Goal: Task Accomplishment & Management: Manage account settings

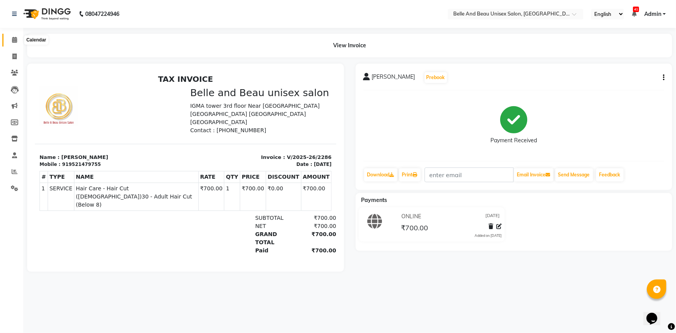
click at [14, 40] on icon at bounding box center [14, 40] width 5 height 6
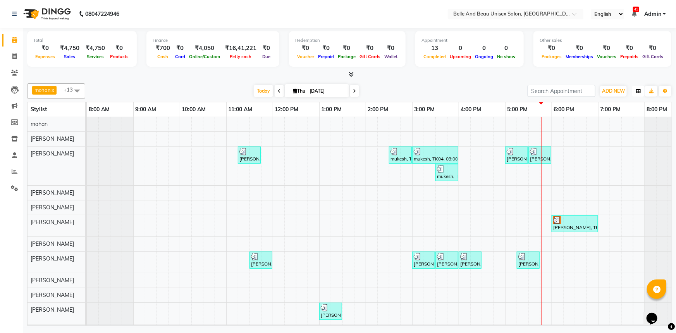
click at [636, 89] on icon "button" at bounding box center [638, 91] width 5 height 5
click at [611, 159] on div "Vertical" at bounding box center [609, 158] width 69 height 10
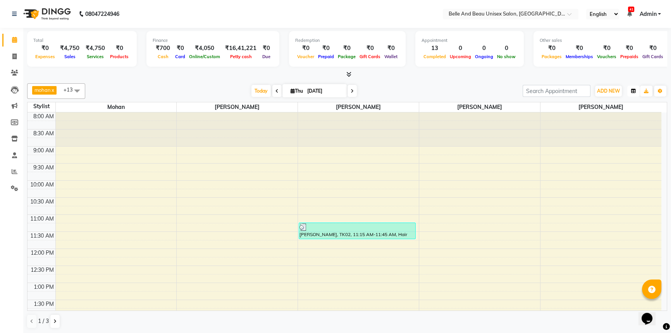
click at [634, 93] on button "button" at bounding box center [634, 91] width 12 height 11
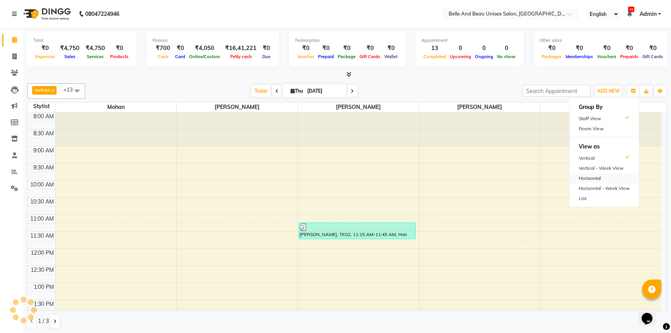
click at [597, 176] on div "Horizontal" at bounding box center [604, 178] width 69 height 10
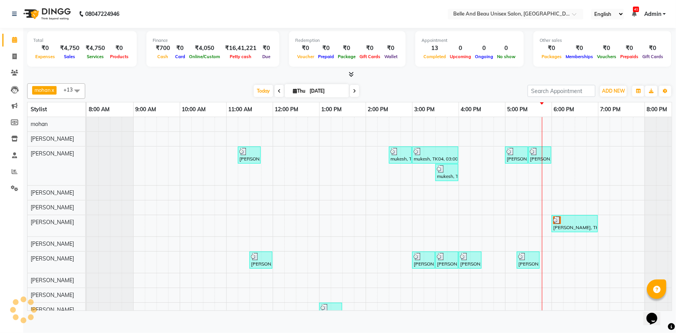
scroll to position [0, 19]
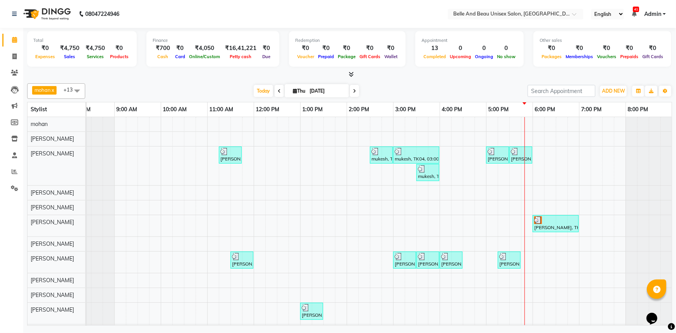
click at [318, 89] on input "[DATE]" at bounding box center [326, 91] width 39 height 12
select select "9"
select select "2025"
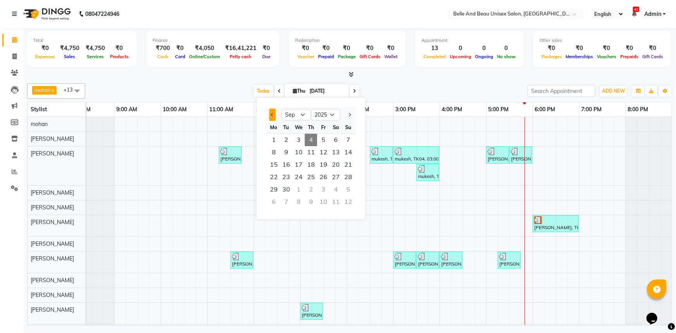
click at [273, 116] on span "Previous month" at bounding box center [272, 114] width 3 height 3
select select "8"
click at [343, 191] on span "31" at bounding box center [348, 189] width 12 height 12
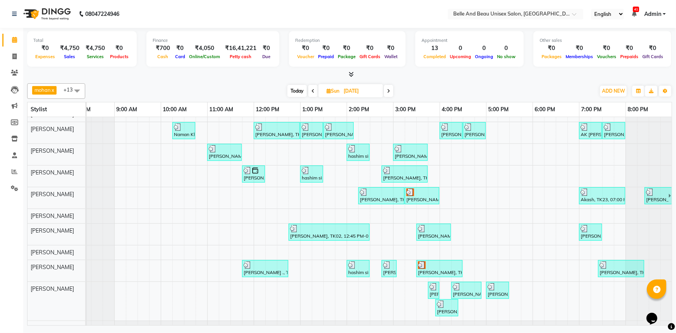
scroll to position [64, 0]
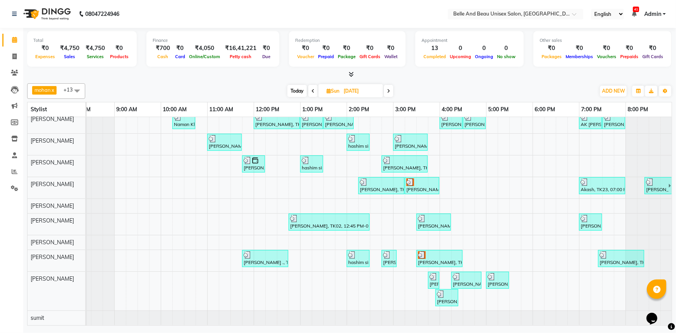
click at [387, 93] on span at bounding box center [388, 91] width 9 height 12
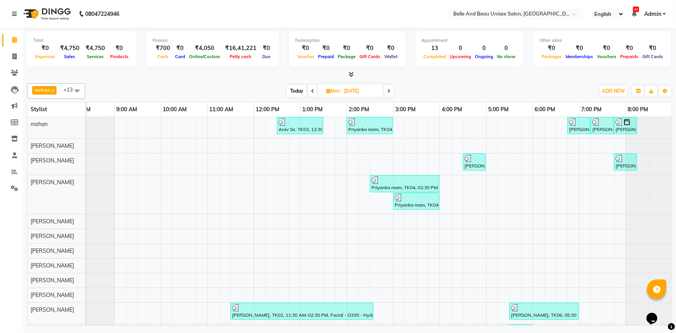
scroll to position [25, 0]
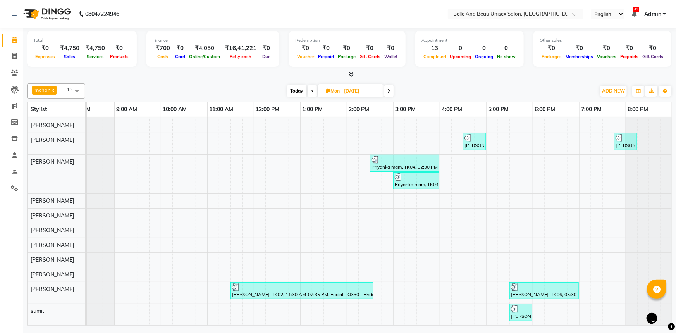
click at [312, 93] on icon at bounding box center [312, 91] width 3 height 5
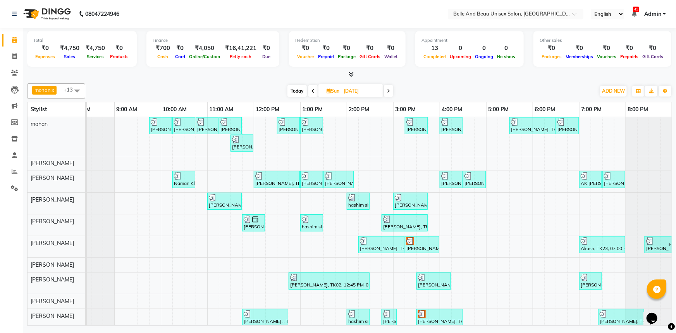
scroll to position [64, 0]
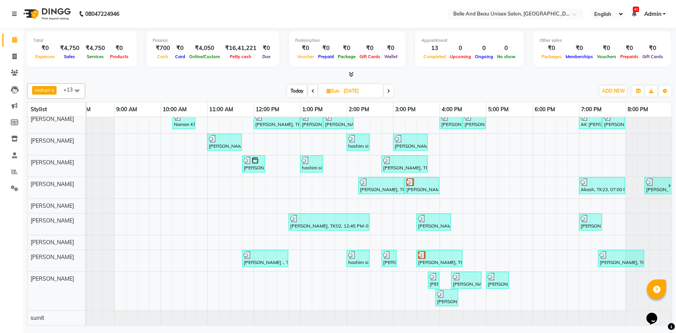
click at [294, 89] on span "Today" at bounding box center [297, 91] width 19 height 12
type input "[DATE]"
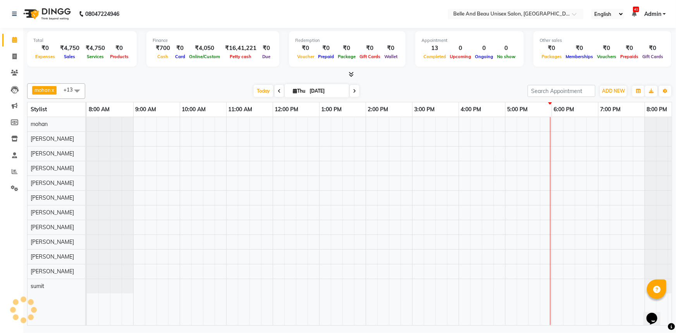
scroll to position [0, 19]
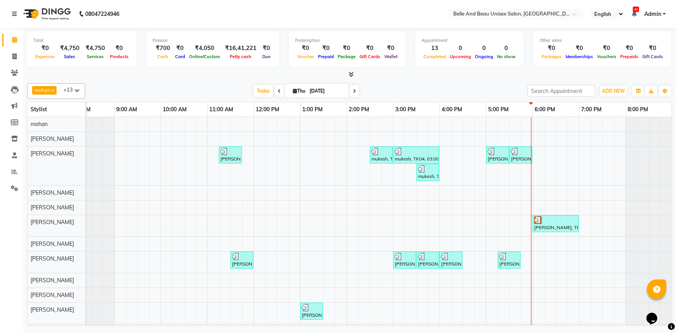
click at [543, 292] on div "[PERSON_NAME], TK02, 11:15 AM-11:45 AM, Hair Care - Hair Cut ([DEMOGRAPHIC_DATA…" at bounding box center [370, 228] width 605 height 222
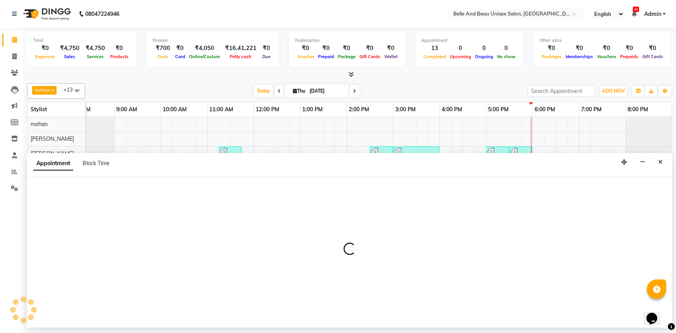
select select "84331"
select select "1080"
select select "tentative"
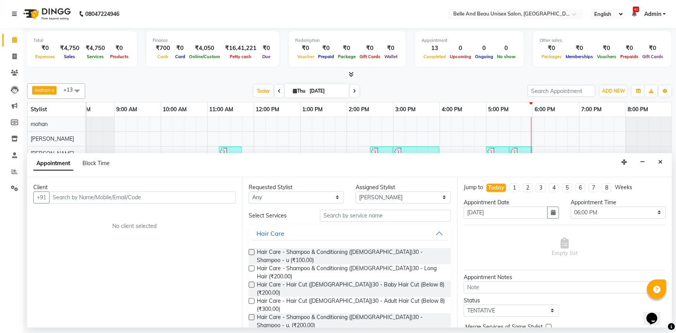
click at [109, 196] on input "text" at bounding box center [142, 197] width 187 height 12
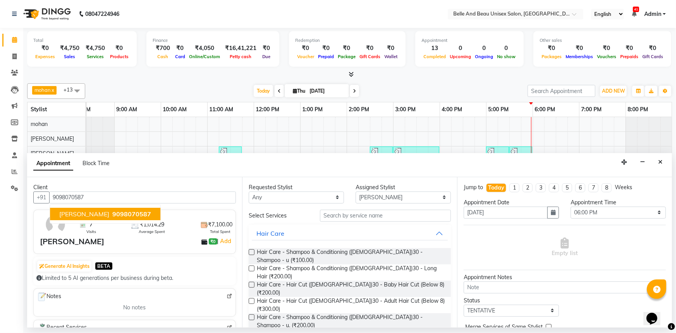
click at [93, 214] on span "[PERSON_NAME]" at bounding box center [84, 214] width 50 height 8
type input "9098070587"
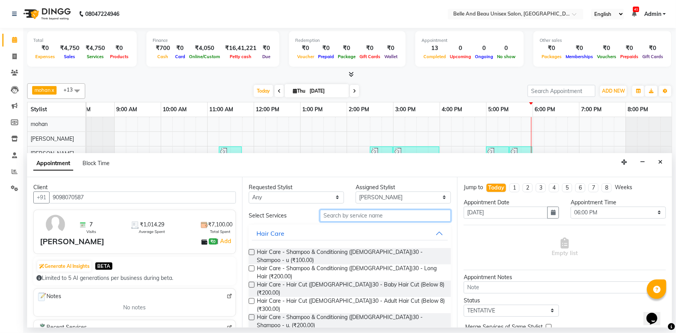
click at [337, 214] on input "text" at bounding box center [385, 216] width 131 height 12
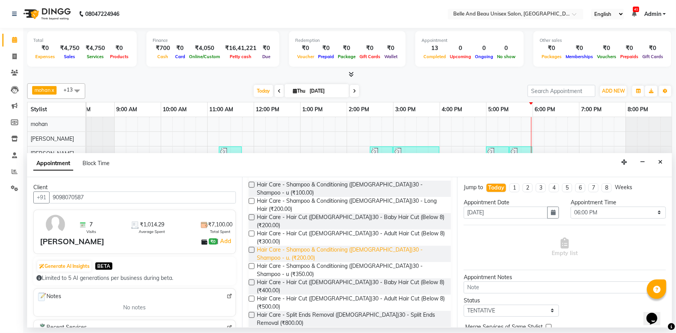
scroll to position [70, 0]
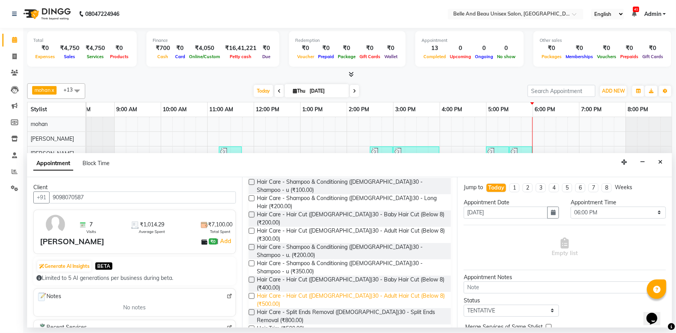
type input "hair"
click at [300, 292] on span "Hair Care - Hair Cut ([DEMOGRAPHIC_DATA])30 - Adult Hair Cut (Below 8) (₹500.00)" at bounding box center [351, 300] width 188 height 16
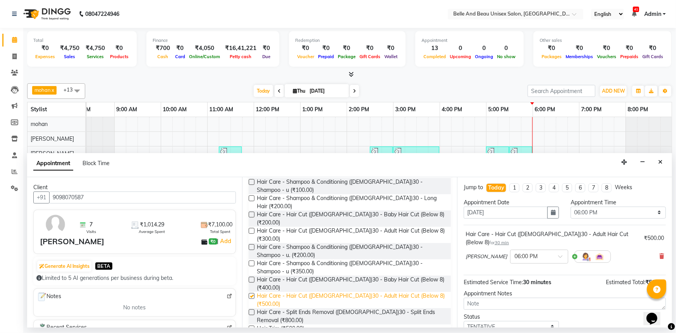
checkbox input "false"
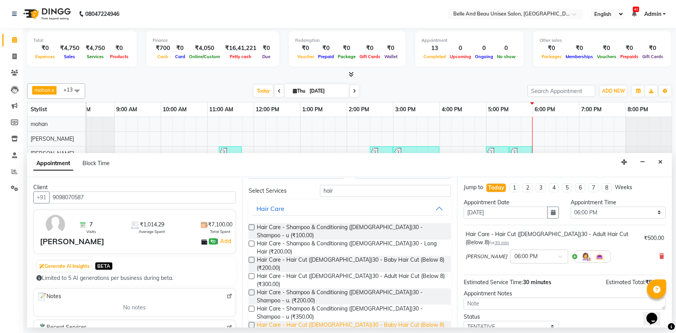
scroll to position [0, 0]
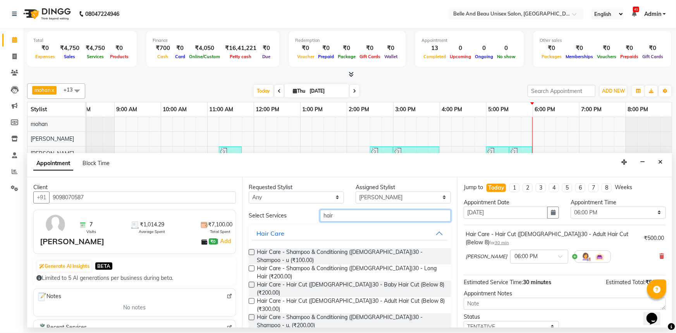
click at [332, 216] on input "hair" at bounding box center [385, 216] width 131 height 12
type input "h"
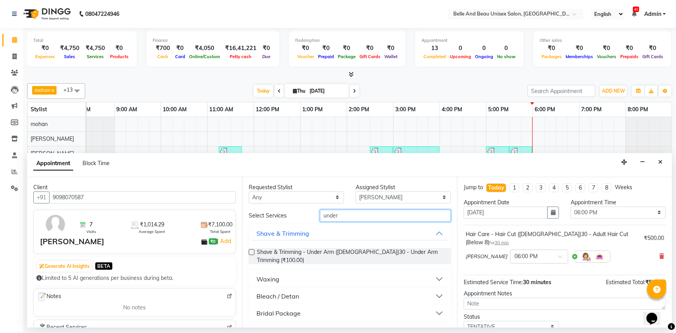
type input "under"
click at [303, 272] on button "Waxing" at bounding box center [350, 279] width 196 height 14
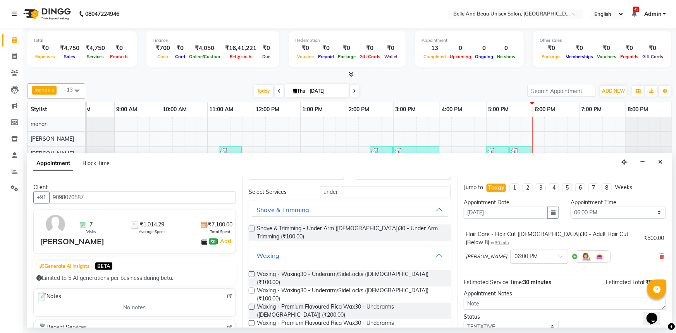
scroll to position [35, 0]
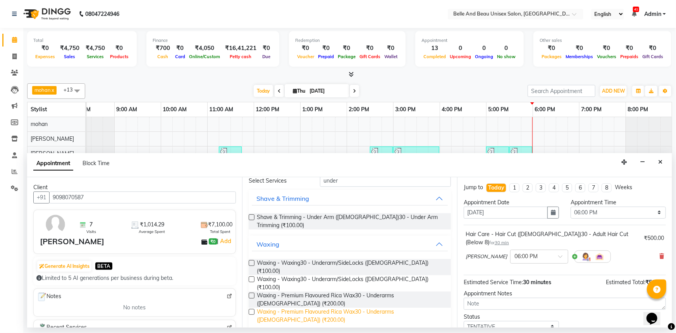
click at [321, 308] on span "Waxing - Premium Flavoured Rica Wax30 - Underarms ([DEMOGRAPHIC_DATA]) (₹200.00)" at bounding box center [351, 316] width 188 height 16
checkbox input "false"
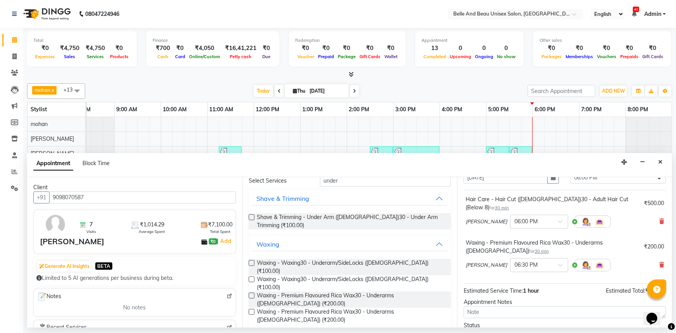
scroll to position [0, 0]
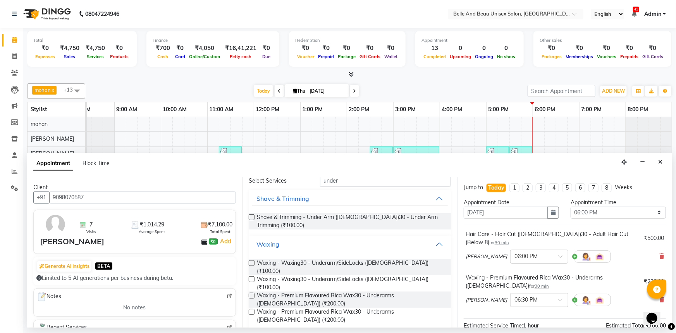
click at [496, 253] on span "[PERSON_NAME]" at bounding box center [486, 257] width 41 height 8
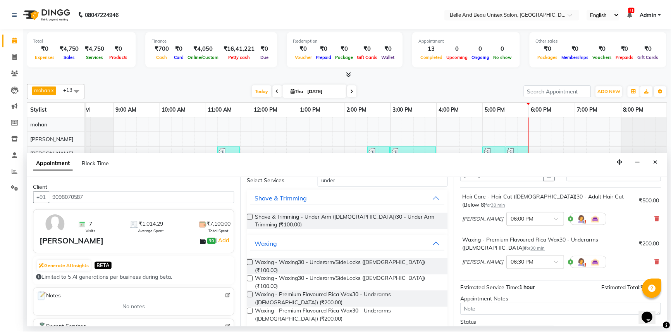
scroll to position [89, 0]
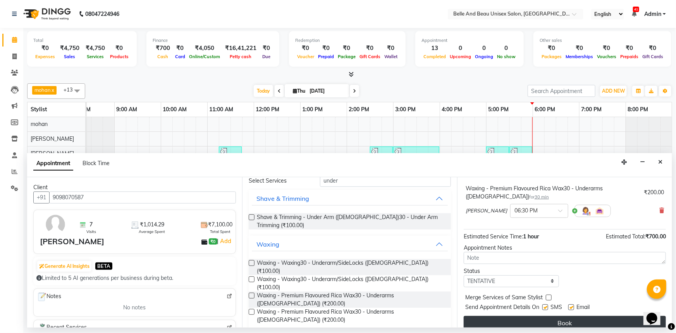
click at [546, 316] on button "Book" at bounding box center [565, 323] width 202 height 14
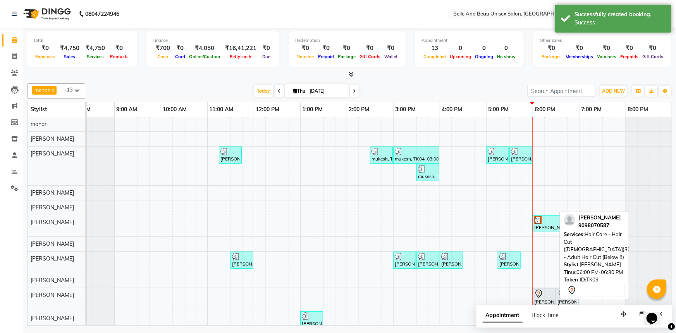
click at [546, 298] on div "[PERSON_NAME], TK09, 06:00 PM-06:30 PM, Hair Care - Hair Cut ([DEMOGRAPHIC_DATA…" at bounding box center [544, 297] width 21 height 16
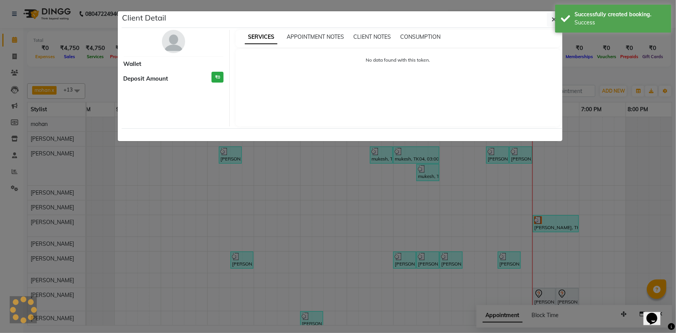
select select "7"
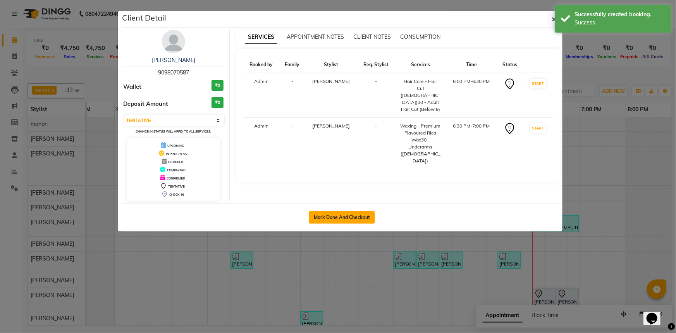
click at [340, 217] on button "Mark Done And Checkout" at bounding box center [342, 217] width 66 height 12
select select "service"
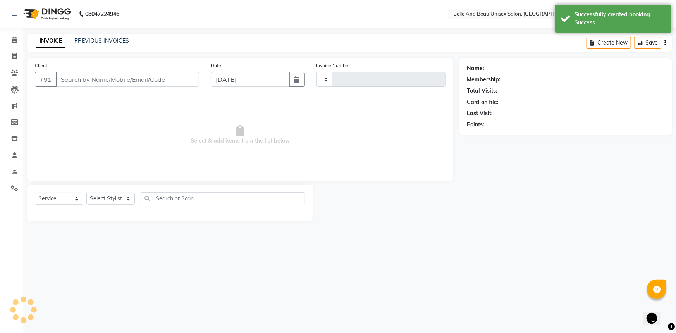
type input "2287"
select select "7066"
select select "60511"
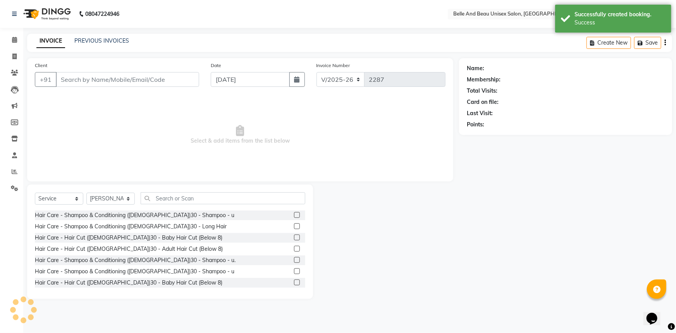
type input "9098070587"
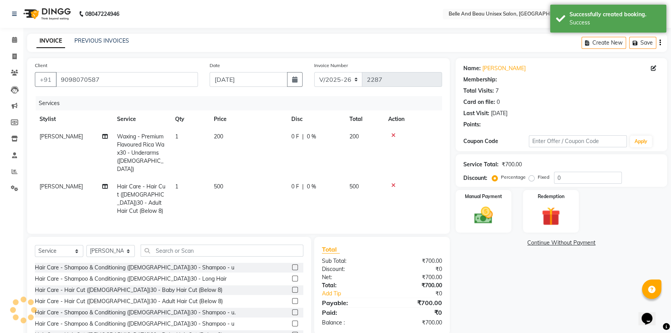
select select "1: Object"
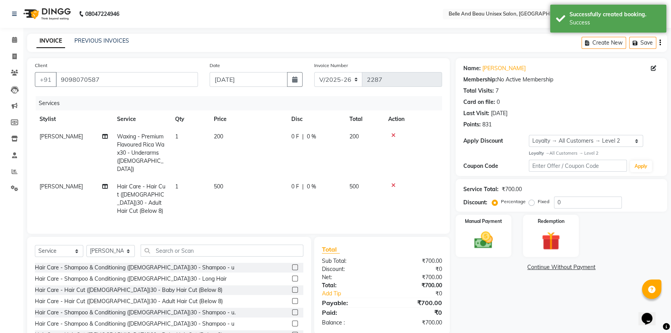
click at [66, 132] on td "[PERSON_NAME]" at bounding box center [74, 153] width 78 height 50
select select "84331"
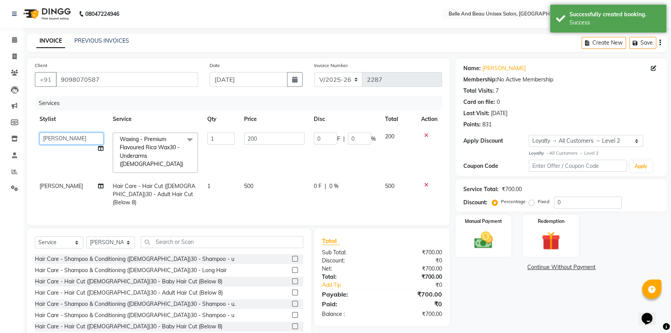
click at [66, 138] on select "[PERSON_NAME] [PERSON_NAME] [PERSON_NAME] [PERSON_NAME] [PERSON_NAME] [PERSON_N…" at bounding box center [72, 139] width 64 height 12
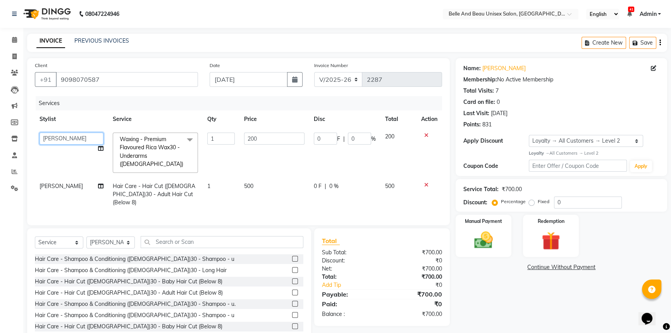
click at [40, 133] on select "[PERSON_NAME] [PERSON_NAME] [PERSON_NAME] [PERSON_NAME] [PERSON_NAME] [PERSON_N…" at bounding box center [72, 139] width 64 height 12
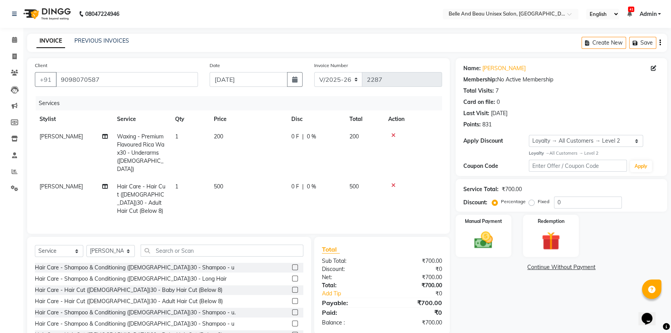
click at [60, 183] on span "[PERSON_NAME]" at bounding box center [61, 186] width 43 height 7
select select "84331"
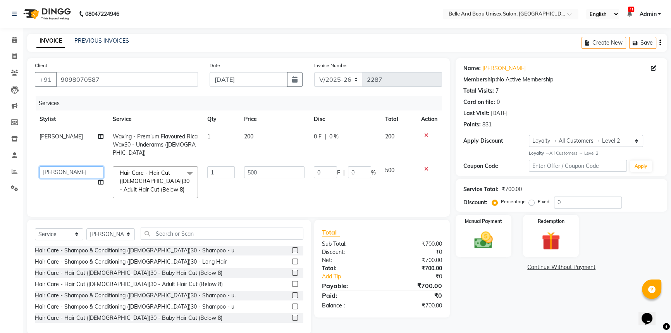
click at [68, 166] on select "[PERSON_NAME] [PERSON_NAME] [PERSON_NAME] [PERSON_NAME] [PERSON_NAME] [PERSON_N…" at bounding box center [72, 172] width 64 height 12
select select "59701"
click at [274, 166] on input "500" at bounding box center [274, 172] width 60 height 12
type input "5"
type input "700"
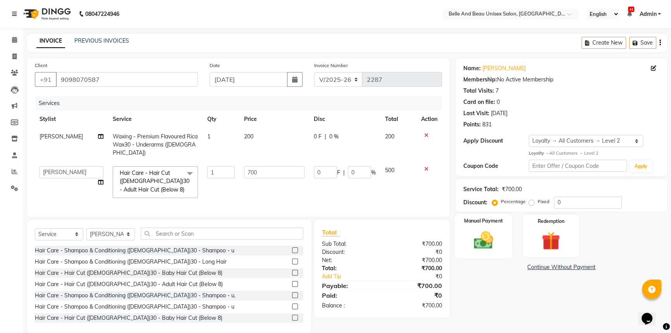
click at [487, 250] on img at bounding box center [483, 240] width 31 height 22
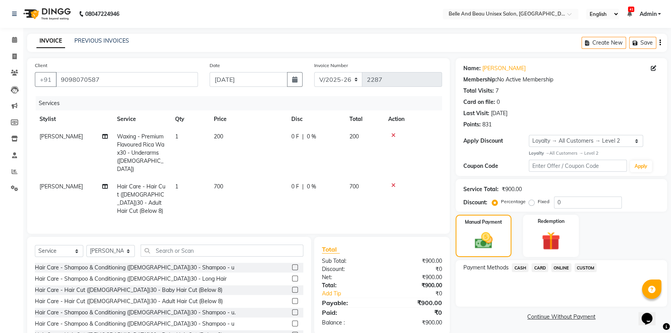
click at [562, 268] on span "ONLINE" at bounding box center [562, 267] width 20 height 9
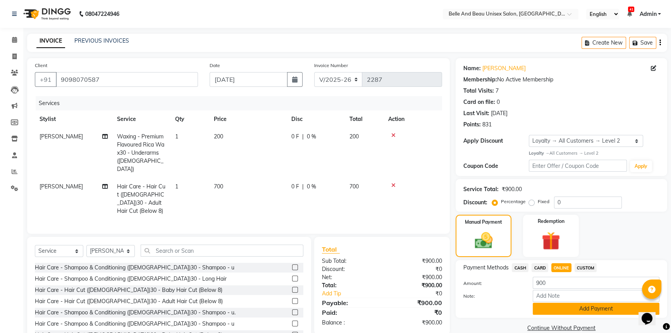
click at [556, 312] on button "Add Payment" at bounding box center [596, 309] width 127 height 12
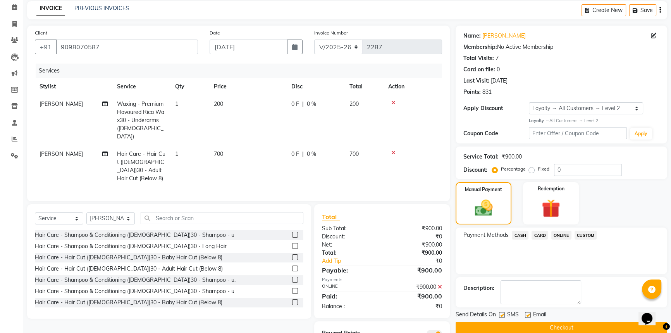
scroll to position [65, 0]
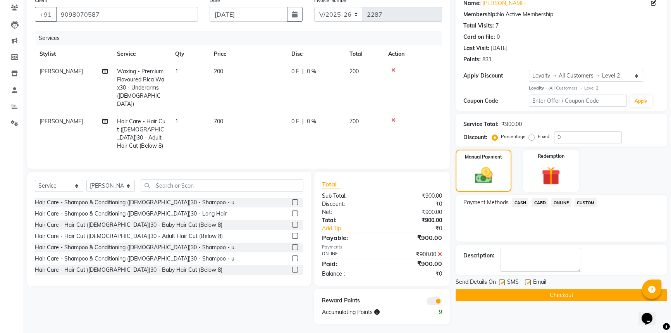
click at [460, 298] on button "Checkout" at bounding box center [562, 295] width 212 height 12
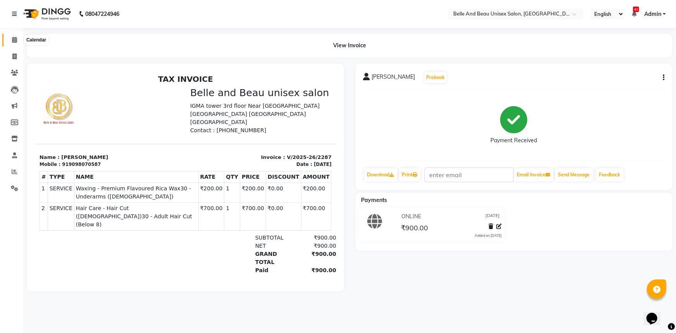
click at [19, 41] on span at bounding box center [15, 40] width 14 height 9
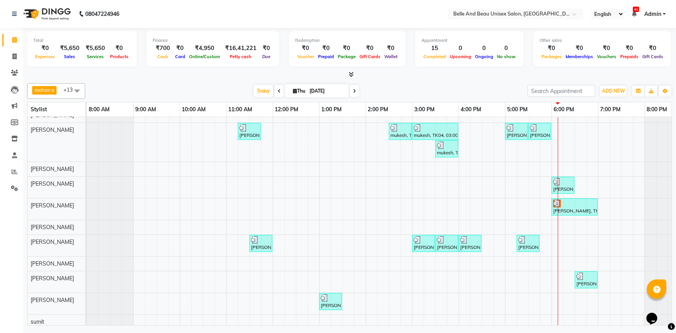
scroll to position [32, 0]
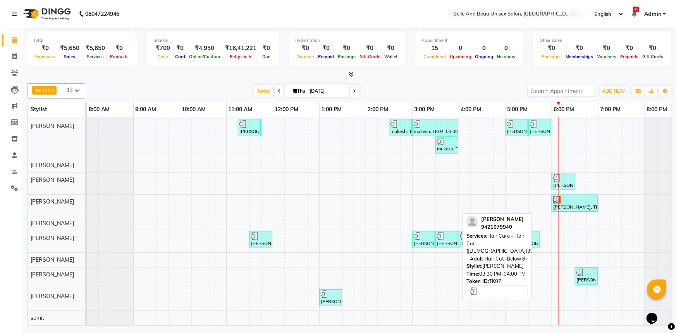
click at [444, 237] on div "[PERSON_NAME], TK07, 03:30 PM-04:00 PM, Hair Care - Hair Cut ([DEMOGRAPHIC_DATA…" at bounding box center [446, 239] width 21 height 15
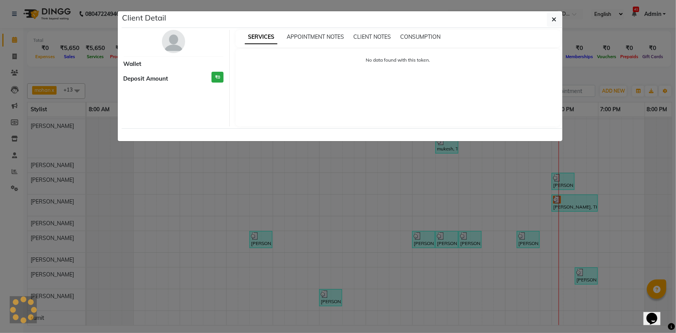
select select "3"
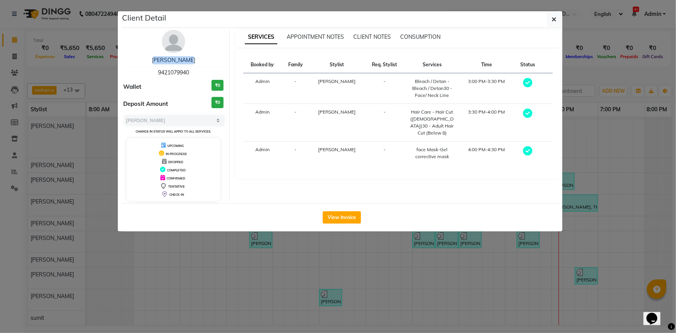
drag, startPoint x: 155, startPoint y: 57, endPoint x: 197, endPoint y: 56, distance: 41.5
click at [197, 56] on div "[PERSON_NAME]" at bounding box center [174, 60] width 100 height 8
click at [308, 254] on ngb-modal-window "Client Detail [PERSON_NAME] 9421079940 Wallet ₹0 Deposit Amount ₹0 Select MARK …" at bounding box center [338, 166] width 676 height 333
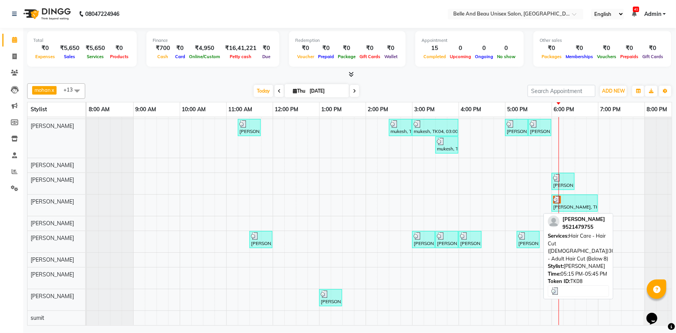
click at [519, 239] on div "[PERSON_NAME], TK08, 05:15 PM-05:45 PM, Hair Care - Hair Cut ([DEMOGRAPHIC_DATA…" at bounding box center [528, 239] width 21 height 15
select select "3"
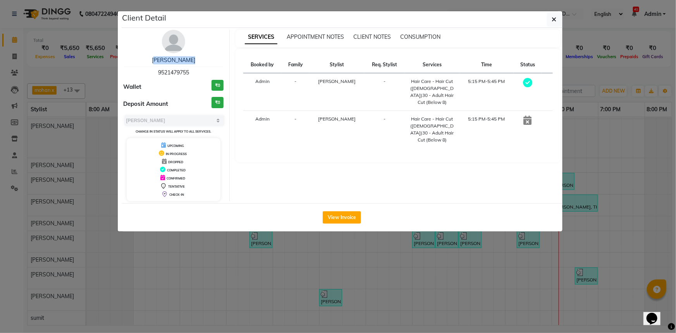
drag, startPoint x: 153, startPoint y: 53, endPoint x: 212, endPoint y: 60, distance: 59.3
click at [212, 60] on div "[PERSON_NAME][DEMOGRAPHIC_DATA] 9521479755 Wallet ₹0 Deposit Amount ₹0 Select M…" at bounding box center [174, 115] width 112 height 171
copy link "[PERSON_NAME]"
drag, startPoint x: 153, startPoint y: 71, endPoint x: 203, endPoint y: 64, distance: 49.7
click at [203, 64] on div "[PERSON_NAME][DEMOGRAPHIC_DATA] 9521479755" at bounding box center [174, 66] width 100 height 21
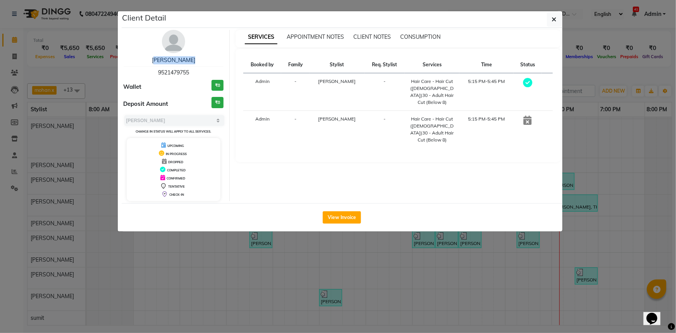
drag, startPoint x: 207, startPoint y: 69, endPoint x: 142, endPoint y: 77, distance: 65.1
click at [142, 77] on div "[PERSON_NAME][DEMOGRAPHIC_DATA] 9521479755 Wallet ₹0 Deposit Amount ₹0 Select M…" at bounding box center [174, 115] width 112 height 171
drag, startPoint x: 159, startPoint y: 72, endPoint x: 195, endPoint y: 71, distance: 36.5
click at [195, 71] on div "[PERSON_NAME][DEMOGRAPHIC_DATA] 9521479755" at bounding box center [174, 66] width 100 height 21
copy span "9521479755"
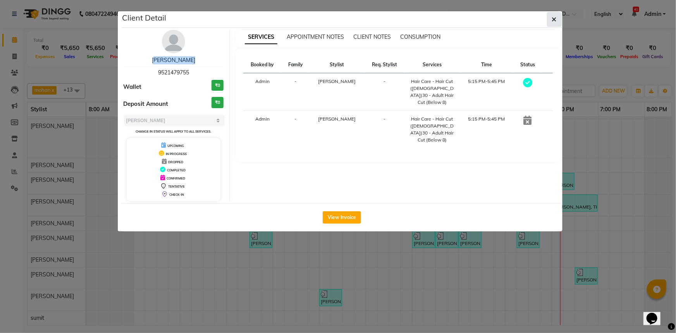
click at [550, 19] on button "button" at bounding box center [554, 19] width 15 height 15
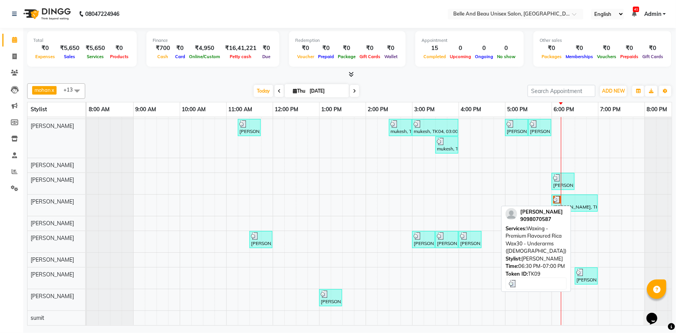
click at [584, 271] on div "[PERSON_NAME], TK09, 06:30 PM-07:00 PM, Waxing - Premium Flavoured Rica Wax30 -…" at bounding box center [586, 276] width 21 height 15
select select "3"
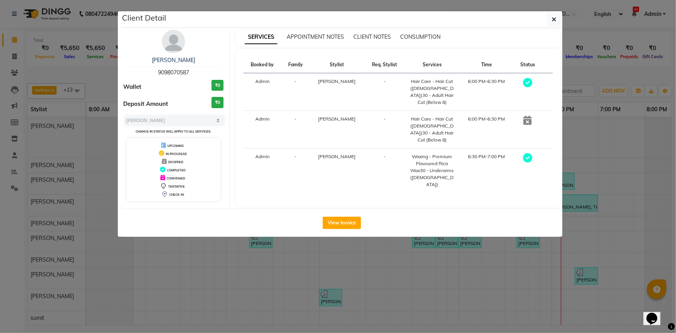
drag, startPoint x: 146, startPoint y: 56, endPoint x: 193, endPoint y: 60, distance: 47.8
click at [193, 60] on div "[PERSON_NAME]" at bounding box center [174, 60] width 100 height 8
copy link "[PERSON_NAME]"
drag, startPoint x: 151, startPoint y: 67, endPoint x: 209, endPoint y: 68, distance: 58.1
click at [209, 68] on div "[PERSON_NAME] 9098070587" at bounding box center [174, 66] width 100 height 21
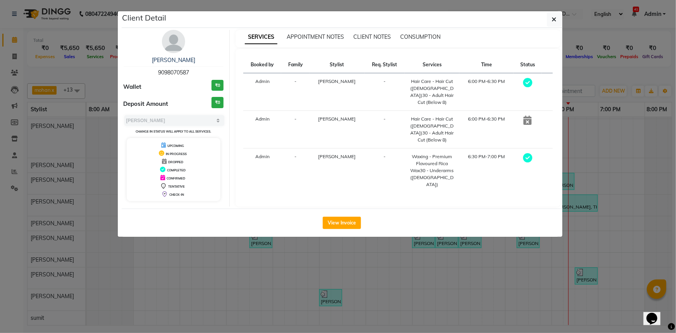
copy span "9098070587"
click at [446, 301] on ngb-modal-window "Client Detail [PERSON_NAME] 9098070587 Wallet ₹0 Deposit Amount ₹0 Select MARK …" at bounding box center [338, 166] width 676 height 333
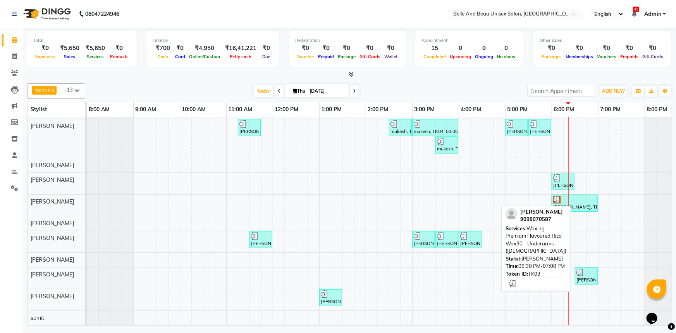
click at [578, 271] on div "[PERSON_NAME], TK09, 06:30 PM-07:00 PM, Waxing - Premium Flavoured Rica Wax30 -…" at bounding box center [586, 276] width 21 height 15
select select "3"
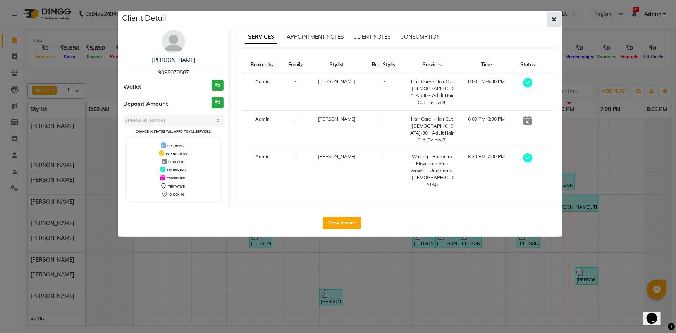
click at [555, 14] on button "button" at bounding box center [554, 19] width 15 height 15
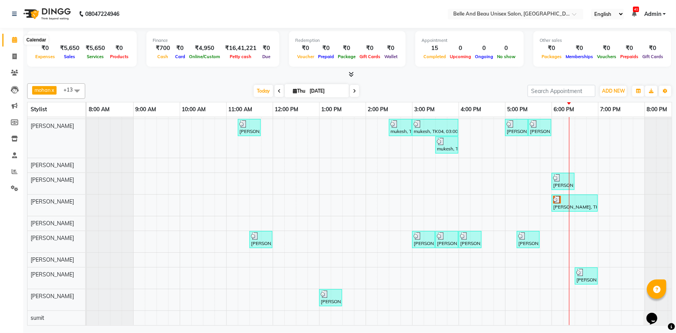
drag, startPoint x: 14, startPoint y: 37, endPoint x: 17, endPoint y: 41, distance: 4.4
click at [14, 37] on icon at bounding box center [14, 40] width 5 height 6
click at [589, 291] on div "[PERSON_NAME], TK02, 11:15 AM-11:45 AM, Hair Care - Hair Cut ([DEMOGRAPHIC_DATA…" at bounding box center [389, 208] width 605 height 236
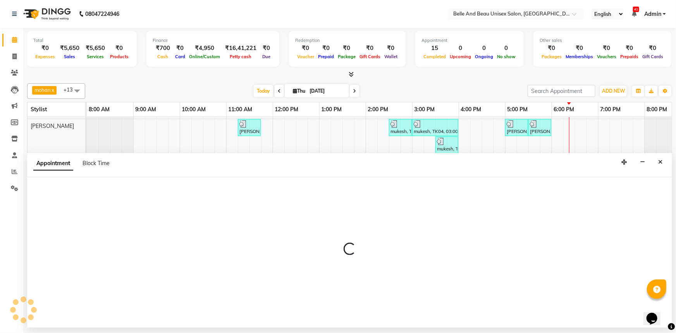
select select "89706"
select select "1125"
select select "tentative"
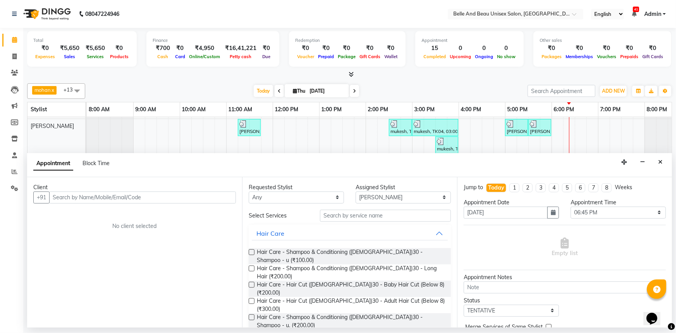
click at [98, 197] on input "text" at bounding box center [142, 197] width 187 height 12
type input "6263986300"
click at [210, 198] on span "Add Client" at bounding box center [220, 197] width 26 height 7
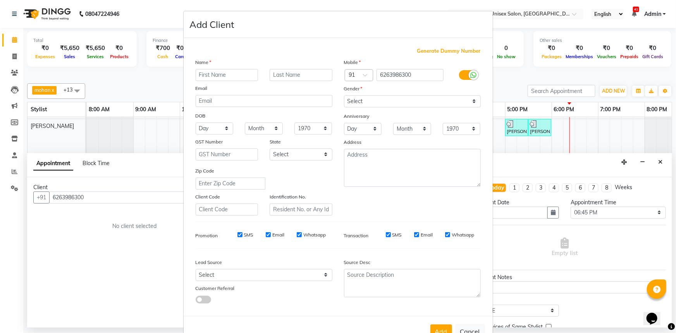
click at [206, 73] on input "text" at bounding box center [227, 75] width 63 height 12
type input "[PERSON_NAME]"
click at [283, 73] on input "text" at bounding box center [301, 75] width 63 height 12
type input "[PERSON_NAME]"
click at [371, 99] on select "Select [DEMOGRAPHIC_DATA] [DEMOGRAPHIC_DATA] Other Prefer Not To Say" at bounding box center [412, 101] width 137 height 12
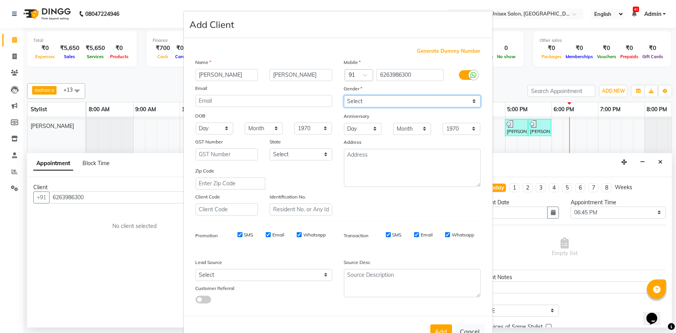
select select "[DEMOGRAPHIC_DATA]"
click at [344, 95] on select "Select [DEMOGRAPHIC_DATA] [DEMOGRAPHIC_DATA] Other Prefer Not To Say" at bounding box center [412, 101] width 137 height 12
click at [438, 329] on button "Add" at bounding box center [442, 331] width 22 height 14
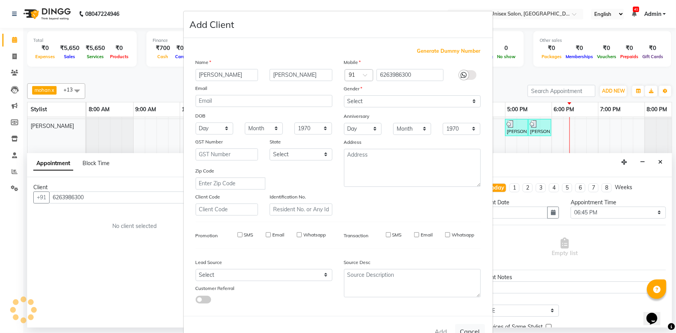
select select
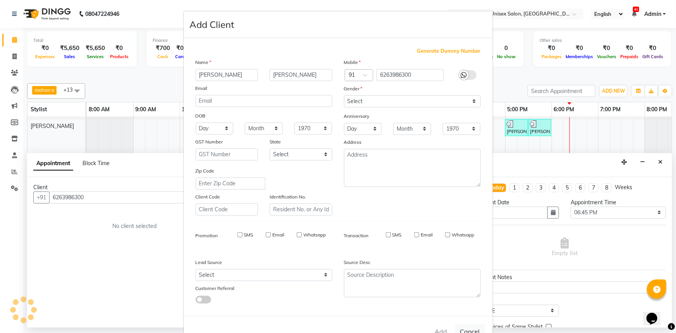
select select
checkbox input "false"
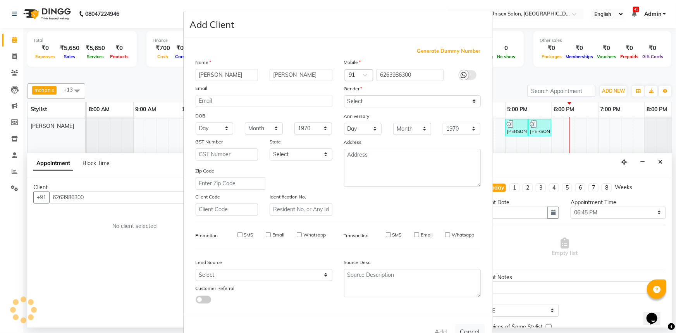
checkbox input "false"
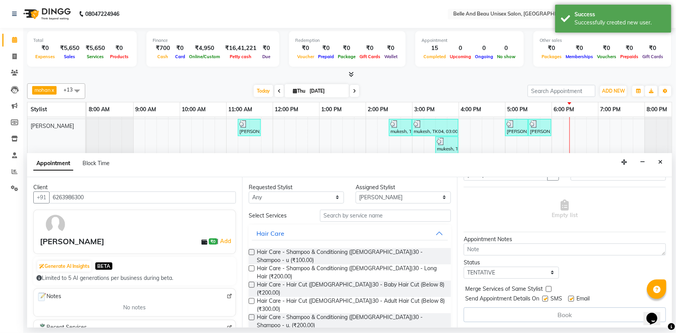
scroll to position [0, 0]
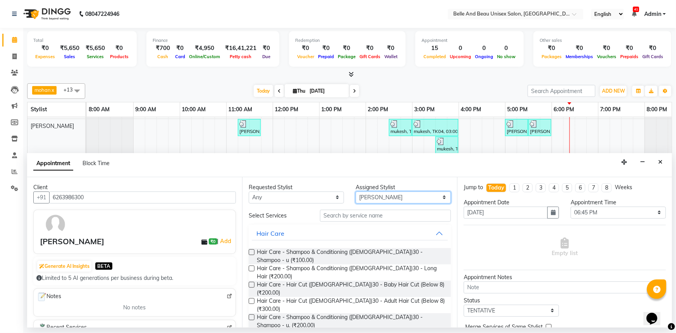
click at [407, 194] on select "Select [PERSON_NAME] [PERSON_NAME] [PERSON_NAME] [PERSON_NAME] [PERSON_NAME] [P…" at bounding box center [403, 197] width 95 height 12
select select "59222"
click at [356, 191] on select "Select [PERSON_NAME] [PERSON_NAME] [PERSON_NAME] [PERSON_NAME] [PERSON_NAME] [P…" at bounding box center [403, 197] width 95 height 12
click at [348, 215] on input "text" at bounding box center [385, 216] width 131 height 12
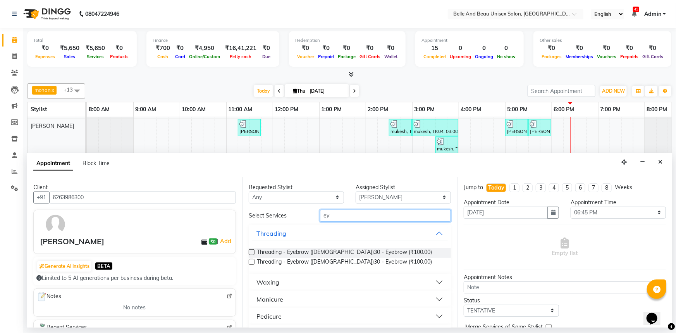
type input "e"
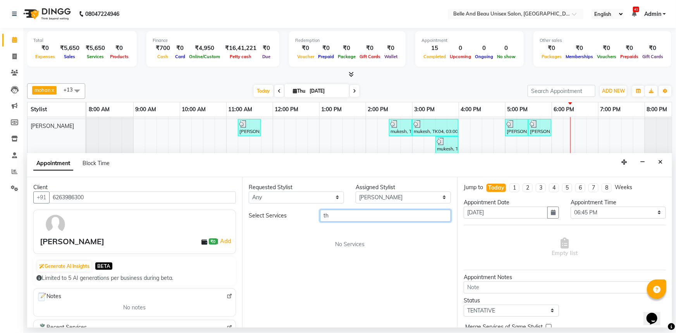
type input "t"
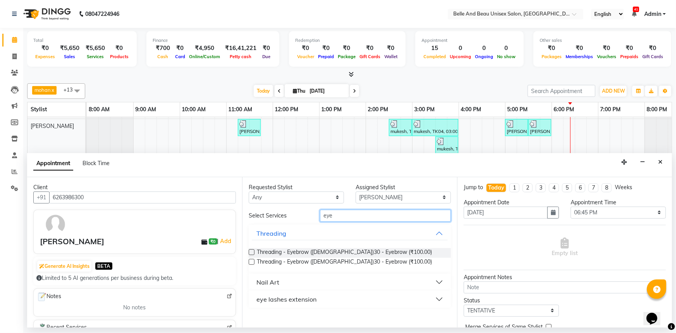
type input "eye"
click at [252, 250] on label at bounding box center [252, 252] width 6 height 6
click at [252, 250] on input "checkbox" at bounding box center [251, 252] width 5 height 5
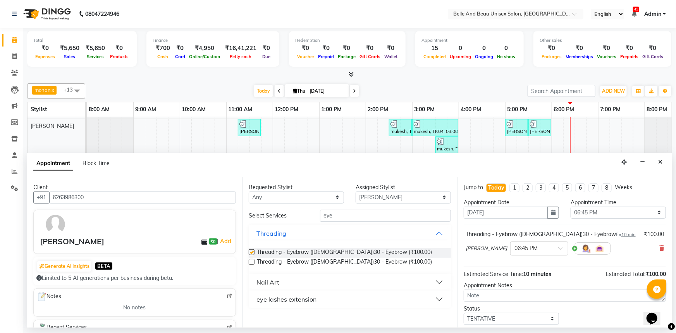
checkbox input "false"
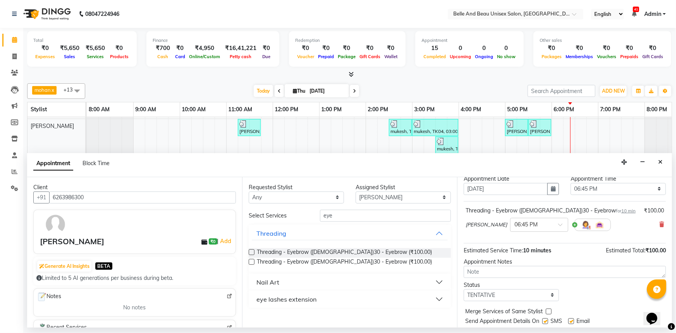
scroll to position [46, 0]
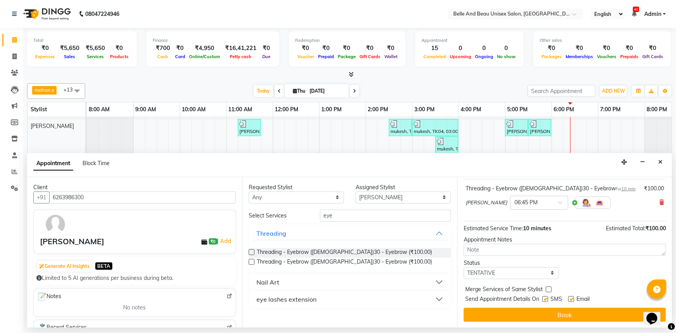
click at [595, 314] on button "Book" at bounding box center [565, 315] width 202 height 14
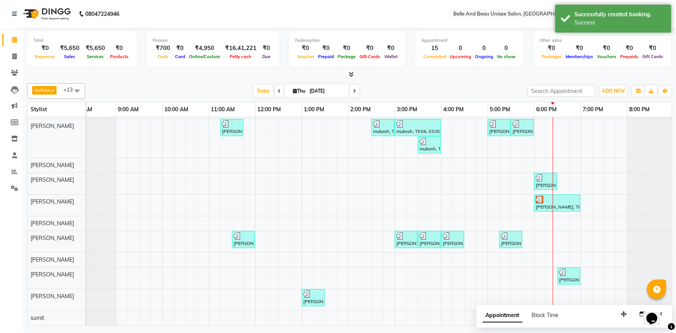
scroll to position [0, 19]
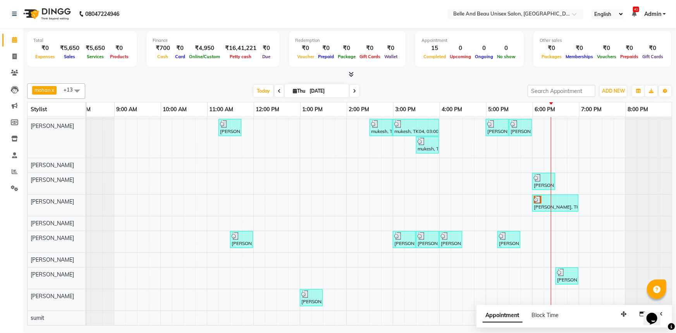
click at [511, 314] on span "Appointment" at bounding box center [503, 316] width 40 height 14
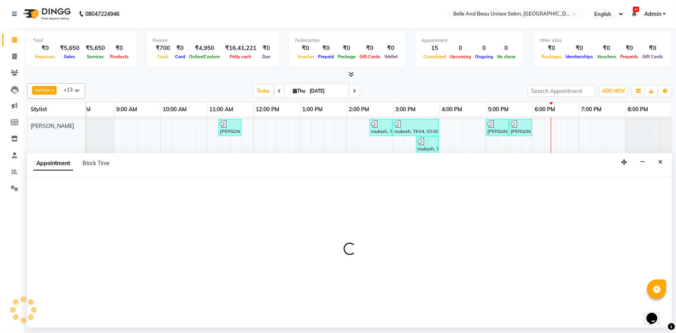
select select "tentative"
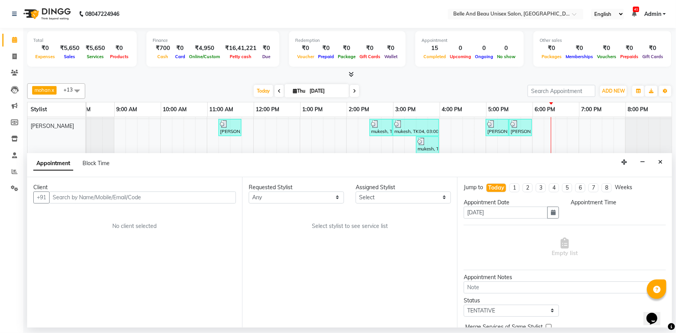
click at [478, 142] on div "[PERSON_NAME], TK10, 06:45 PM-06:55 PM, Threading - Eyebrow ([DEMOGRAPHIC_DATA]…" at bounding box center [369, 203] width 605 height 244
click at [660, 161] on icon "Close" at bounding box center [661, 161] width 4 height 5
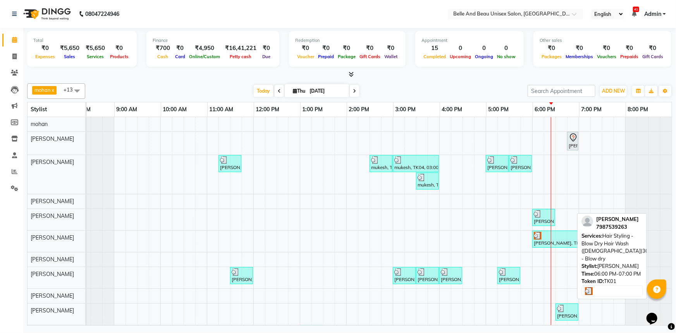
scroll to position [41, 0]
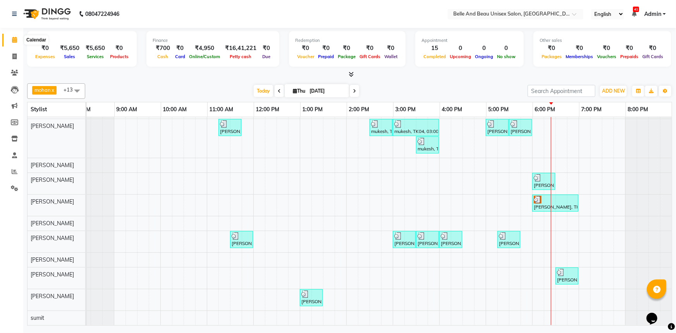
click at [12, 39] on icon at bounding box center [14, 40] width 5 height 6
click at [564, 296] on div "[PERSON_NAME], TK10, 06:45 PM-06:55 PM, Threading - Eyebrow ([DEMOGRAPHIC_DATA]…" at bounding box center [369, 203] width 605 height 244
select select "89706"
select select "1125"
select select "tentative"
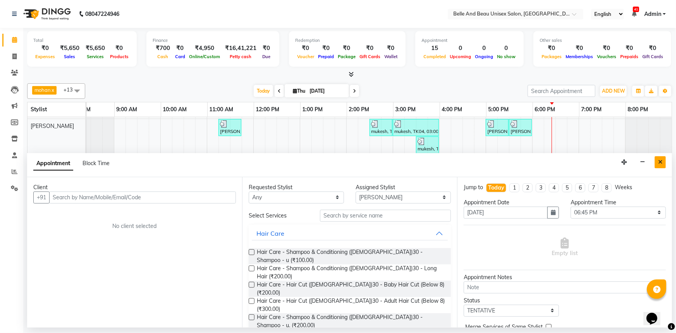
click at [661, 161] on icon "Close" at bounding box center [661, 161] width 4 height 5
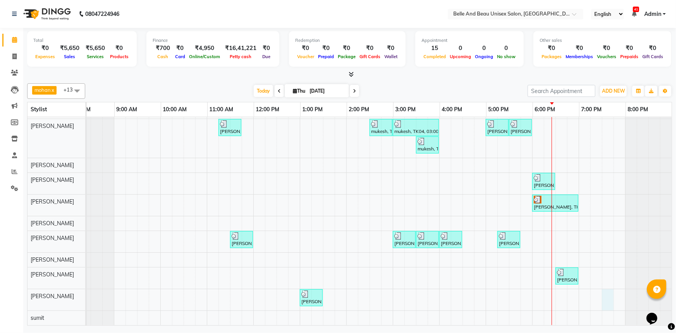
drag, startPoint x: 601, startPoint y: 290, endPoint x: 598, endPoint y: 268, distance: 22.3
click at [602, 268] on td at bounding box center [608, 203] width 12 height 244
select select "89706"
select select "1170"
select select "tentative"
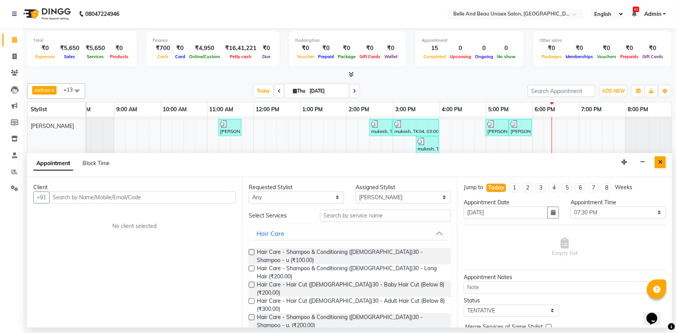
click at [660, 161] on icon "Close" at bounding box center [661, 161] width 4 height 5
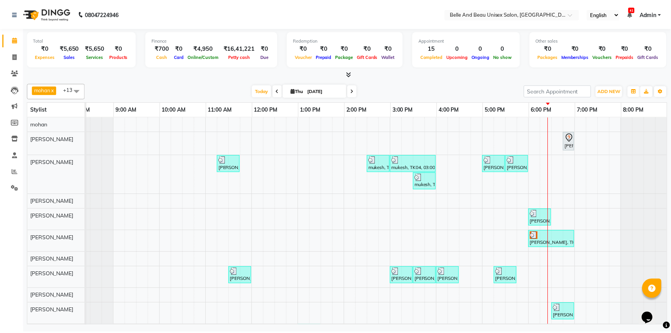
scroll to position [1, 0]
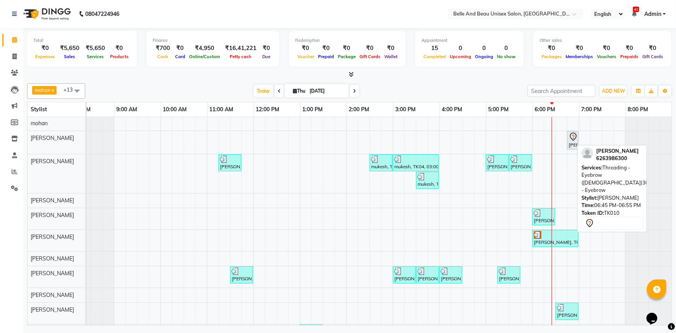
click at [570, 138] on icon at bounding box center [573, 137] width 7 height 8
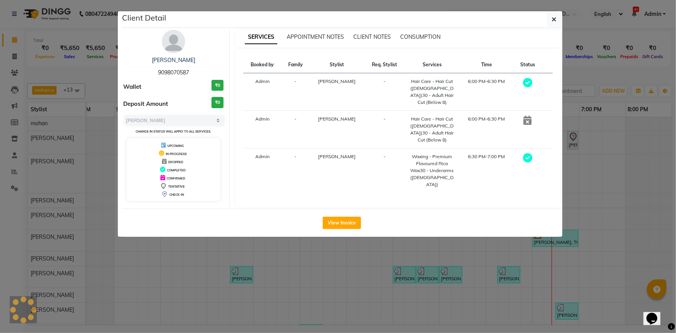
select select "7"
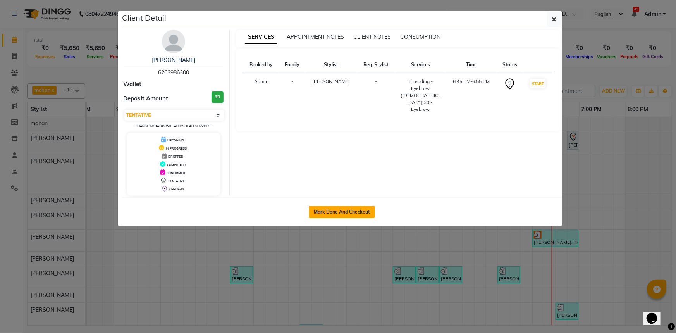
click at [326, 206] on button "Mark Done And Checkout" at bounding box center [342, 212] width 66 height 12
select select "service"
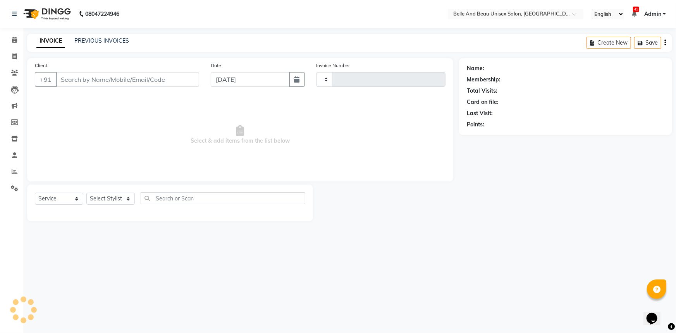
type input "2288"
select select "7066"
select select "60511"
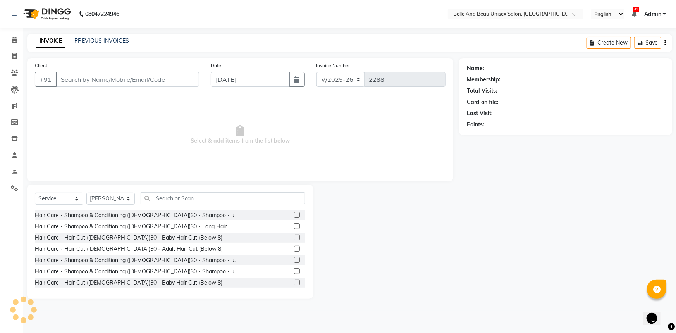
type input "6263986300"
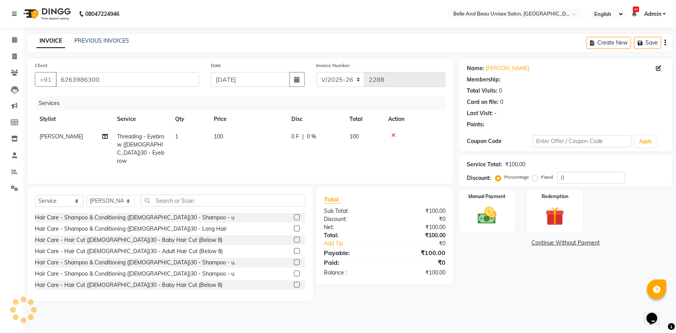
select select "1: Object"
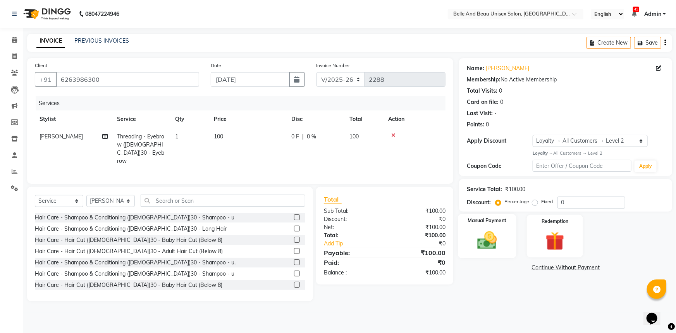
click at [502, 243] on img at bounding box center [488, 240] width 32 height 22
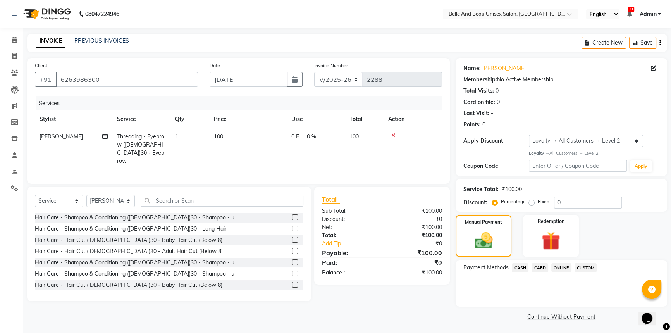
click at [553, 267] on span "ONLINE" at bounding box center [562, 267] width 20 height 9
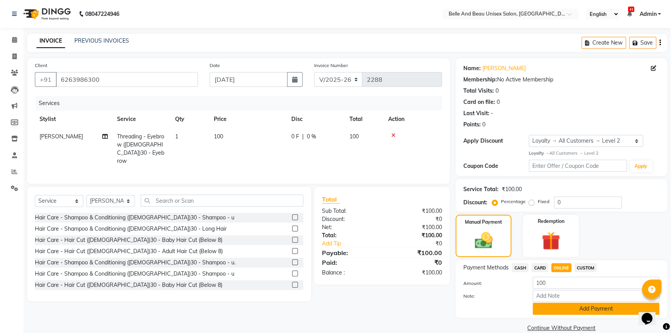
click at [563, 308] on button "Add Payment" at bounding box center [596, 309] width 127 height 12
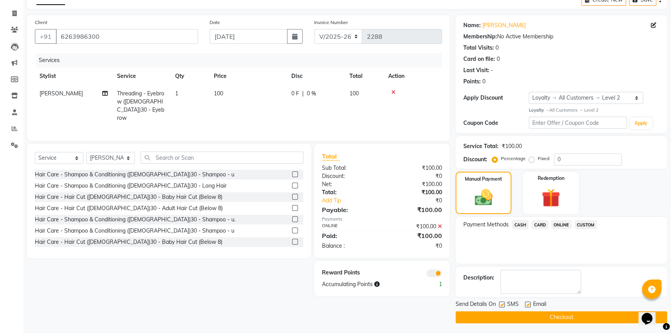
scroll to position [45, 0]
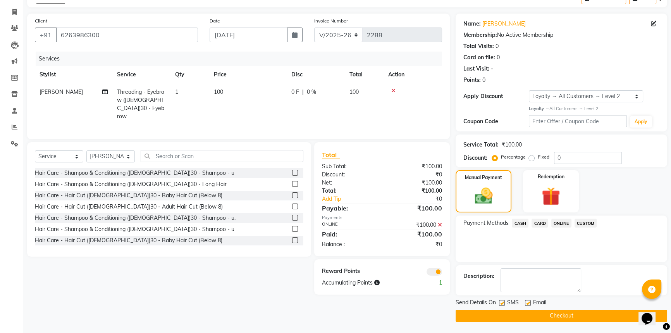
click at [558, 315] on button "Checkout" at bounding box center [562, 316] width 212 height 12
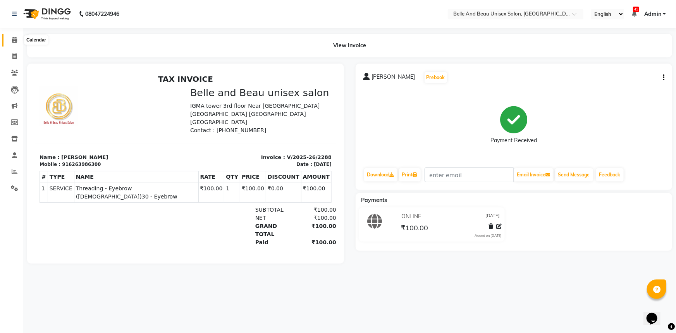
click at [13, 42] on icon at bounding box center [14, 40] width 5 height 6
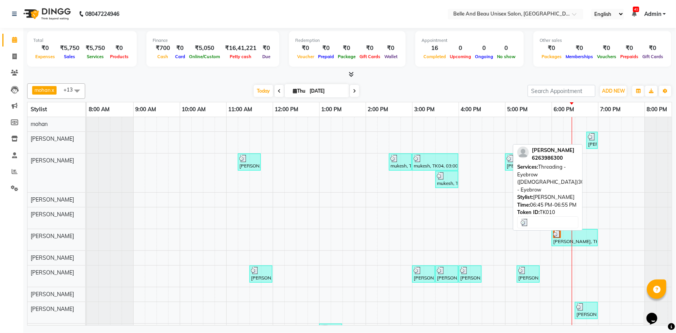
click at [589, 144] on div "[PERSON_NAME], TK10, 06:45 PM-06:55 PM, Threading - Eyebrow ([DEMOGRAPHIC_DATA]…" at bounding box center [593, 140] width 10 height 15
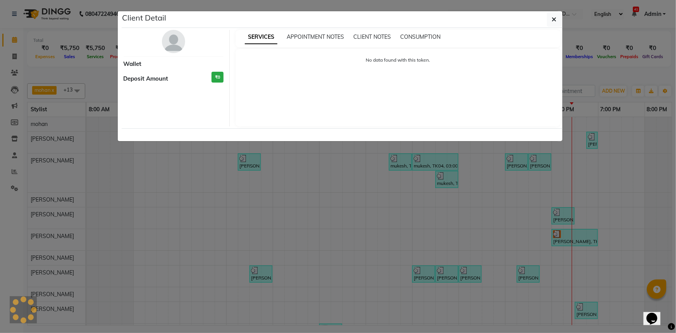
select select "3"
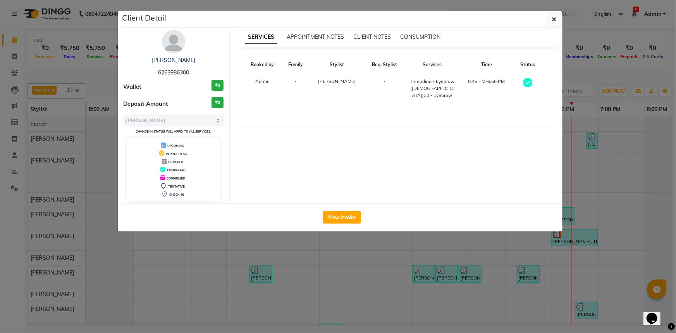
drag, startPoint x: 157, startPoint y: 55, endPoint x: 205, endPoint y: 55, distance: 48.1
click at [205, 55] on div "[PERSON_NAME] 6263986300 Wallet ₹0 Deposit Amount ₹0 Select MARK DONE UPCOMING …" at bounding box center [174, 115] width 112 height 171
copy link "[PERSON_NAME]"
drag, startPoint x: 151, startPoint y: 70, endPoint x: 202, endPoint y: 70, distance: 50.4
click at [202, 70] on div "[PERSON_NAME] 6263986300" at bounding box center [174, 66] width 100 height 21
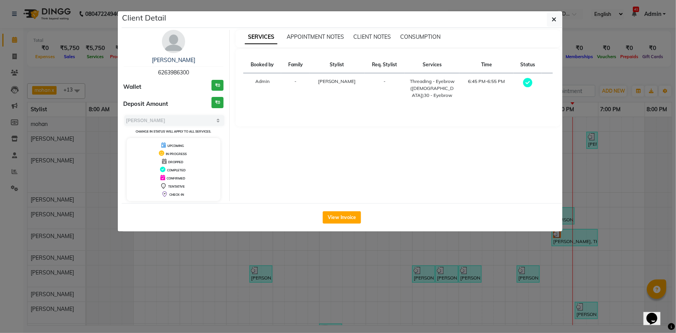
copy span "6263986300"
click at [550, 20] on button "button" at bounding box center [554, 19] width 15 height 15
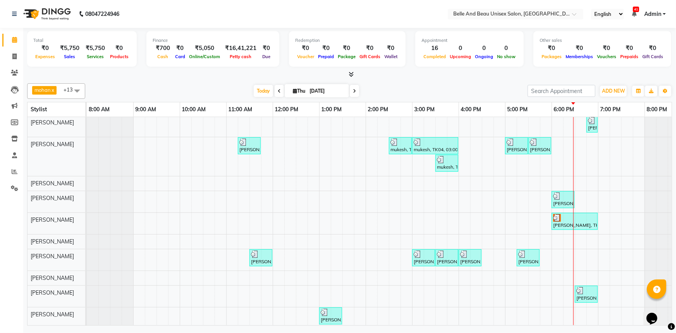
scroll to position [39, 0]
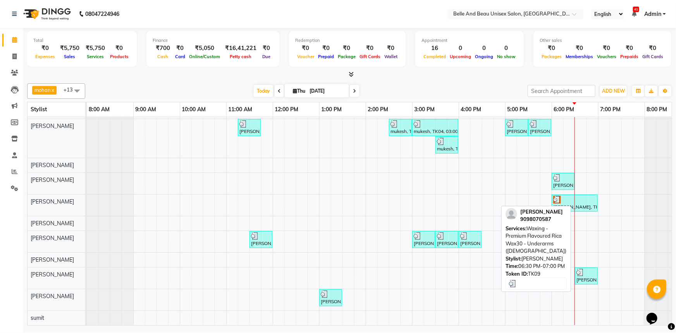
click at [592, 274] on div "[PERSON_NAME], TK09, 06:30 PM-07:00 PM, Waxing - Premium Flavoured Rica Wax30 -…" at bounding box center [586, 276] width 21 height 15
select select "3"
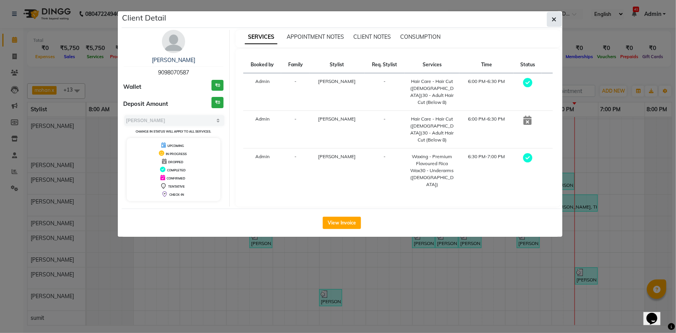
click at [553, 19] on icon "button" at bounding box center [554, 19] width 5 height 6
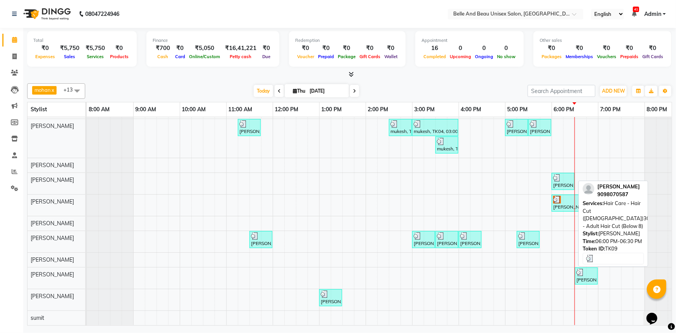
click at [565, 179] on div "[PERSON_NAME], TK09, 06:00 PM-06:30 PM, Hair Care - Hair Cut ([DEMOGRAPHIC_DATA…" at bounding box center [563, 181] width 21 height 15
select select "3"
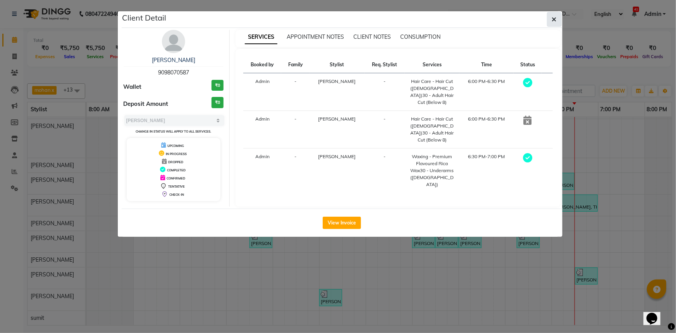
click at [553, 19] on icon "button" at bounding box center [554, 19] width 5 height 6
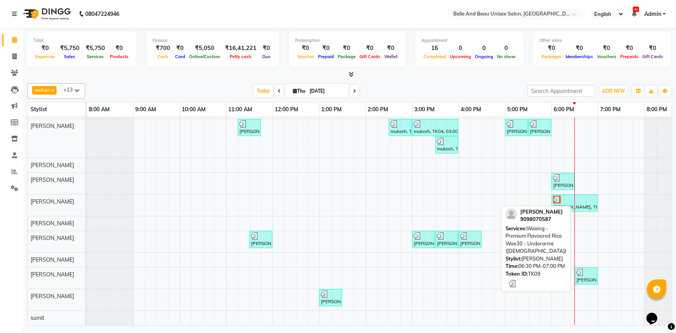
click at [585, 273] on div "[PERSON_NAME], TK09, 06:30 PM-07:00 PM, Waxing - Premium Flavoured Rica Wax30 -…" at bounding box center [586, 276] width 21 height 15
select select "3"
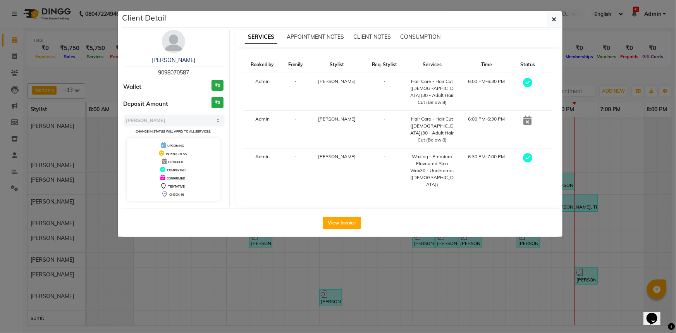
click at [352, 265] on ngb-modal-window "Client Detail [PERSON_NAME] 9098070587 Wallet ₹0 Deposit Amount ₹0 Select MARK …" at bounding box center [338, 166] width 676 height 333
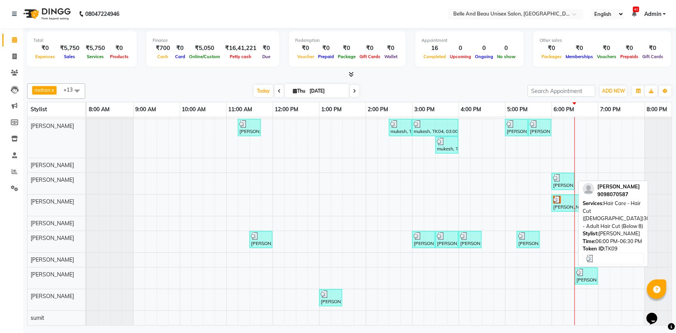
click at [555, 178] on div "[PERSON_NAME], TK09, 06:00 PM-06:30 PM, Hair Care - Hair Cut ([DEMOGRAPHIC_DATA…" at bounding box center [563, 181] width 21 height 15
select select "3"
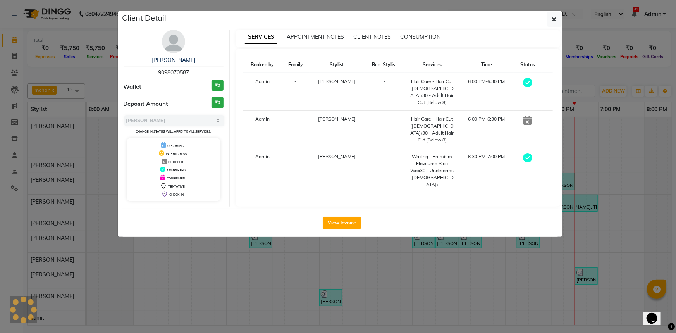
click at [169, 112] on div "[PERSON_NAME] 9098070587 Wallet ₹0 Deposit Amount ₹0 Select MARK DONE UPCOMING …" at bounding box center [174, 118] width 112 height 177
click at [304, 270] on ngb-modal-window "Client Detail [PERSON_NAME] 9098070587 Wallet ₹0 Deposit Amount ₹0 Select MARK …" at bounding box center [338, 166] width 676 height 333
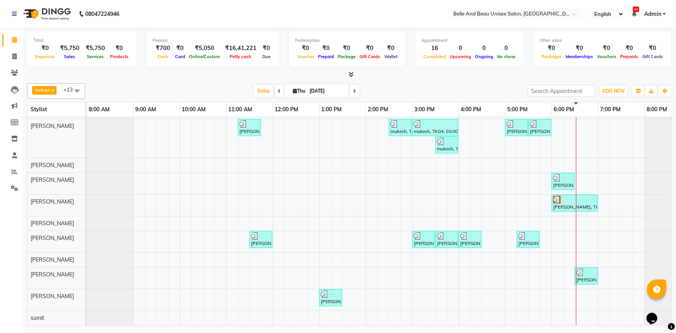
click at [584, 178] on div "[PERSON_NAME], TK10, 06:45 PM-06:55 PM, Threading - Eyebrow ([DEMOGRAPHIC_DATA]…" at bounding box center [389, 204] width 605 height 243
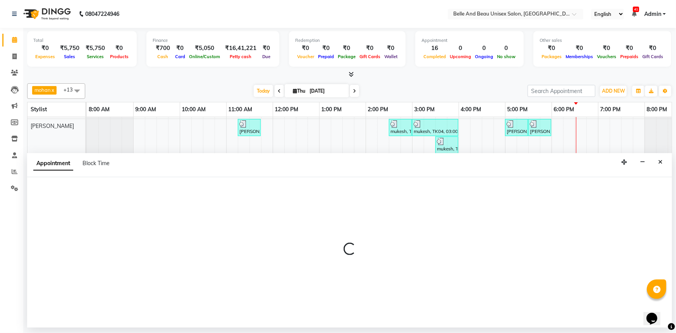
select select "59701"
select select "tentative"
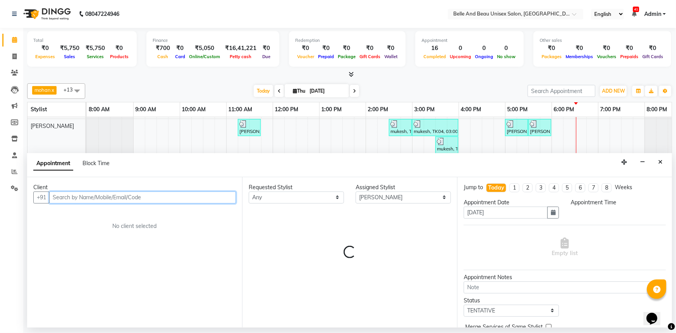
select select "1110"
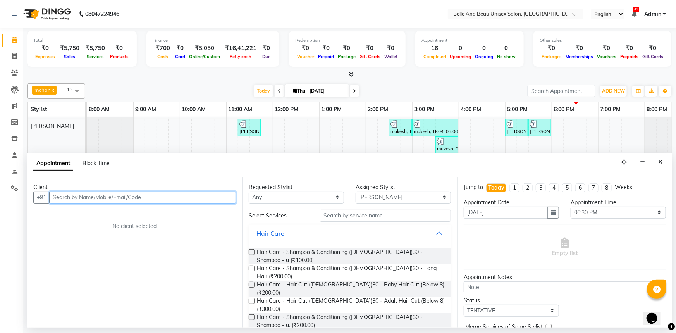
click at [112, 198] on input "text" at bounding box center [142, 197] width 187 height 12
drag, startPoint x: 86, startPoint y: 349, endPoint x: 77, endPoint y: 197, distance: 152.6
click at [77, 197] on input "text" at bounding box center [142, 197] width 187 height 12
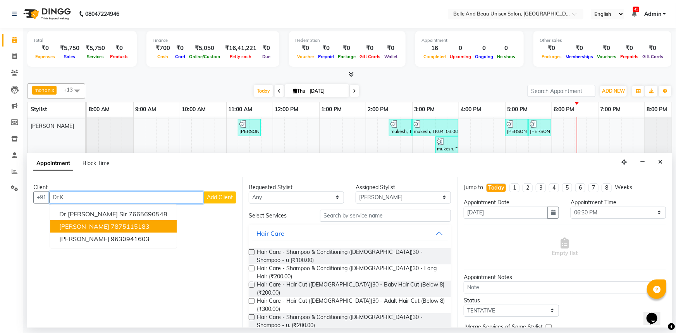
click at [72, 200] on input "Dr K" at bounding box center [126, 197] width 155 height 12
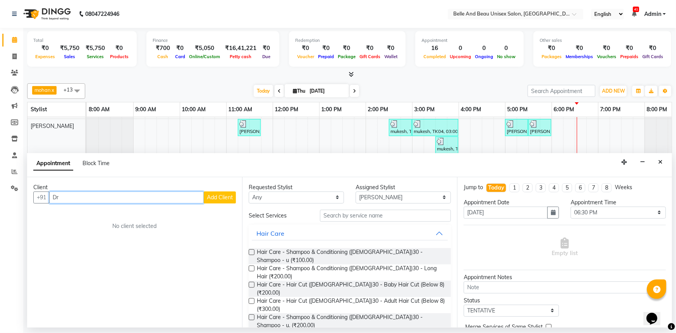
type input "D"
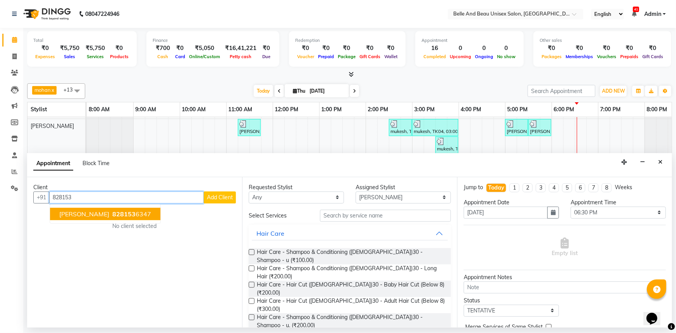
click at [82, 216] on span "[PERSON_NAME]" at bounding box center [84, 214] width 50 height 8
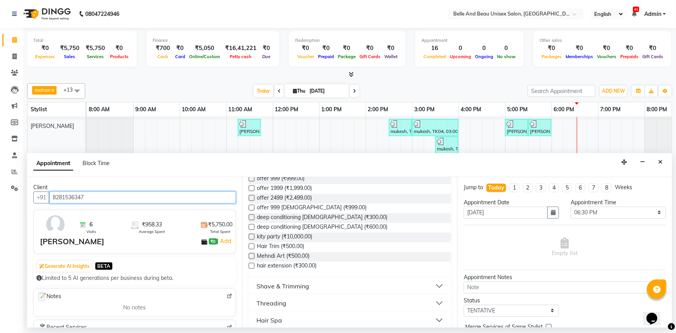
scroll to position [247, 0]
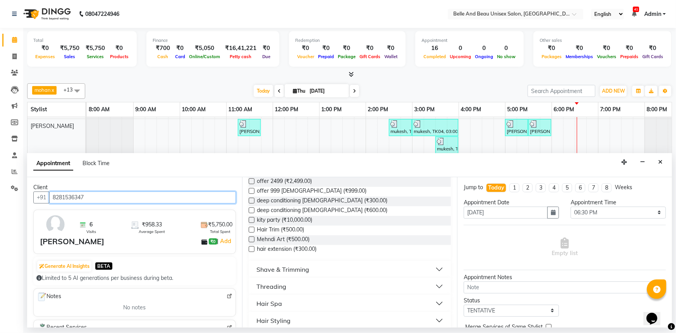
type input "8281536347"
click at [294, 297] on button "Hair Spa" at bounding box center [350, 304] width 196 height 14
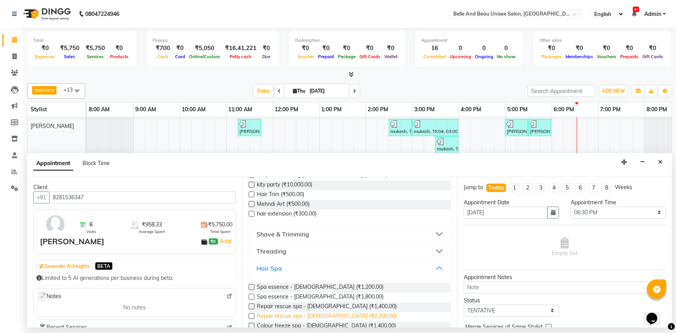
scroll to position [317, 0]
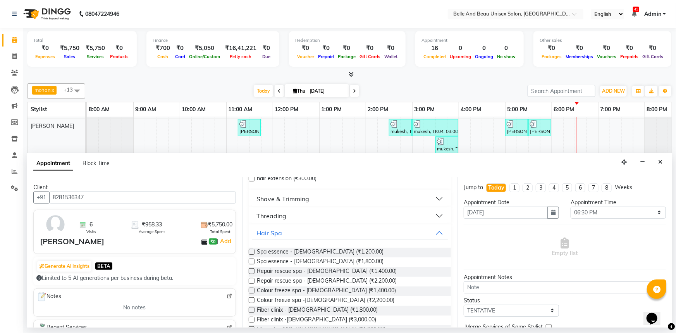
click at [253, 307] on label at bounding box center [252, 310] width 6 height 6
click at [253, 308] on input "checkbox" at bounding box center [251, 310] width 5 height 5
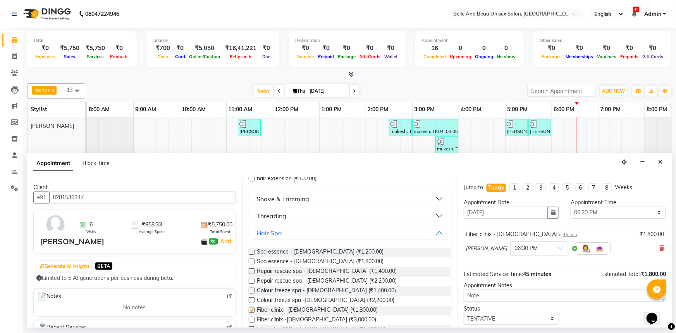
checkbox input "false"
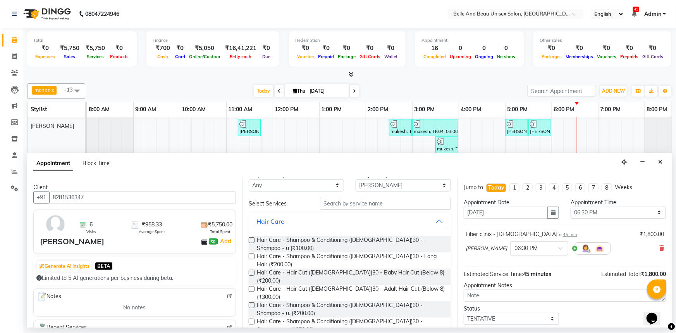
scroll to position [0, 0]
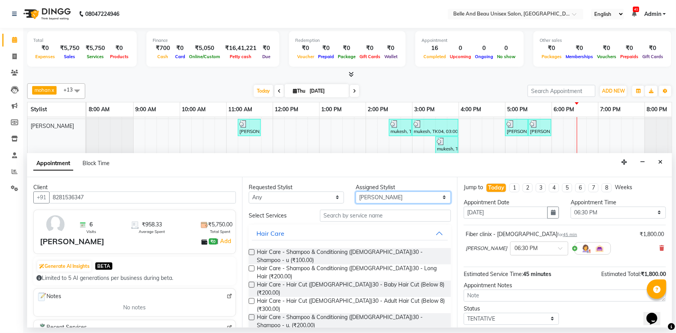
click at [410, 198] on select "Select [PERSON_NAME] [PERSON_NAME] [PERSON_NAME] [PERSON_NAME] [PERSON_NAME] [P…" at bounding box center [403, 197] width 95 height 12
select select "59227"
click at [356, 191] on select "Select [PERSON_NAME] [PERSON_NAME] [PERSON_NAME] [PERSON_NAME] [PERSON_NAME] [P…" at bounding box center [403, 197] width 95 height 12
click at [252, 298] on label at bounding box center [252, 301] width 6 height 6
click at [252, 299] on input "checkbox" at bounding box center [251, 301] width 5 height 5
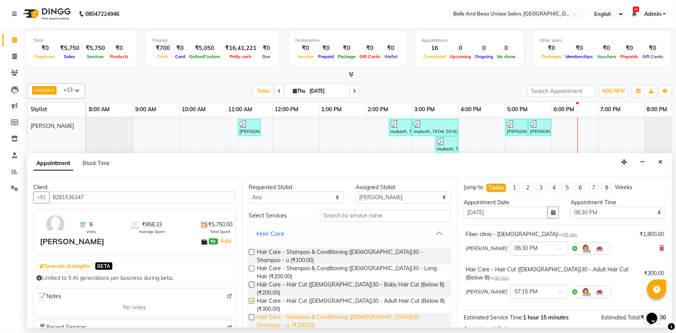
checkbox input "false"
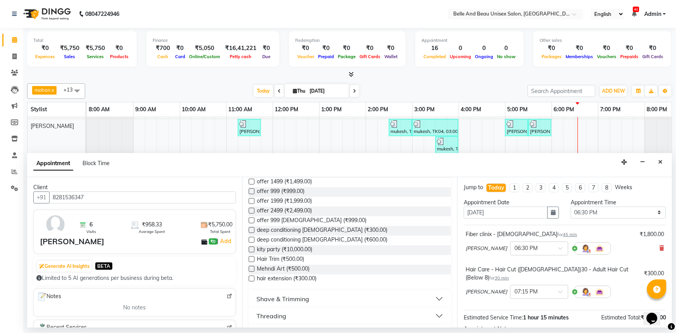
scroll to position [247, 0]
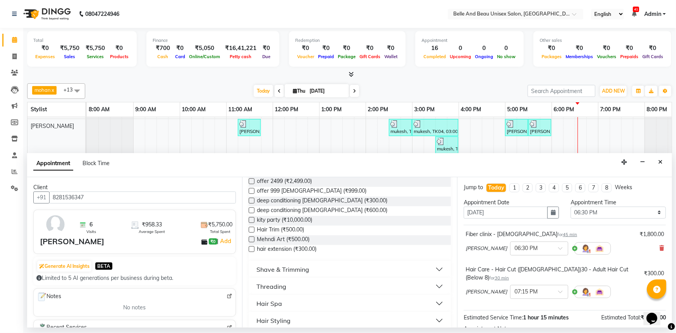
click at [318, 262] on button "Shave & Trimming" at bounding box center [350, 269] width 196 height 14
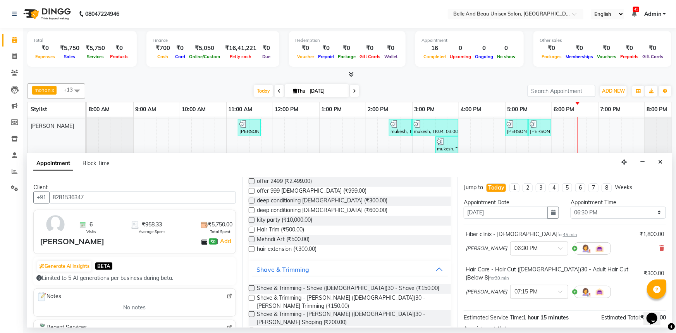
click at [249, 311] on label at bounding box center [252, 314] width 6 height 6
click at [249, 312] on input "checkbox" at bounding box center [251, 314] width 5 height 5
checkbox input "false"
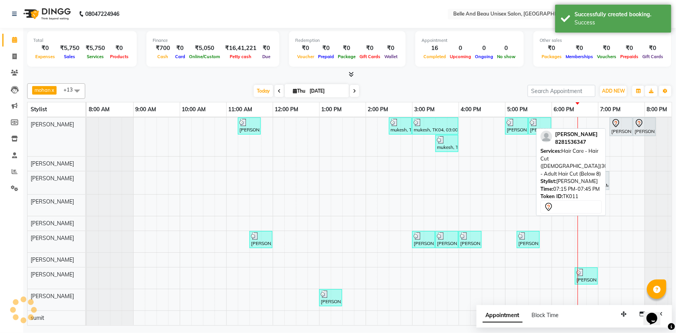
scroll to position [28, 0]
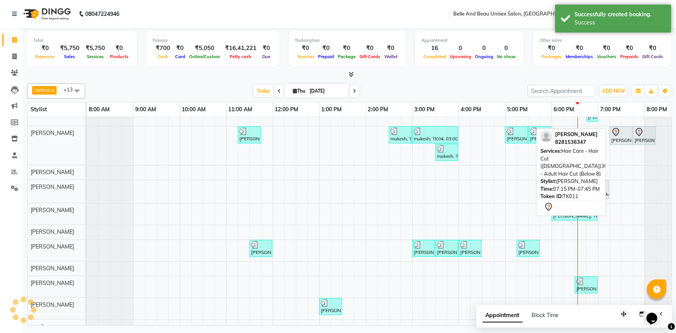
drag, startPoint x: 631, startPoint y: 128, endPoint x: 565, endPoint y: 127, distance: 66.7
click at [565, 127] on div "[PERSON_NAME], TK10, 06:45 PM-06:55 PM, Threading - Eyebrow ([DEMOGRAPHIC_DATA]…" at bounding box center [389, 212] width 605 height 244
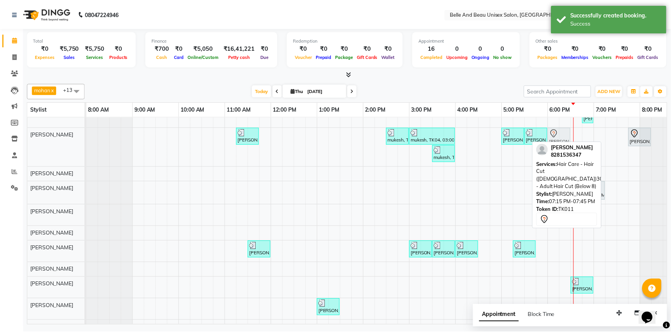
scroll to position [26, 0]
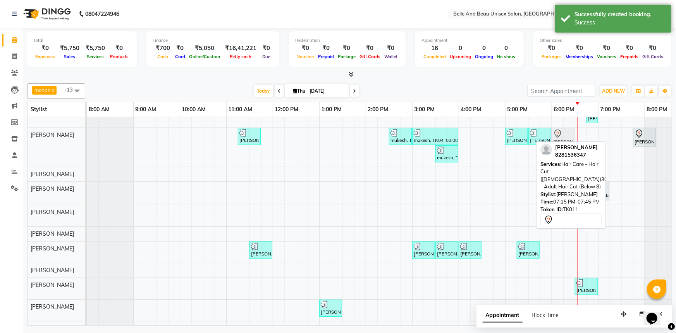
drag, startPoint x: 622, startPoint y: 140, endPoint x: 564, endPoint y: 140, distance: 57.4
click at [87, 140] on div "[PERSON_NAME], TK02, 11:15 AM-11:45 AM, Hair Care - Hair Cut ([DEMOGRAPHIC_DATA…" at bounding box center [87, 147] width 0 height 39
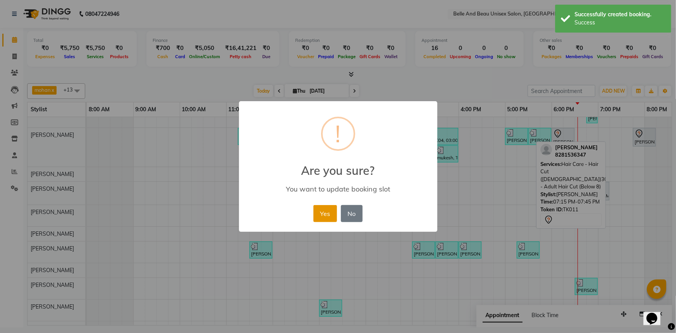
click at [329, 214] on button "Yes" at bounding box center [326, 213] width 24 height 17
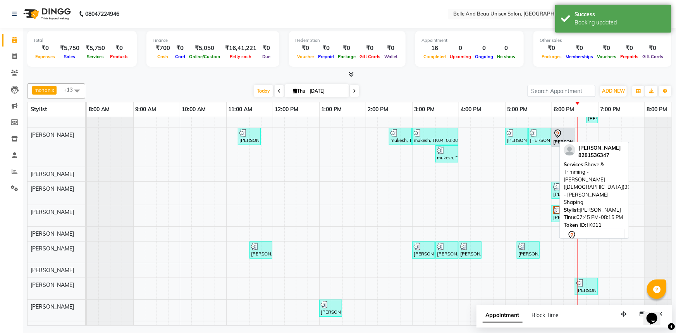
drag, startPoint x: 647, startPoint y: 136, endPoint x: 564, endPoint y: 161, distance: 87.1
click at [564, 161] on div "mohan x [PERSON_NAME] x [PERSON_NAME] x [PERSON_NAME] x [PERSON_NAME] x [PERSON…" at bounding box center [349, 202] width 645 height 245
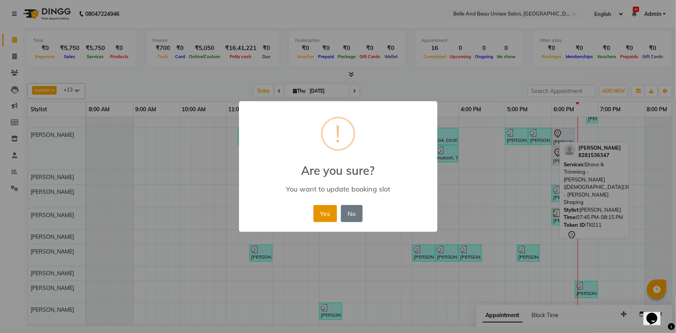
click at [320, 219] on button "Yes" at bounding box center [326, 213] width 24 height 17
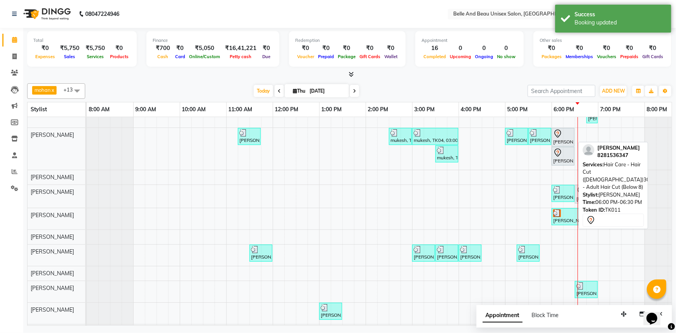
click at [567, 137] on div at bounding box center [563, 133] width 20 height 9
click at [563, 143] on div "[PERSON_NAME], TK11, 06:00 PM-06:30 PM, Hair Care - Hair Cut ([DEMOGRAPHIC_DATA…" at bounding box center [563, 137] width 21 height 16
select select "7"
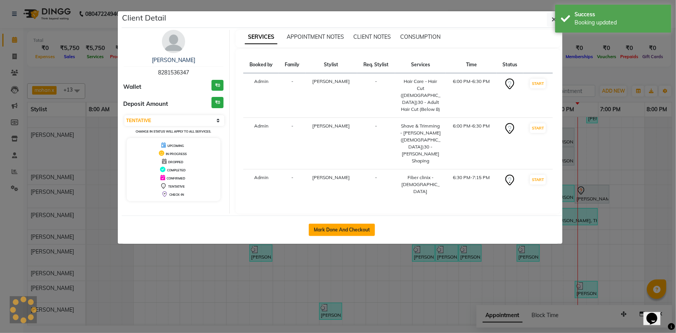
click at [356, 224] on button "Mark Done And Checkout" at bounding box center [342, 230] width 66 height 12
select select "service"
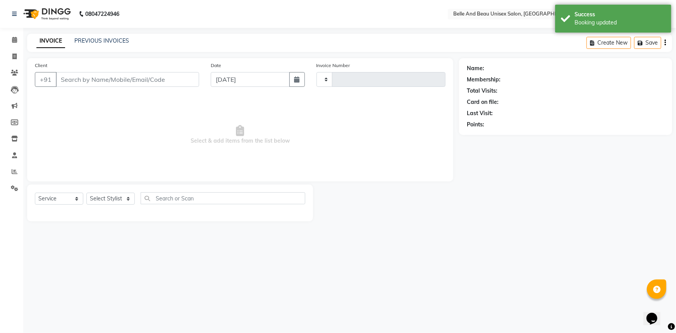
type input "2289"
select select "7066"
select select "60511"
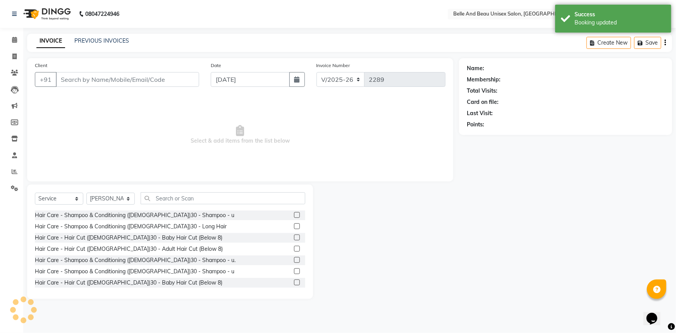
type input "8281536347"
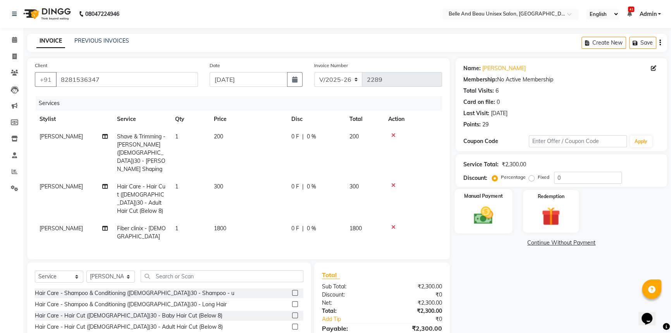
click at [496, 207] on img at bounding box center [483, 215] width 31 height 22
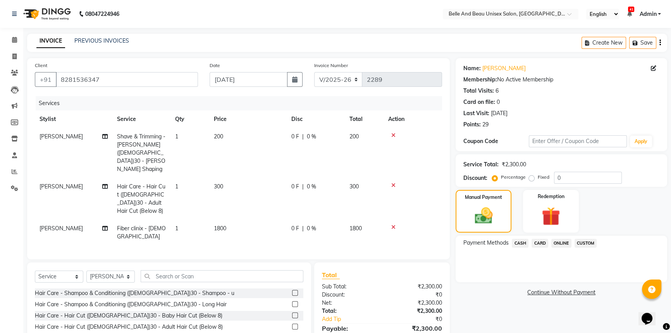
click at [558, 240] on span "ONLINE" at bounding box center [562, 243] width 20 height 9
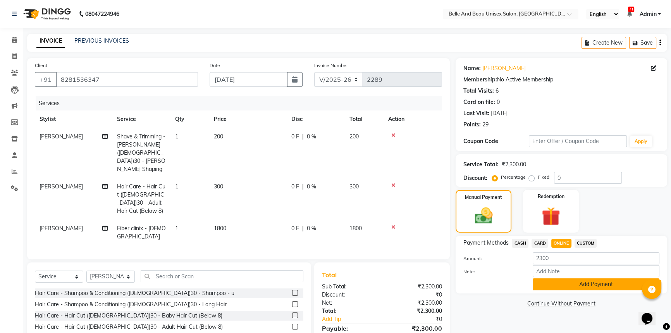
click at [558, 285] on button "Add Payment" at bounding box center [596, 284] width 127 height 12
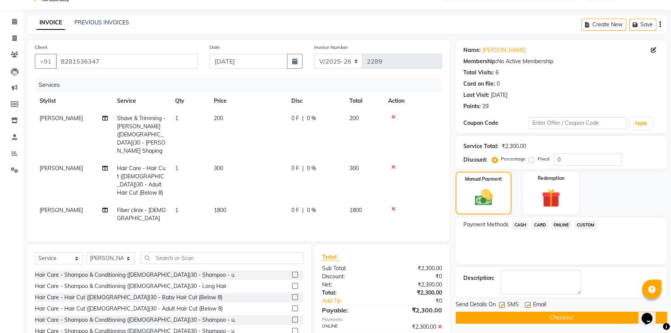
scroll to position [28, 0]
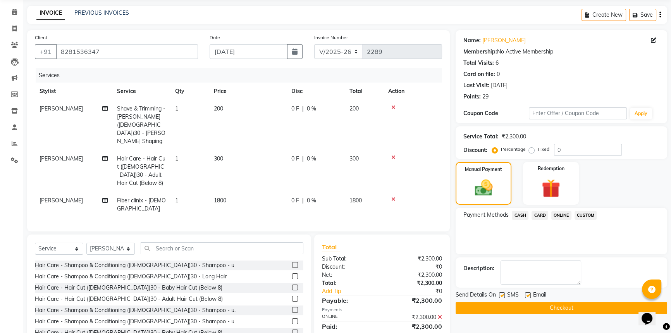
click at [548, 305] on button "Checkout" at bounding box center [562, 308] width 212 height 12
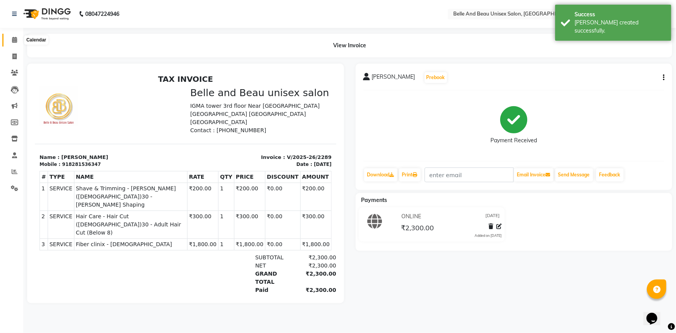
click at [13, 37] on icon at bounding box center [14, 40] width 5 height 6
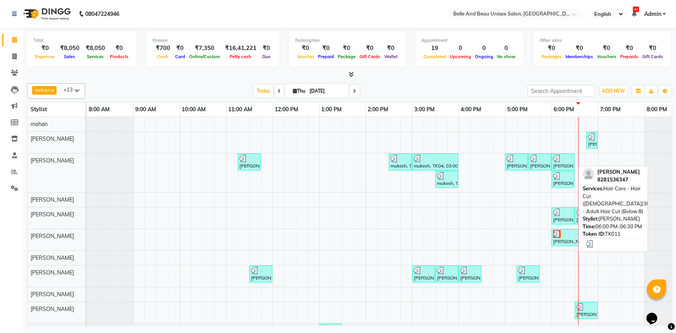
click at [563, 162] on div "[PERSON_NAME], TK11, 06:00 PM-06:30 PM, Hair Care - Hair Cut ([DEMOGRAPHIC_DATA…" at bounding box center [563, 162] width 21 height 15
select select "3"
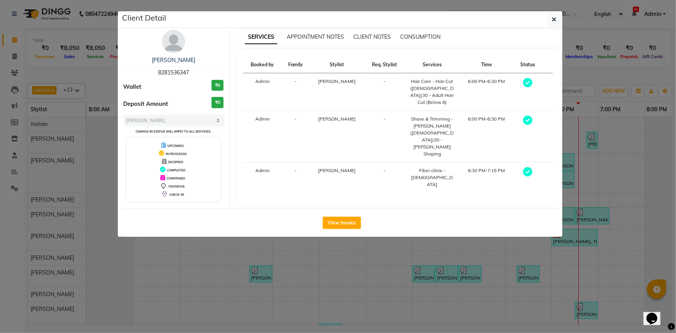
drag, startPoint x: 152, startPoint y: 57, endPoint x: 220, endPoint y: 53, distance: 67.5
click at [220, 53] on div "[PERSON_NAME] 8281536347 Wallet ₹0 Deposit Amount ₹0 Select MARK DONE UPCOMING …" at bounding box center [174, 118] width 112 height 177
copy link "[PERSON_NAME]"
drag, startPoint x: 144, startPoint y: 70, endPoint x: 201, endPoint y: 71, distance: 57.4
click at [201, 71] on div "[PERSON_NAME] 8281536347" at bounding box center [174, 66] width 100 height 21
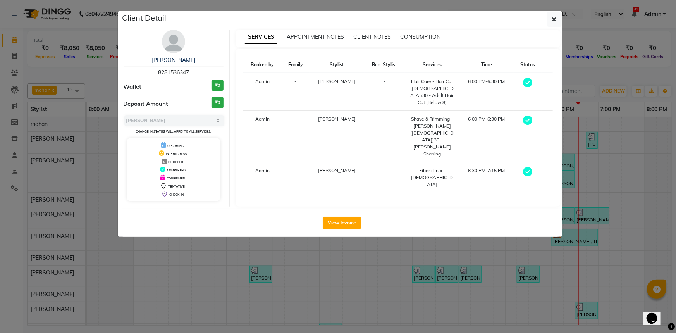
copy span "8281536347"
click at [559, 19] on button "button" at bounding box center [554, 19] width 15 height 15
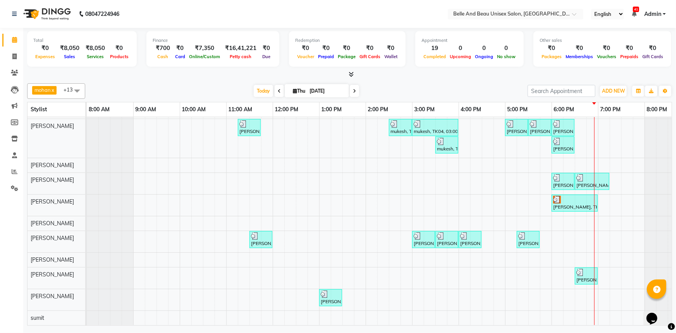
scroll to position [39, 0]
click at [625, 195] on div "[PERSON_NAME], TK10, 06:45 PM-06:55 PM, Threading - Eyebrow ([DEMOGRAPHIC_DATA]…" at bounding box center [389, 204] width 605 height 243
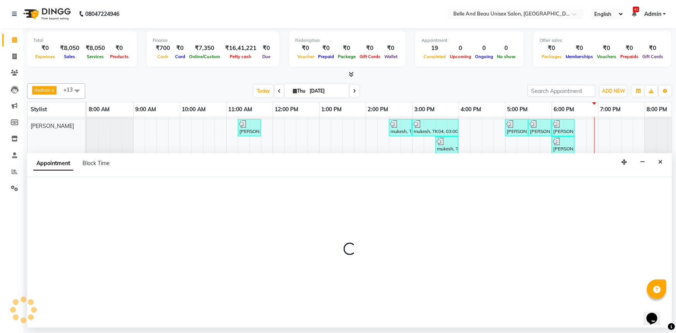
select select "60511"
select select "tentative"
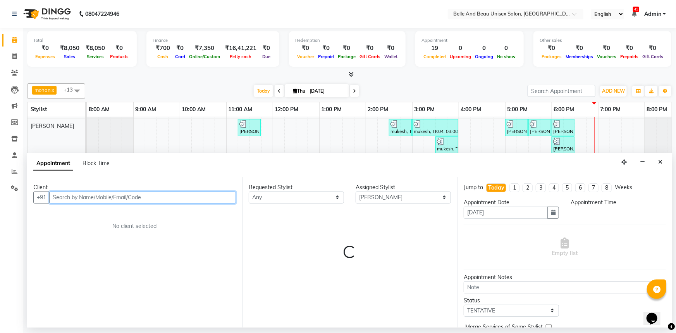
select select "1170"
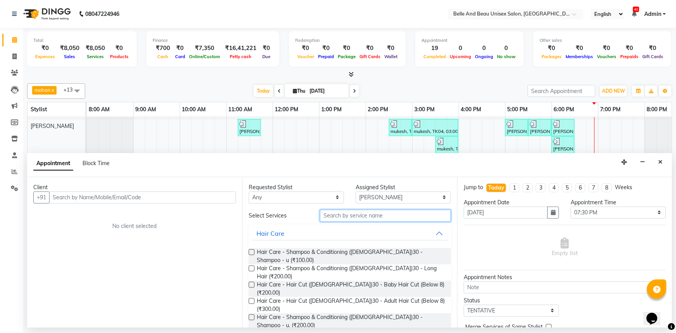
click at [355, 216] on input "text" at bounding box center [385, 216] width 131 height 12
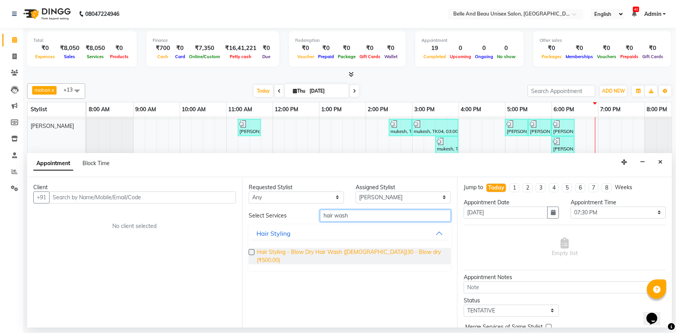
type input "hair wash"
click at [308, 254] on span "Hair Styling - Blow Dry Hair Wash ([DEMOGRAPHIC_DATA])30 - Blow dry (₹500.00)" at bounding box center [351, 256] width 188 height 16
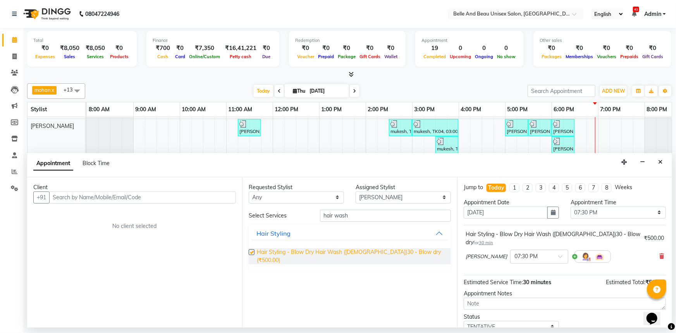
checkbox input "false"
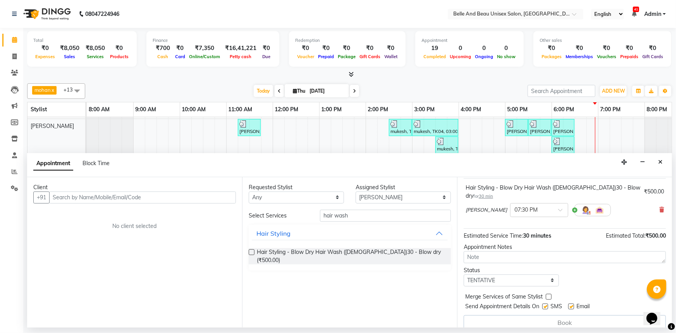
scroll to position [0, 0]
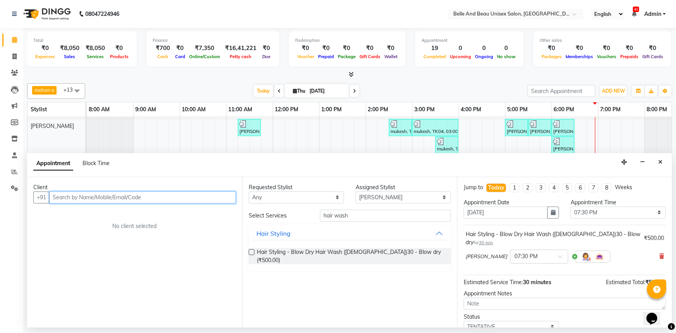
click at [152, 198] on input "text" at bounding box center [142, 197] width 187 height 12
click at [305, 89] on span "Thu" at bounding box center [299, 91] width 16 height 6
select select "9"
select select "2025"
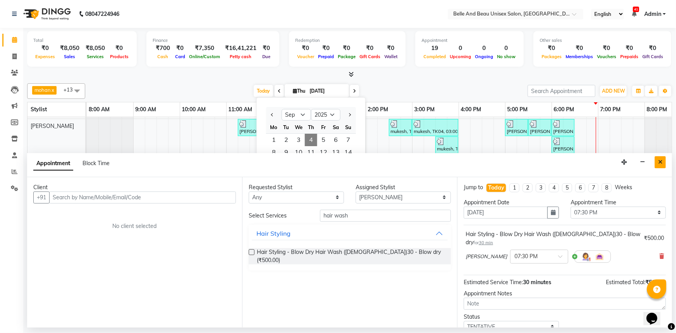
click at [662, 161] on icon "Close" at bounding box center [661, 161] width 4 height 5
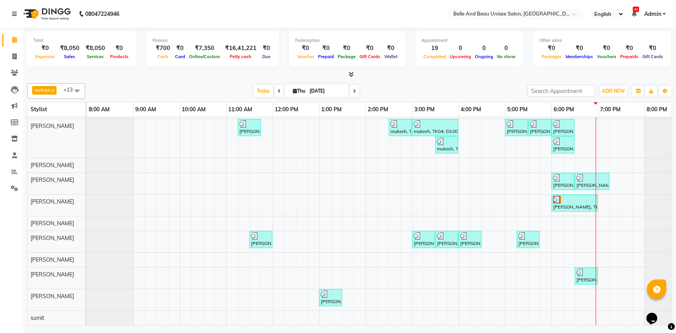
click at [324, 91] on input "[DATE]" at bounding box center [326, 91] width 39 height 12
select select "9"
select select "2025"
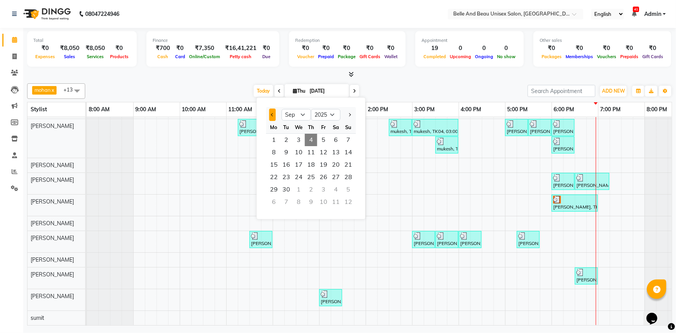
click at [273, 113] on span "Previous month" at bounding box center [272, 114] width 3 height 3
select select "8"
click at [333, 151] on span "9" at bounding box center [336, 152] width 12 height 12
type input "[DATE]"
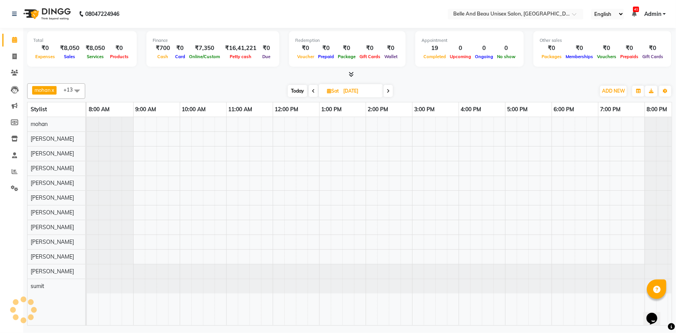
scroll to position [0, 19]
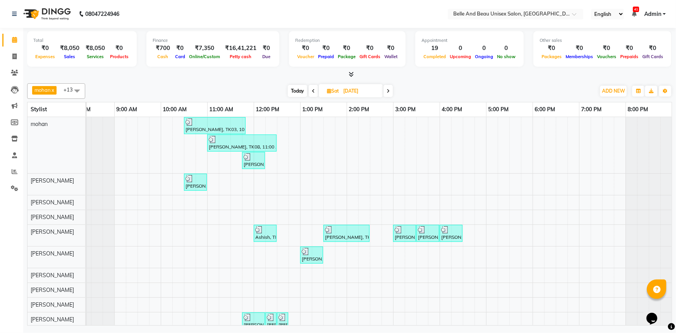
click at [348, 83] on div "mohan x [PERSON_NAME] x [PERSON_NAME] x [PERSON_NAME] x [PERSON_NAME] x [PERSON…" at bounding box center [349, 91] width 645 height 16
click at [350, 90] on input "[DATE]" at bounding box center [360, 91] width 39 height 12
select select "8"
select select "2025"
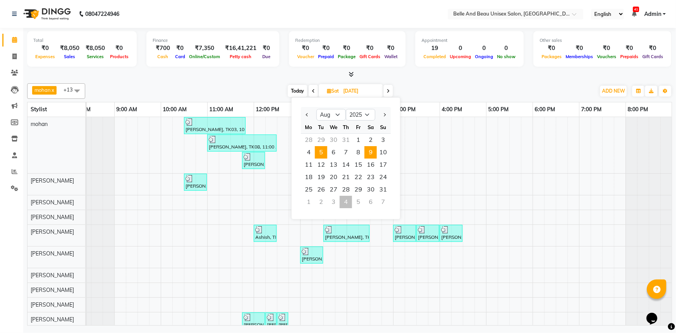
click at [321, 155] on span "5" at bounding box center [321, 152] width 12 height 12
type input "[DATE]"
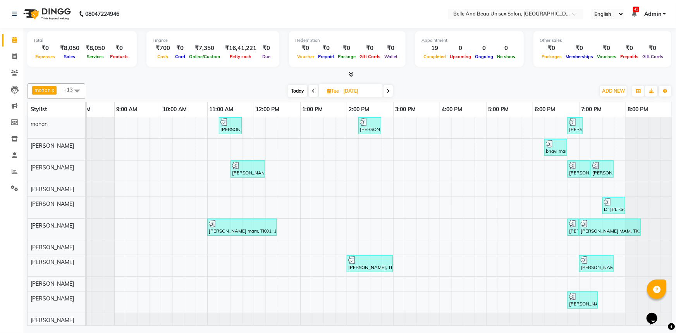
scroll to position [22, 0]
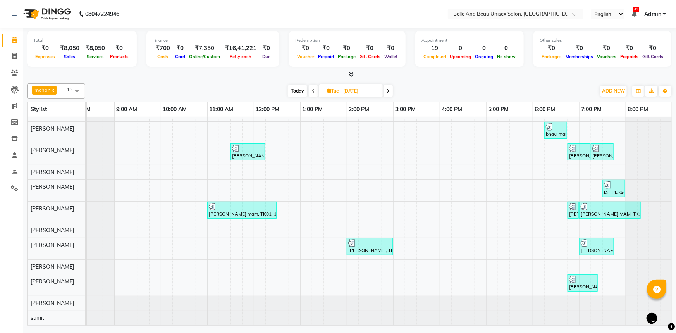
click at [340, 90] on span "Tue" at bounding box center [333, 91] width 16 height 6
select select "8"
select select "2025"
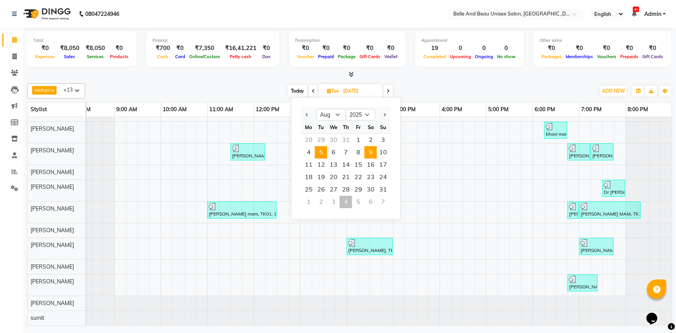
click at [372, 155] on span "9" at bounding box center [371, 152] width 12 height 12
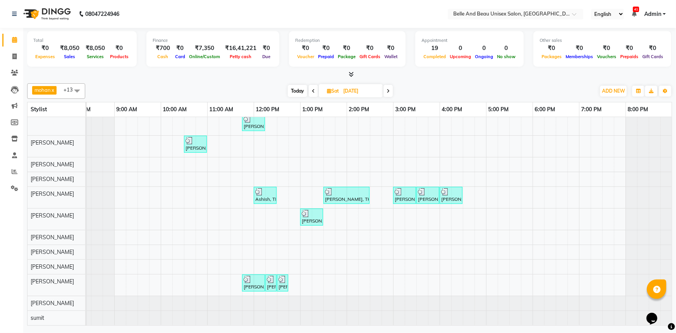
scroll to position [43, 0]
click at [14, 39] on icon at bounding box center [14, 40] width 5 height 6
click at [300, 90] on span "Today" at bounding box center [297, 91] width 19 height 12
type input "[DATE]"
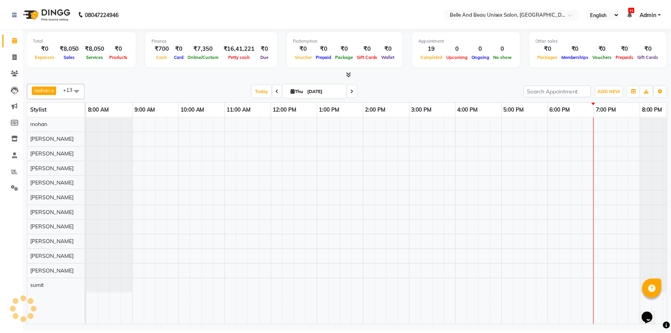
scroll to position [0, 19]
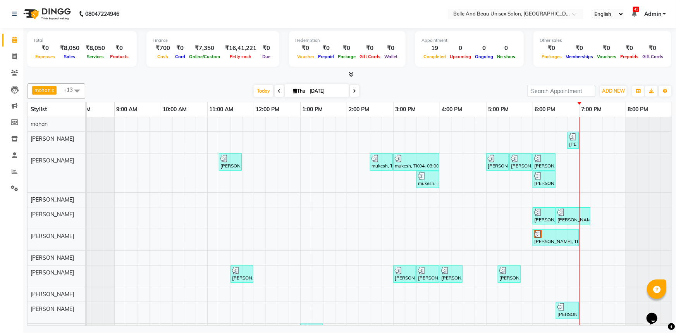
click at [563, 272] on div "[PERSON_NAME], TK10, 06:45 PM-06:55 PM, Threading - Eyebrow ([DEMOGRAPHIC_DATA]…" at bounding box center [370, 238] width 605 height 243
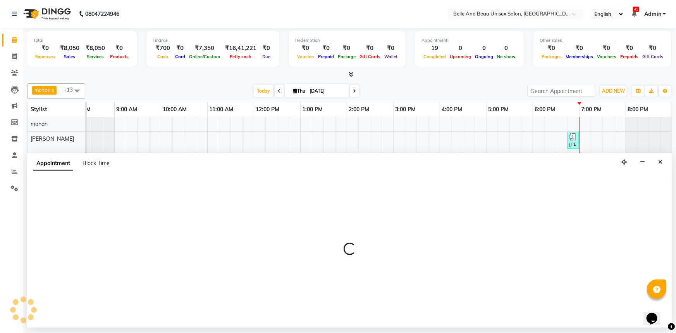
select select "83443"
select select "1110"
select select "tentative"
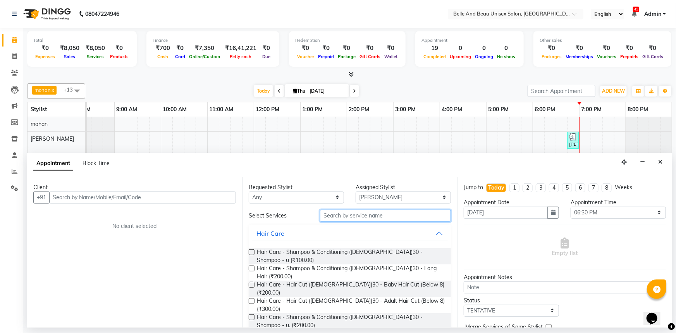
click at [361, 214] on input "text" at bounding box center [385, 216] width 131 height 12
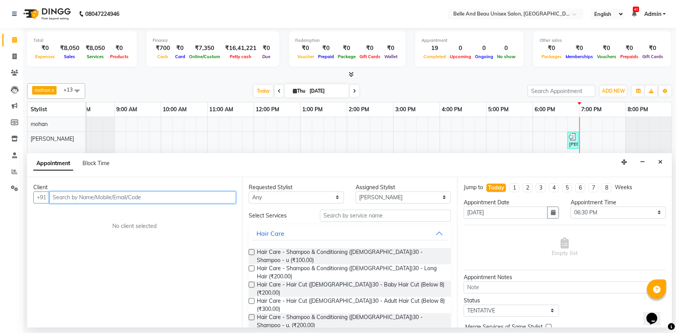
click at [154, 198] on input "text" at bounding box center [142, 197] width 187 height 12
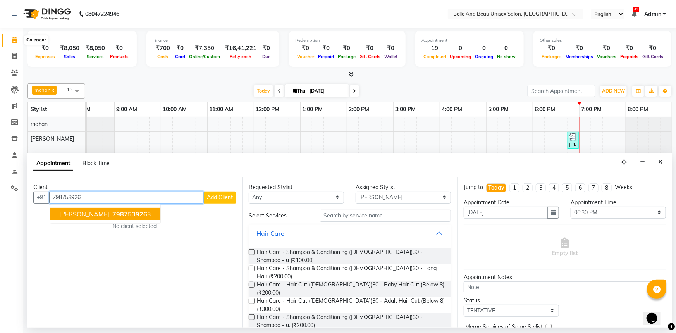
type input "798753926"
click at [13, 39] on icon at bounding box center [14, 40] width 5 height 6
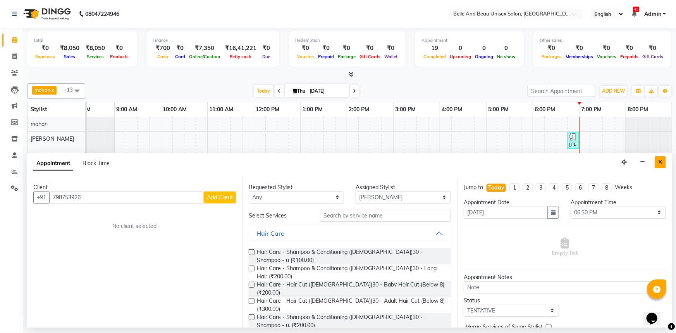
click at [658, 163] on button "Close" at bounding box center [660, 162] width 11 height 12
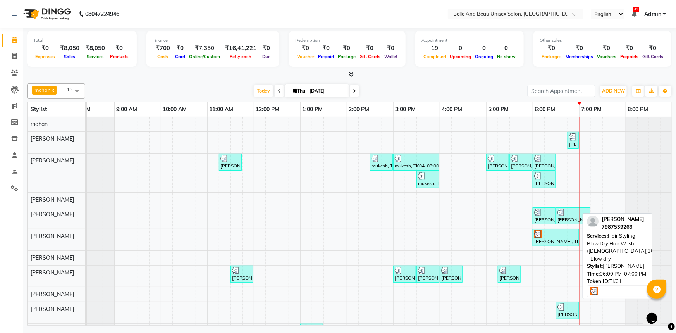
click at [550, 240] on div "[PERSON_NAME], TK01, 06:00 PM-07:00 PM, Hair Styling - Blow Dry Hair Wash ([DEM…" at bounding box center [556, 237] width 45 height 15
select select "3"
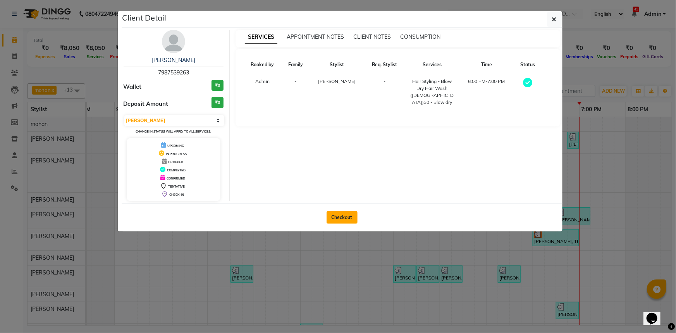
click at [343, 217] on button "Checkout" at bounding box center [342, 217] width 31 height 12
select select "service"
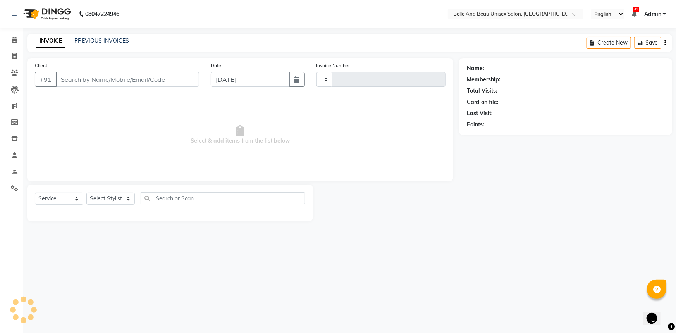
type input "2290"
select select "7066"
select select "60511"
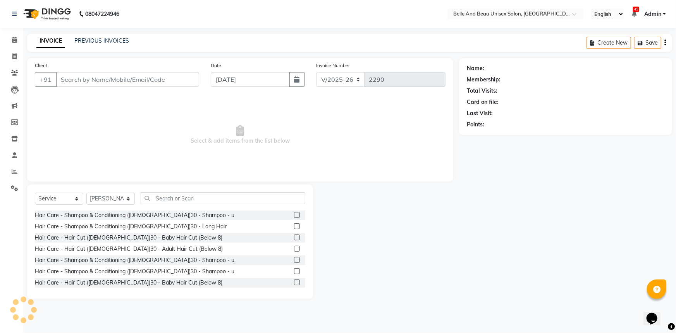
type input "7987539263"
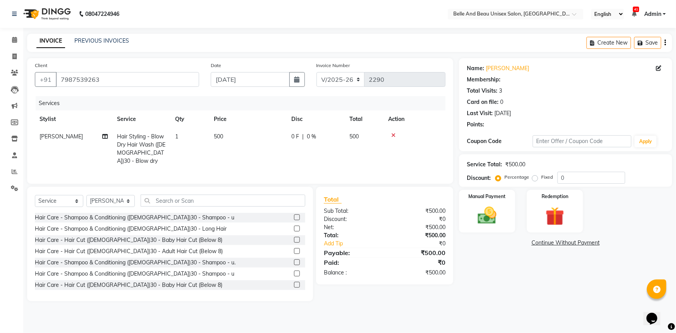
select select "1: Object"
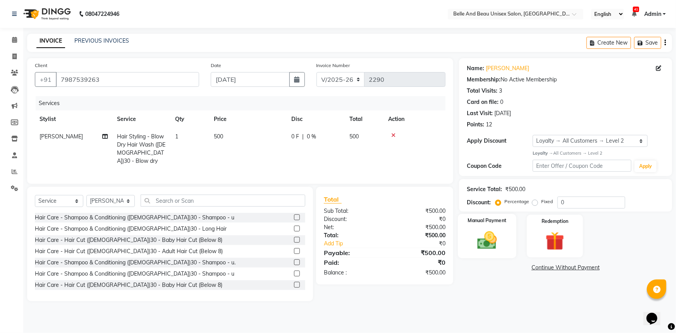
click at [483, 238] on img at bounding box center [488, 240] width 32 height 22
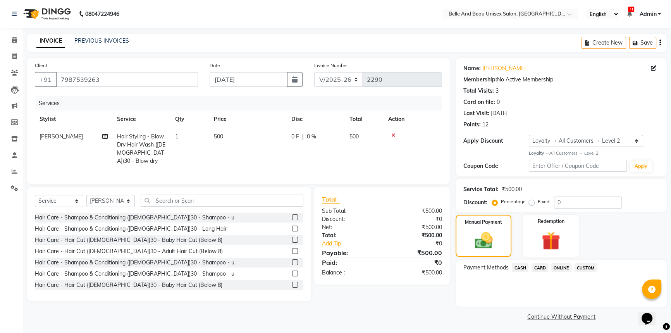
click at [553, 267] on span "ONLINE" at bounding box center [562, 267] width 20 height 9
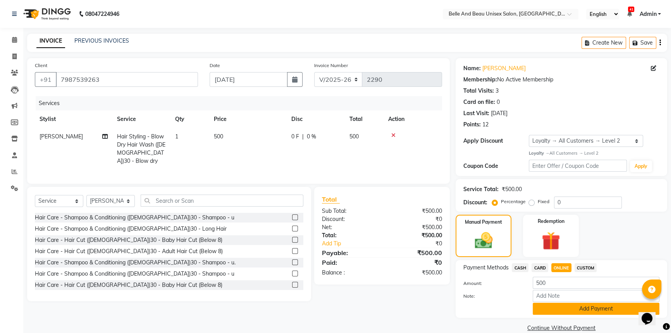
click at [550, 308] on button "Add Payment" at bounding box center [596, 309] width 127 height 12
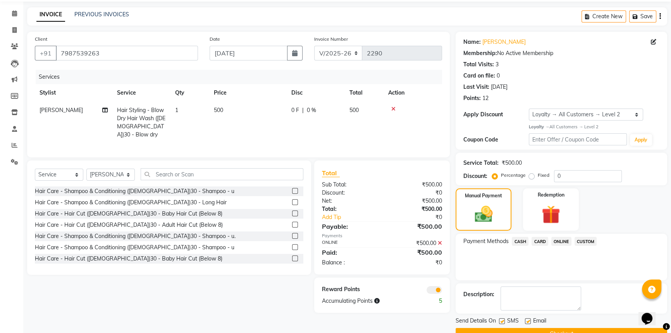
scroll to position [45, 0]
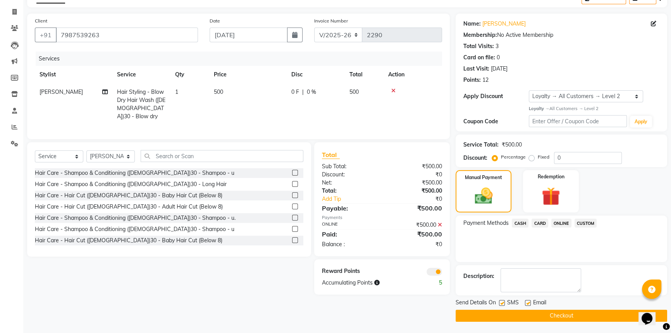
click at [504, 314] on button "Checkout" at bounding box center [562, 316] width 212 height 12
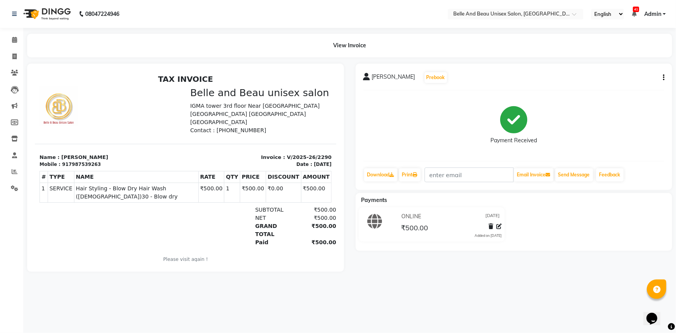
select select "service"
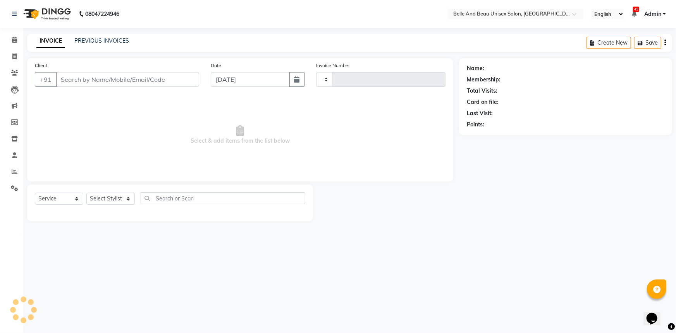
type input "2291"
select select "7066"
select select "60511"
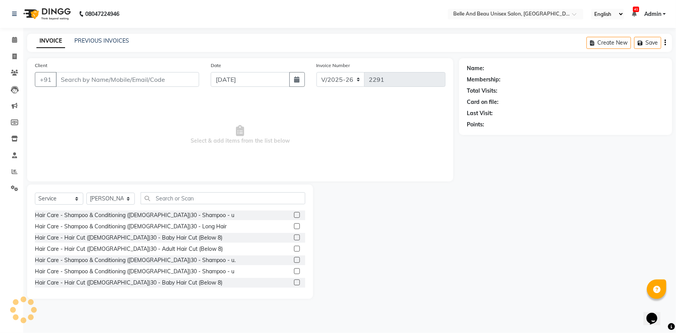
type input "7987539263"
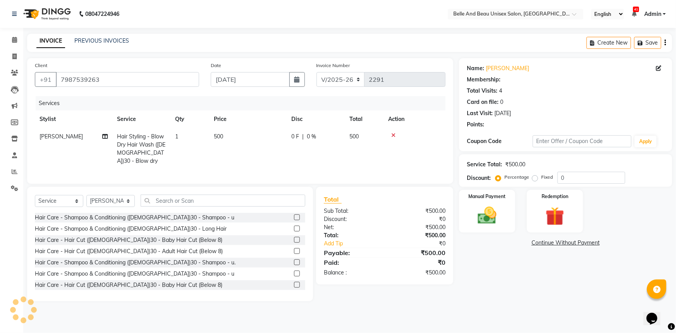
select select "1: Object"
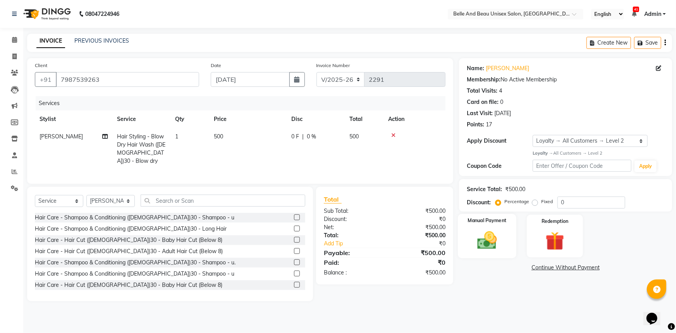
click at [491, 240] on img at bounding box center [488, 240] width 32 height 22
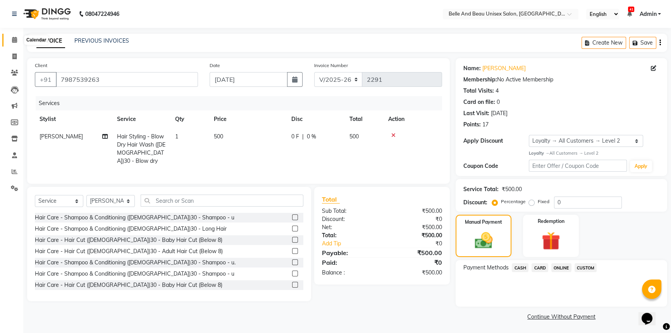
click at [16, 39] on icon at bounding box center [14, 40] width 5 height 6
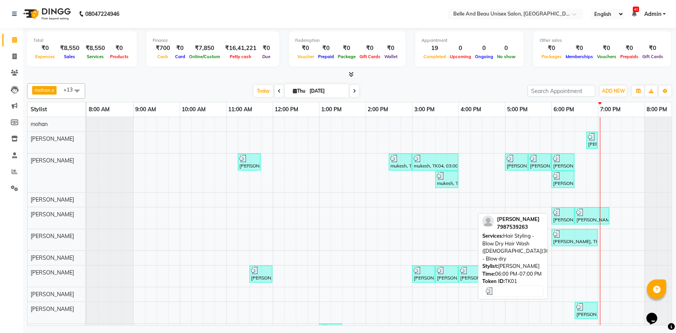
click at [570, 241] on div "[PERSON_NAME], TK01, 06:00 PM-07:00 PM, Hair Styling - Blow Dry Hair Wash ([DEM…" at bounding box center [575, 237] width 45 height 15
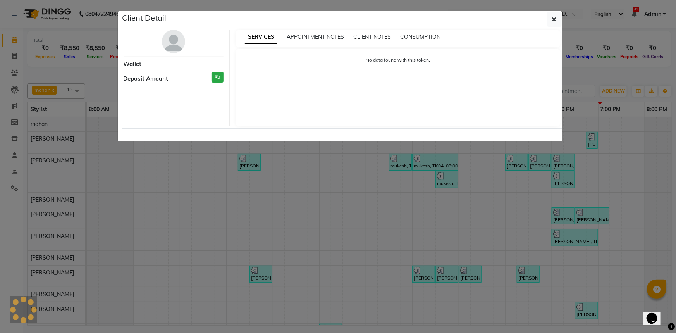
select select "3"
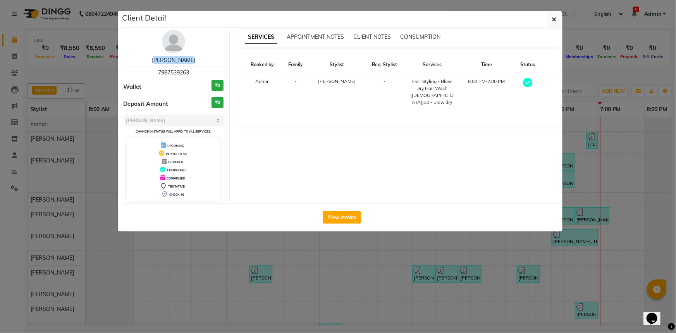
drag, startPoint x: 150, startPoint y: 55, endPoint x: 207, endPoint y: 63, distance: 57.2
click at [208, 63] on div "[PERSON_NAME] 7987539263 Wallet ₹0 Deposit Amount ₹0 Select MARK DONE UPCOMING …" at bounding box center [174, 115] width 112 height 171
copy link "[PERSON_NAME]"
drag, startPoint x: 148, startPoint y: 72, endPoint x: 190, endPoint y: 71, distance: 41.9
click at [190, 71] on div "[PERSON_NAME] 7987539263" at bounding box center [174, 66] width 100 height 21
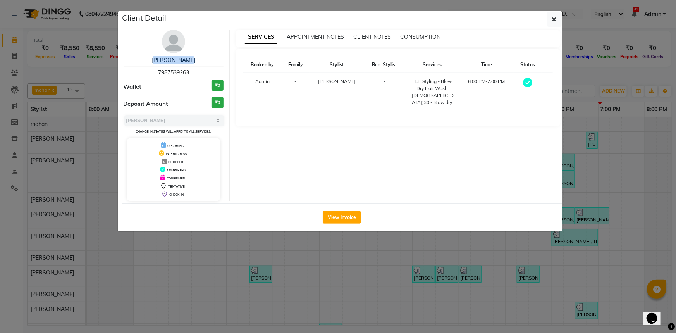
copy span "7987539263"
click at [549, 16] on button "button" at bounding box center [554, 19] width 15 height 15
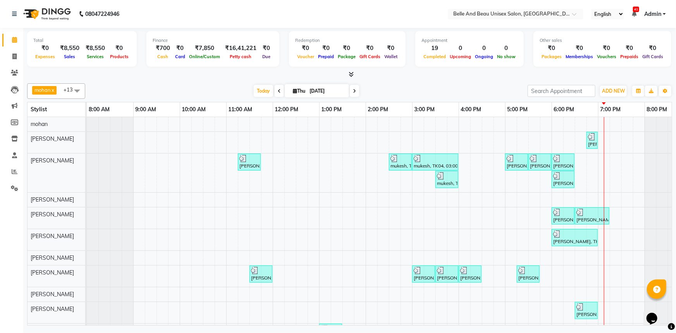
click at [617, 297] on div "[PERSON_NAME], TK10, 06:45 PM-06:55 PM, Threading - Eyebrow ([DEMOGRAPHIC_DATA]…" at bounding box center [389, 238] width 605 height 243
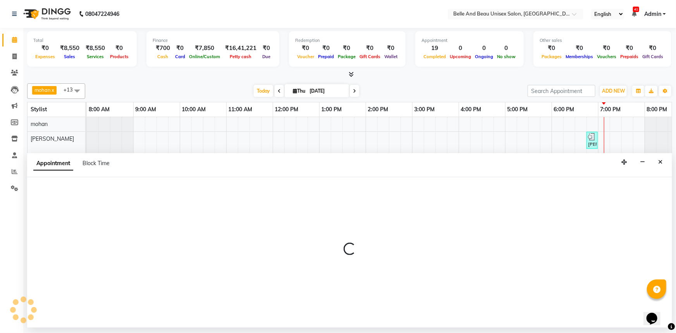
select select "83444"
select select "1155"
select select "tentative"
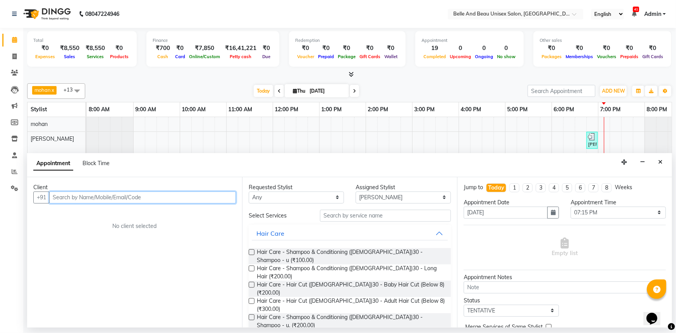
click at [63, 196] on input "text" at bounding box center [142, 197] width 187 height 12
type input "7771096905"
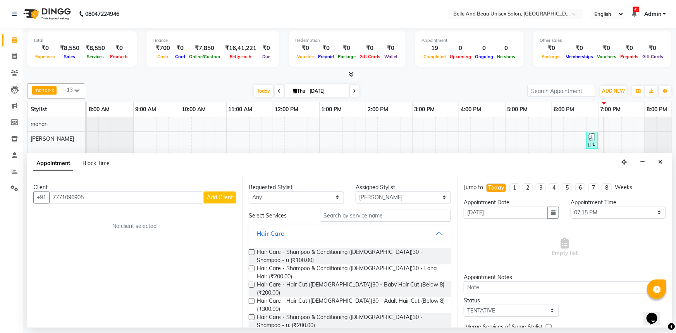
click at [213, 198] on span "Add Client" at bounding box center [220, 197] width 26 height 7
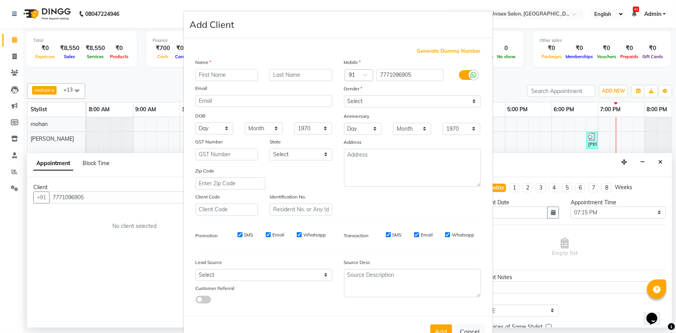
click at [16, 72] on ngb-modal-window "Add Client Generate Dummy Number Name Email DOB Day 01 02 03 04 05 06 07 08 09 …" at bounding box center [338, 166] width 676 height 333
click at [13, 74] on ngb-modal-window "Add Client Generate Dummy Number Name Email DOB Day 01 02 03 04 05 06 07 08 09 …" at bounding box center [338, 166] width 676 height 333
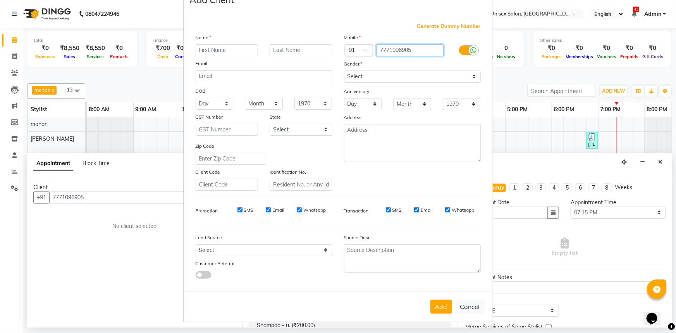
click at [392, 47] on input "7771096905" at bounding box center [410, 50] width 67 height 12
click at [470, 309] on button "Cancel" at bounding box center [470, 306] width 30 height 15
select select
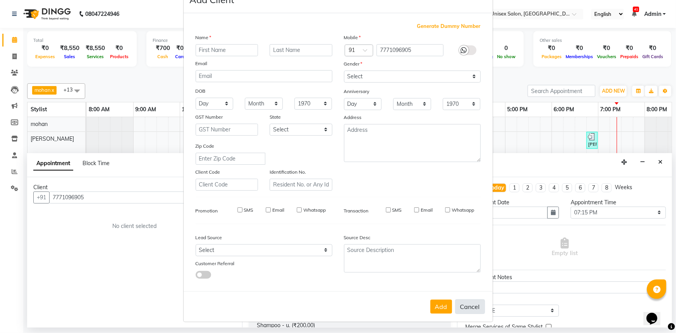
select select
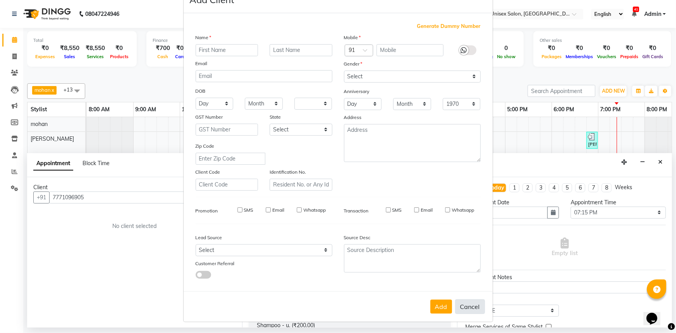
checkbox input "false"
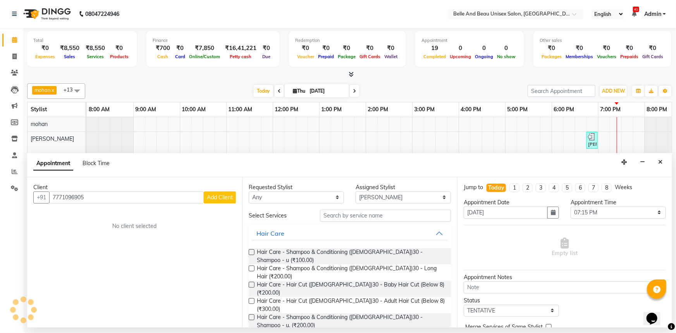
click at [222, 201] on button "Add Client" at bounding box center [220, 197] width 32 height 12
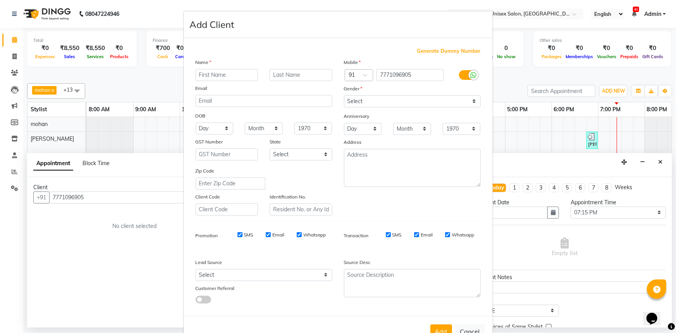
click at [219, 78] on input "text" at bounding box center [227, 75] width 63 height 12
click at [228, 78] on input "text" at bounding box center [227, 75] width 63 height 12
click at [204, 75] on input "[PERSON_NAME]" at bounding box center [227, 75] width 63 height 12
type input "merlin"
drag, startPoint x: 297, startPoint y: 73, endPoint x: 344, endPoint y: 111, distance: 60.4
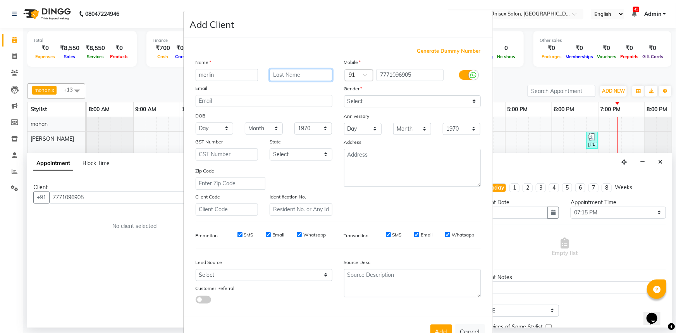
click at [297, 73] on input "text" at bounding box center [301, 75] width 63 height 12
drag, startPoint x: 414, startPoint y: 98, endPoint x: 416, endPoint y: 111, distance: 12.7
click at [416, 111] on div "Mobile Country Code × 91 7771096905 Gender Select [DEMOGRAPHIC_DATA] [DEMOGRAPH…" at bounding box center [412, 136] width 148 height 157
select select "[DEMOGRAPHIC_DATA]"
click at [344, 95] on select "Select [DEMOGRAPHIC_DATA] [DEMOGRAPHIC_DATA] Other Prefer Not To Say" at bounding box center [412, 101] width 137 height 12
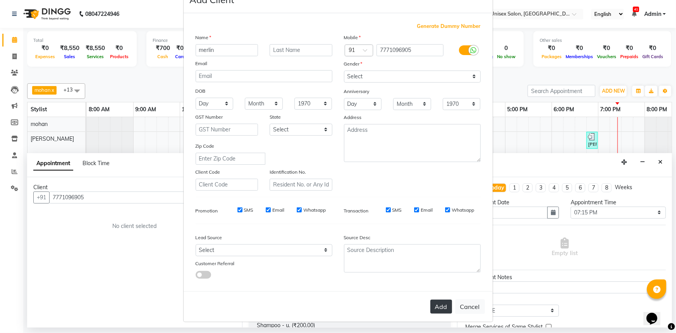
click at [439, 301] on button "Add" at bounding box center [442, 307] width 22 height 14
select select
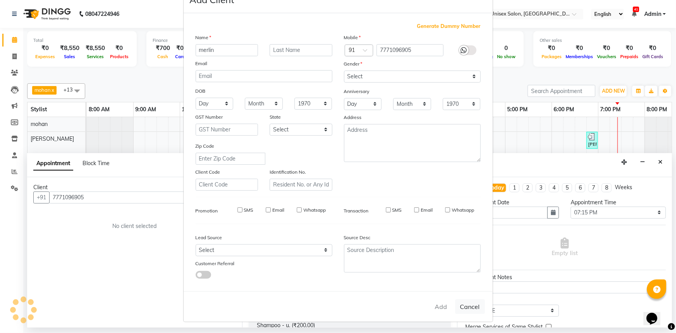
select select
checkbox input "false"
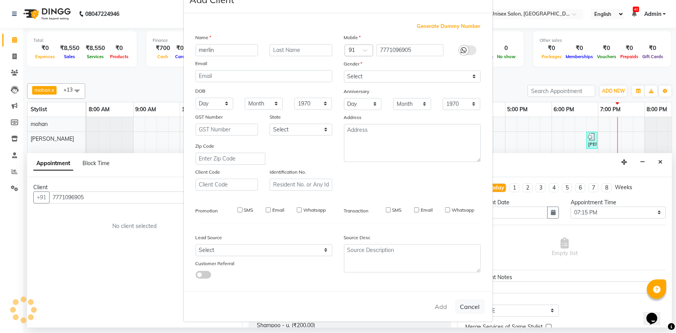
checkbox input "false"
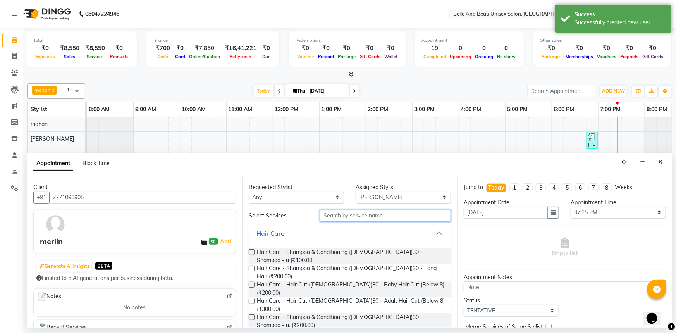
click at [353, 214] on input "text" at bounding box center [385, 216] width 131 height 12
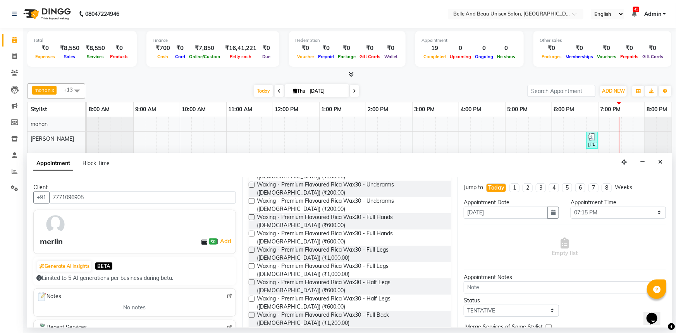
scroll to position [304, 0]
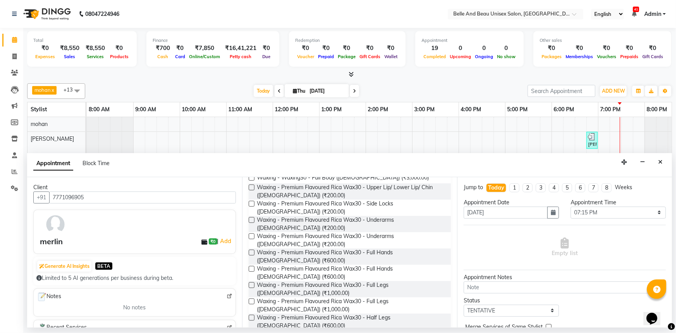
type input "wax"
click at [315, 90] on input "[DATE]" at bounding box center [326, 91] width 39 height 12
select select "9"
select select "2025"
click at [272, 116] on span "Previous month" at bounding box center [272, 114] width 3 height 3
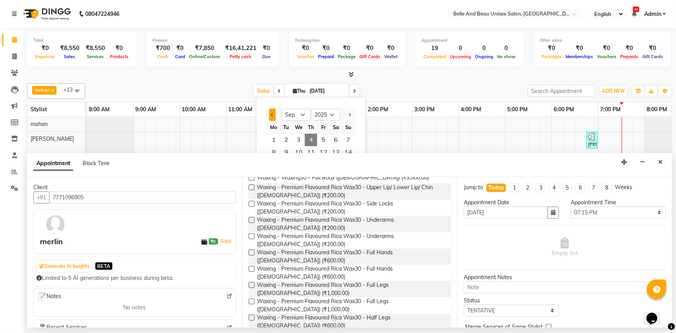
select select "8"
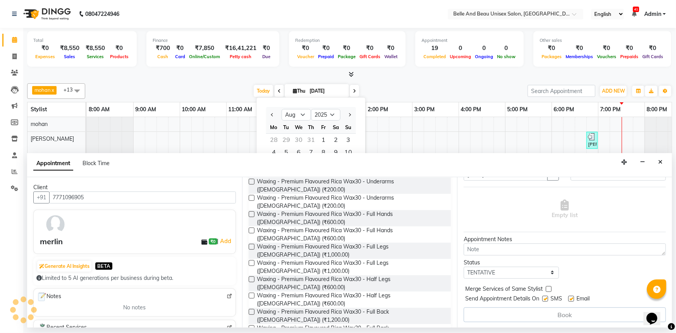
scroll to position [317, 0]
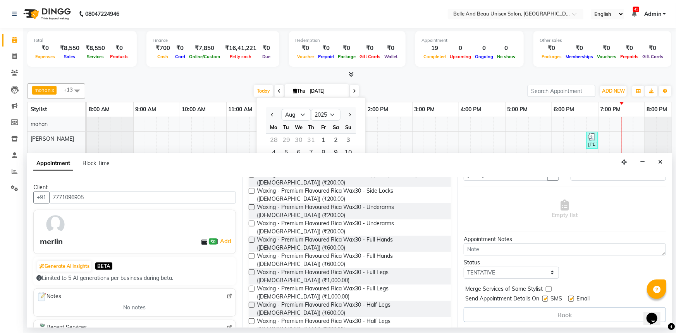
click at [252, 253] on label at bounding box center [252, 256] width 6 height 6
click at [252, 254] on input "checkbox" at bounding box center [251, 256] width 5 height 5
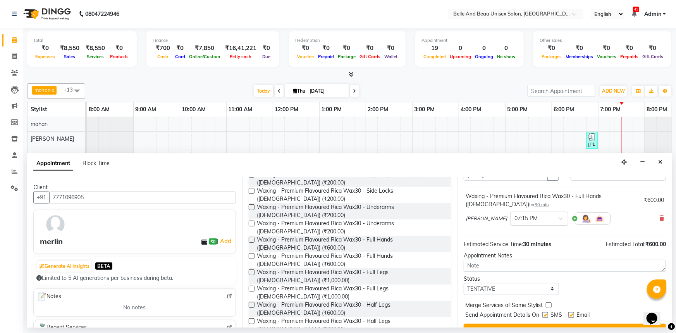
checkbox input "false"
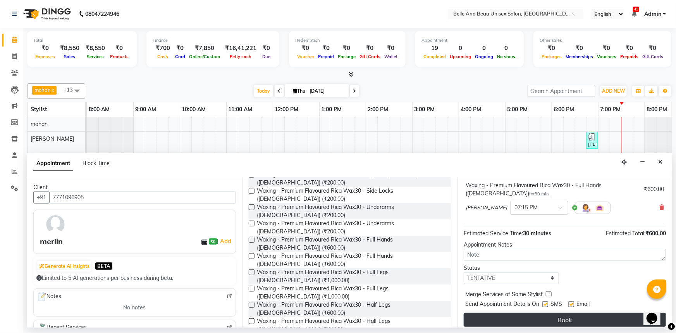
scroll to position [54, 0]
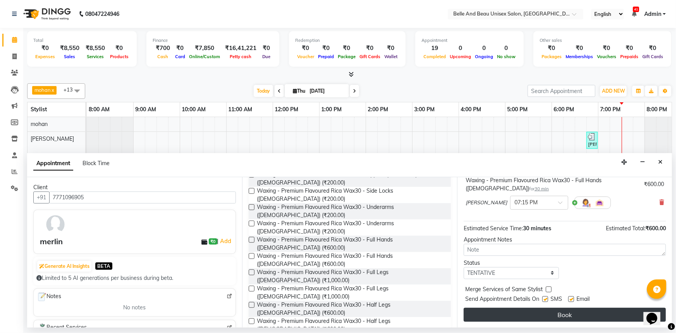
click at [574, 308] on button "Book" at bounding box center [565, 315] width 202 height 14
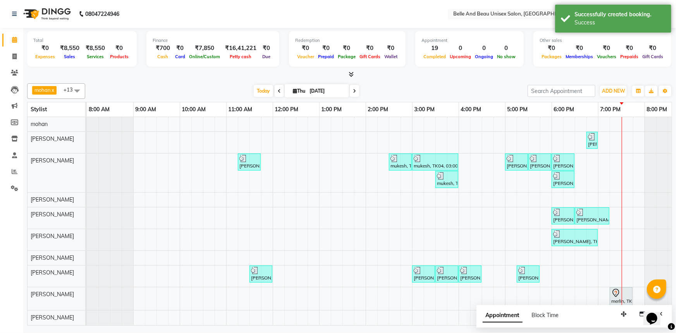
click at [302, 89] on span "Thu" at bounding box center [299, 91] width 16 height 6
select select "9"
select select "2025"
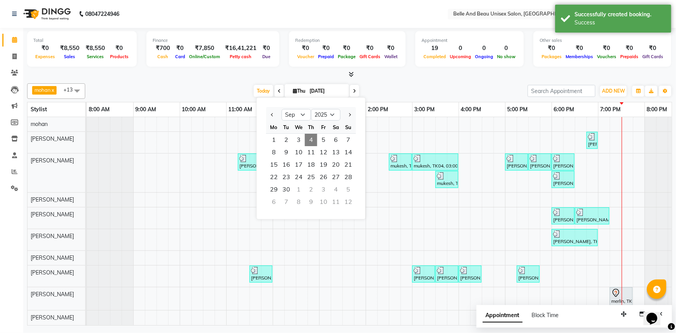
click at [269, 109] on div at bounding box center [274, 115] width 16 height 12
click at [270, 114] on button "Previous month" at bounding box center [272, 115] width 7 height 12
select select "8"
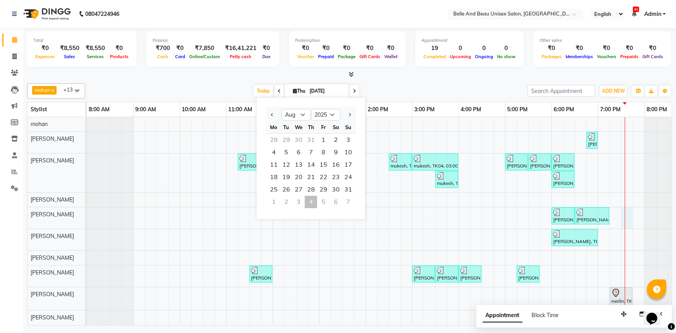
click at [627, 214] on div "[PERSON_NAME], TK10, 06:45 PM-06:55 PM, Threading - Eyebrow ([DEMOGRAPHIC_DATA]…" at bounding box center [389, 242] width 605 height 251
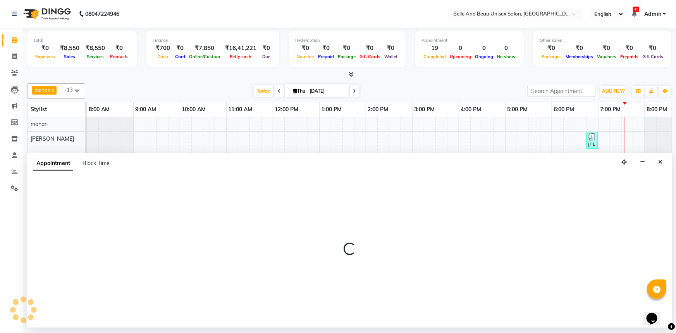
select select "59701"
select select "1170"
select select "tentative"
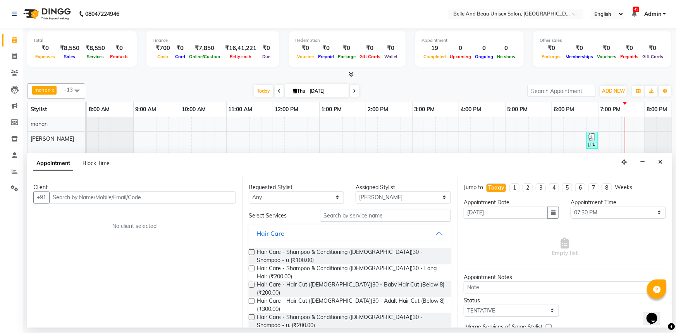
click at [97, 197] on input "text" at bounding box center [142, 197] width 187 height 12
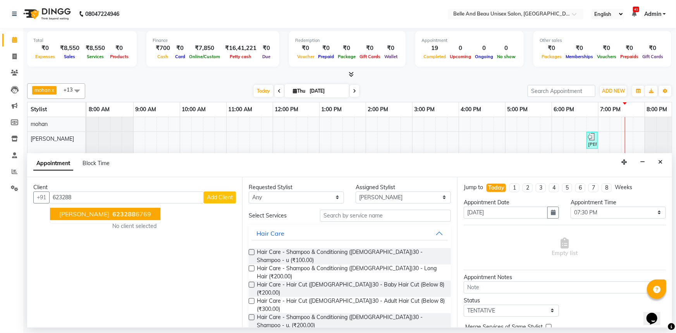
click at [132, 215] on ngb-highlight "623288 6769" at bounding box center [131, 214] width 40 height 8
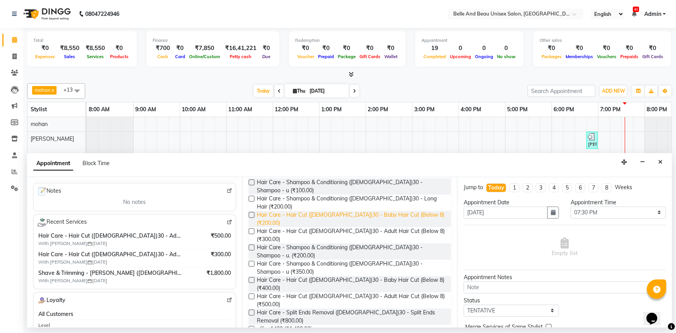
scroll to position [70, 0]
type input "6232886769"
click at [250, 228] on label at bounding box center [252, 231] width 6 height 6
click at [250, 229] on input "checkbox" at bounding box center [251, 231] width 5 height 5
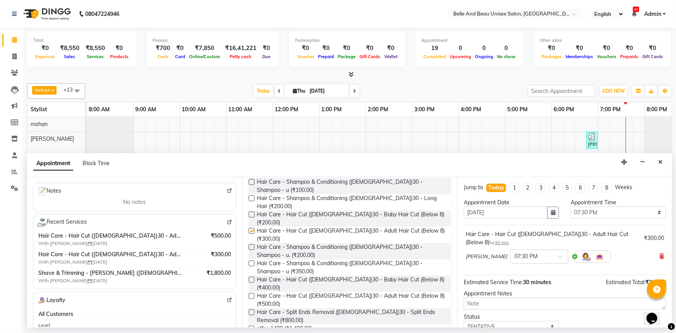
checkbox input "false"
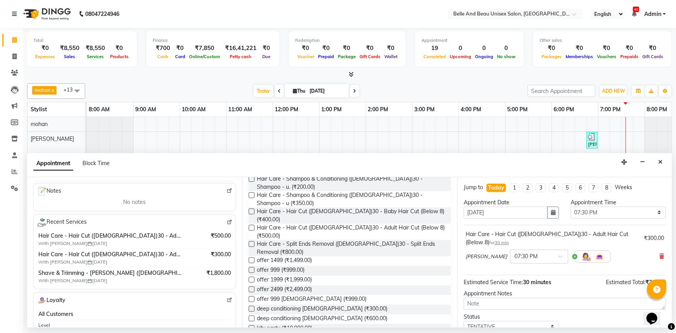
scroll to position [211, 0]
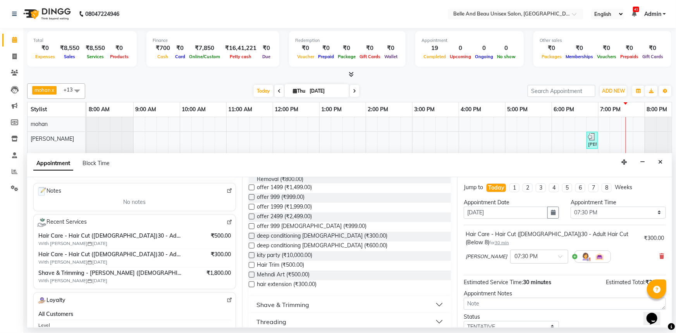
click at [308, 300] on div "Shave & Trimming" at bounding box center [283, 304] width 53 height 9
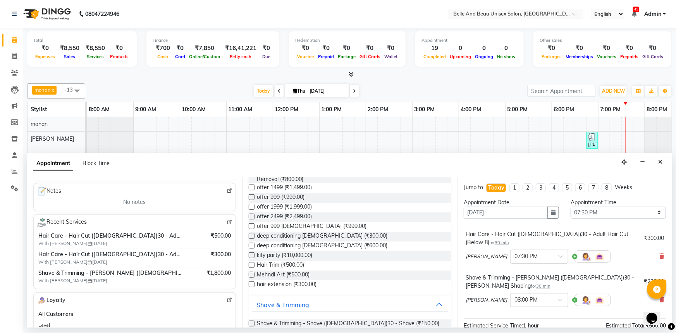
checkbox input "false"
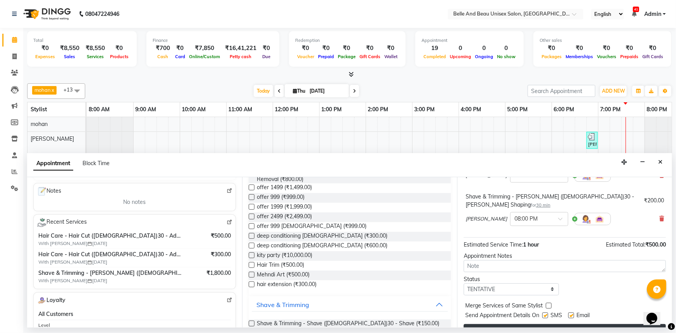
click at [574, 324] on button "Book" at bounding box center [565, 331] width 202 height 14
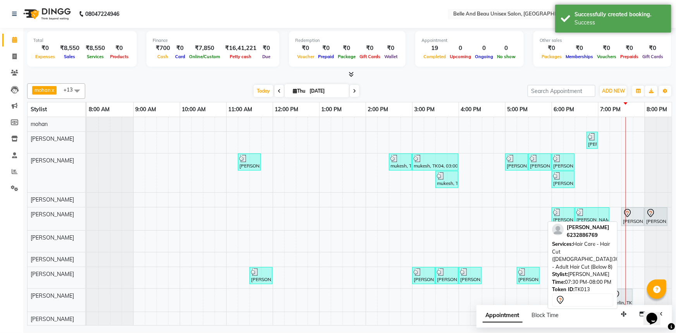
click at [636, 222] on div "[PERSON_NAME], TK13, 07:30 PM-08:00 PM, Hair Care - Hair Cut ([DEMOGRAPHIC_DATA…" at bounding box center [632, 217] width 21 height 16
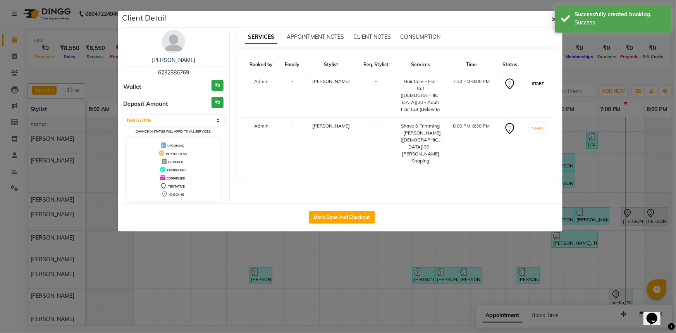
click at [531, 85] on button "START" at bounding box center [538, 84] width 16 height 10
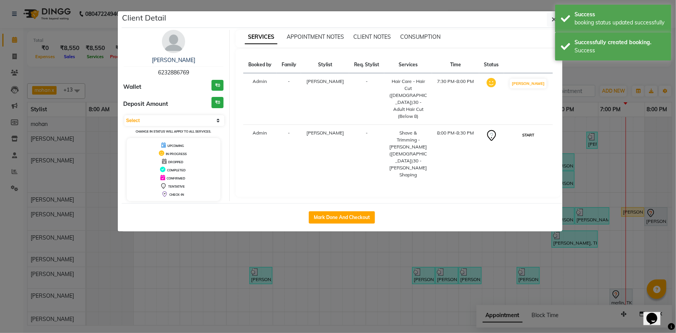
click at [533, 130] on button "START" at bounding box center [529, 135] width 16 height 10
select select "1"
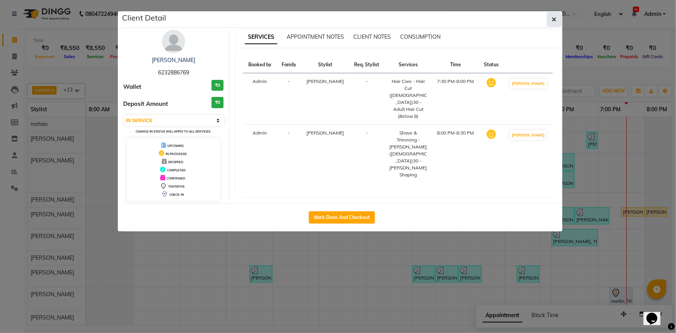
click at [547, 20] on button "button" at bounding box center [554, 19] width 15 height 15
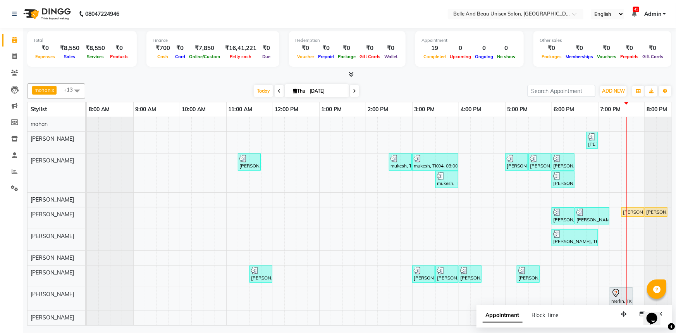
scroll to position [0, 0]
click at [631, 239] on div "[PERSON_NAME], TK10, 06:45 PM-06:55 PM, Threading - Eyebrow ([DEMOGRAPHIC_DATA]…" at bounding box center [389, 242] width 605 height 251
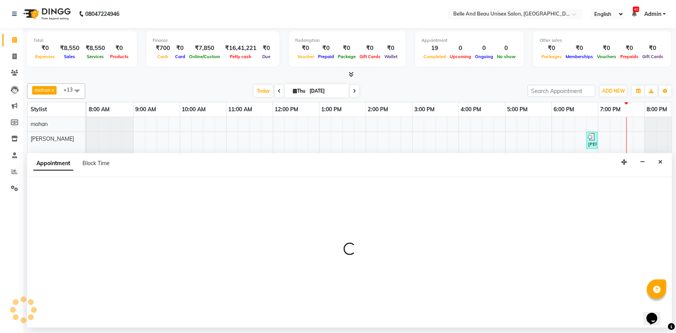
select select "60511"
select select "1170"
select select "tentative"
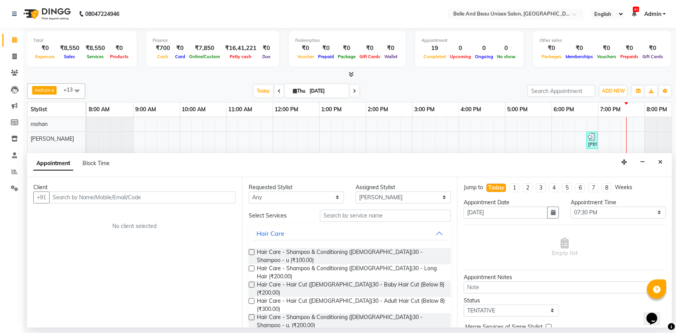
click at [67, 197] on input "text" at bounding box center [142, 197] width 187 height 12
click at [84, 197] on input "82608301" at bounding box center [126, 197] width 155 height 12
type input "8260835018"
click at [225, 196] on span "Add Client" at bounding box center [220, 197] width 26 height 7
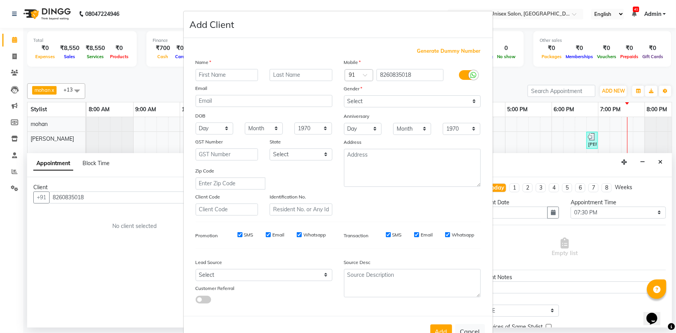
click at [225, 76] on input "text" at bounding box center [227, 75] width 63 height 12
type input "[PERSON_NAME]"
type input "G"
click at [374, 103] on select "Select [DEMOGRAPHIC_DATA] [DEMOGRAPHIC_DATA] Other Prefer Not To Say" at bounding box center [412, 101] width 137 height 12
select select "[DEMOGRAPHIC_DATA]"
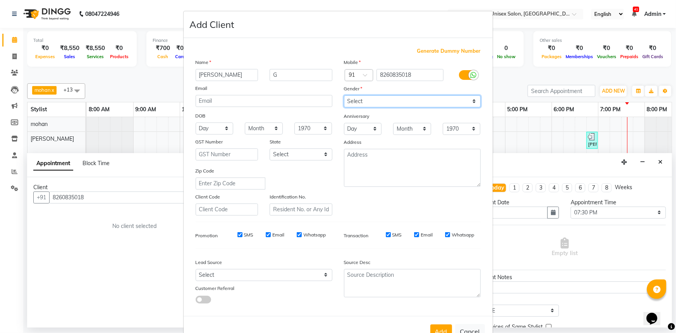
click at [344, 95] on select "Select [DEMOGRAPHIC_DATA] [DEMOGRAPHIC_DATA] Other Prefer Not To Say" at bounding box center [412, 101] width 137 height 12
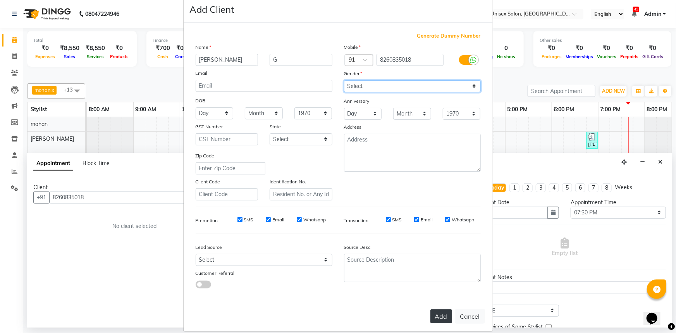
scroll to position [27, 0]
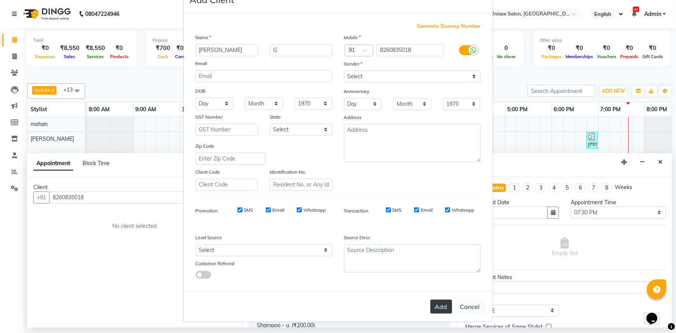
click at [438, 310] on button "Add" at bounding box center [442, 307] width 22 height 14
select select
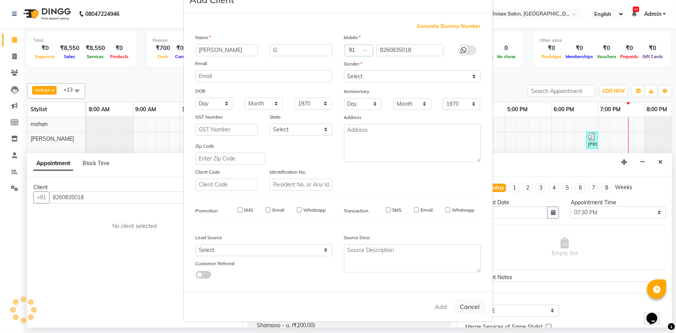
select select
checkbox input "false"
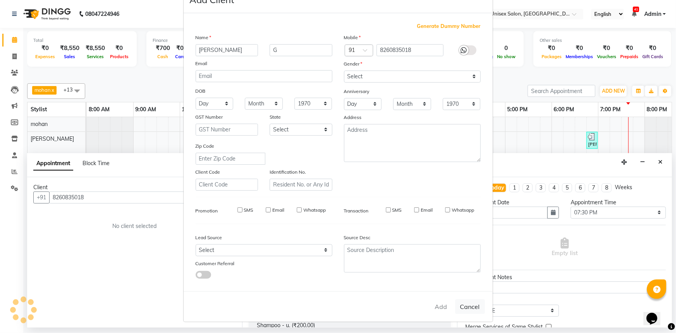
checkbox input "false"
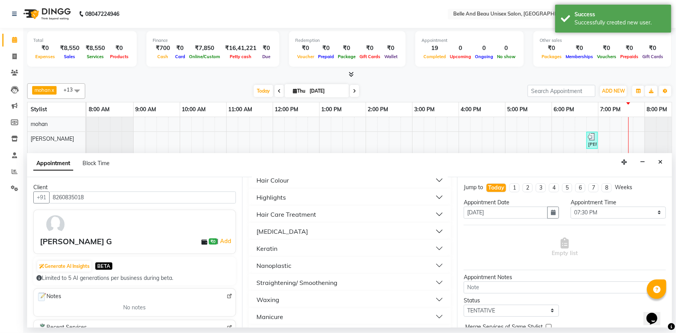
scroll to position [422, 0]
click at [307, 274] on button "Waxing" at bounding box center [350, 281] width 196 height 14
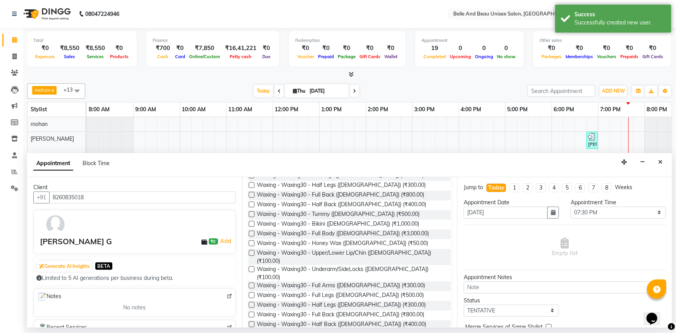
scroll to position [705, 0]
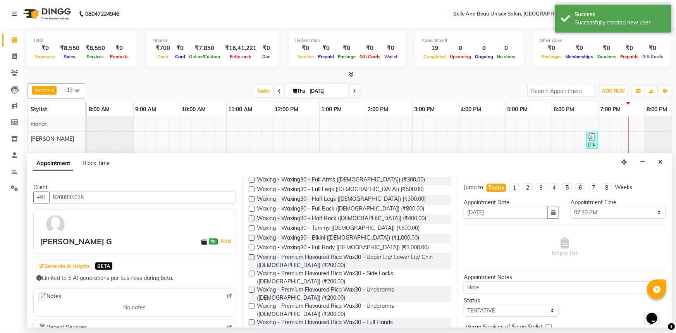
click at [252, 287] on label at bounding box center [252, 290] width 6 height 6
click at [252, 288] on input "checkbox" at bounding box center [251, 290] width 5 height 5
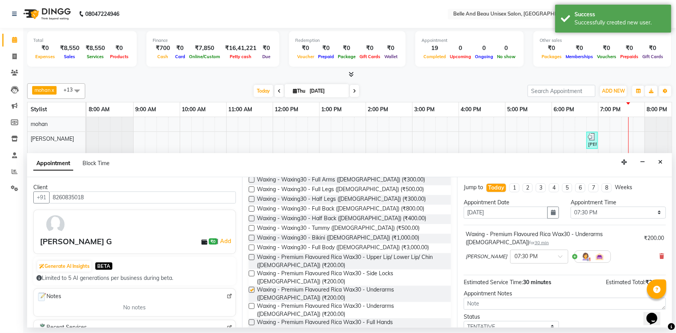
checkbox input "false"
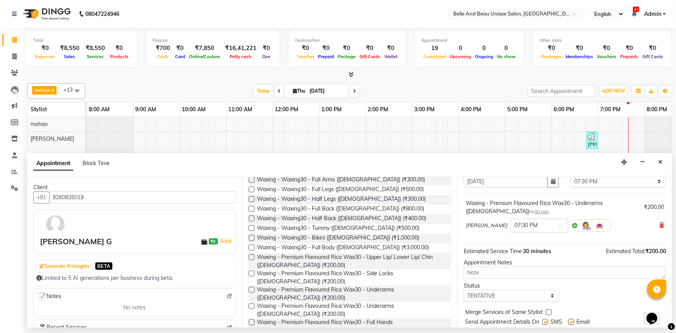
scroll to position [54, 0]
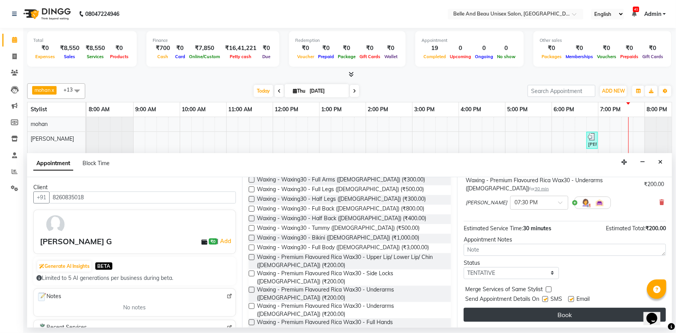
click at [510, 310] on button "Book" at bounding box center [565, 315] width 202 height 14
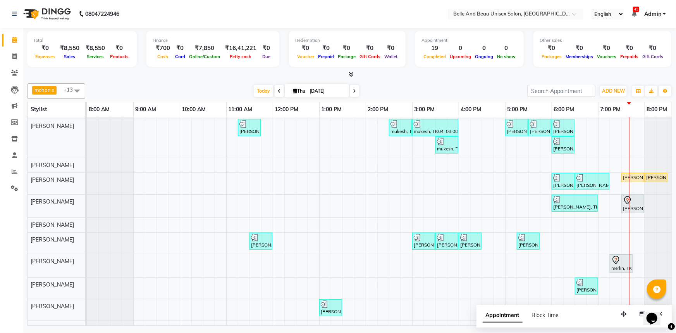
scroll to position [49, 0]
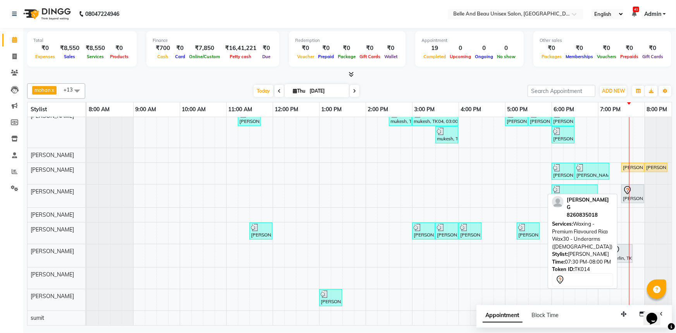
click at [631, 191] on div "[PERSON_NAME] G, TK14, 07:30 PM-08:00 PM, Waxing - Premium Flavoured Rica Wax30…" at bounding box center [632, 194] width 21 height 16
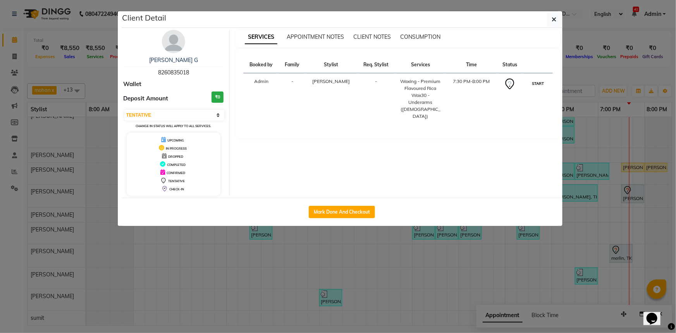
click at [533, 84] on button "START" at bounding box center [538, 84] width 16 height 10
select select "1"
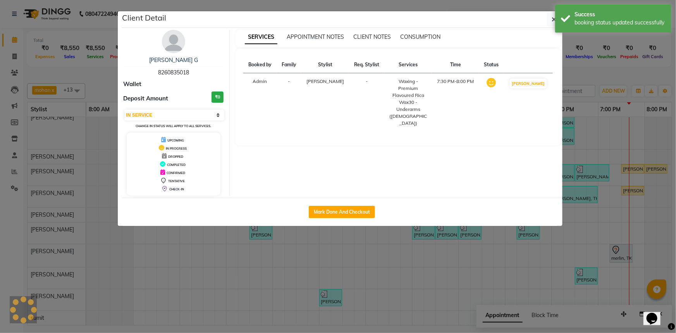
scroll to position [48, 0]
click at [550, 23] on button "button" at bounding box center [554, 19] width 15 height 15
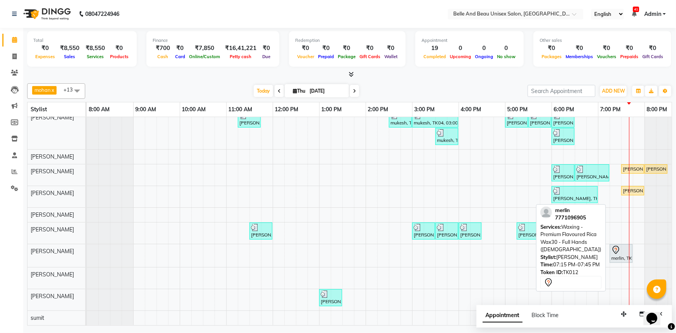
click at [617, 249] on div "merlin, TK12, 07:15 PM-07:45 PM, Waxing - Premium Flavoured Rica Wax30 - Full H…" at bounding box center [621, 253] width 21 height 16
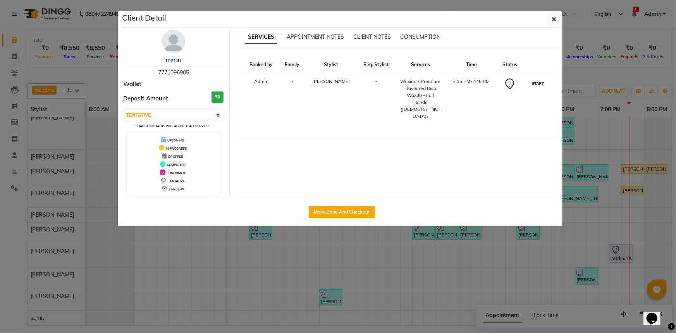
click at [535, 85] on button "START" at bounding box center [538, 84] width 16 height 10
select select "1"
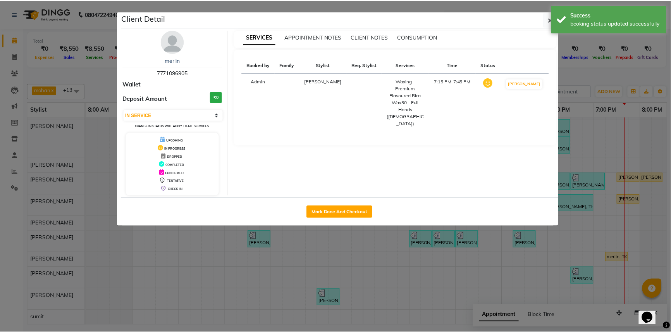
scroll to position [39, 0]
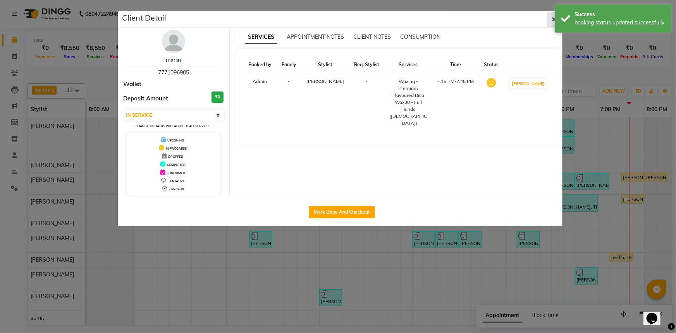
click at [554, 20] on icon "button" at bounding box center [554, 19] width 5 height 6
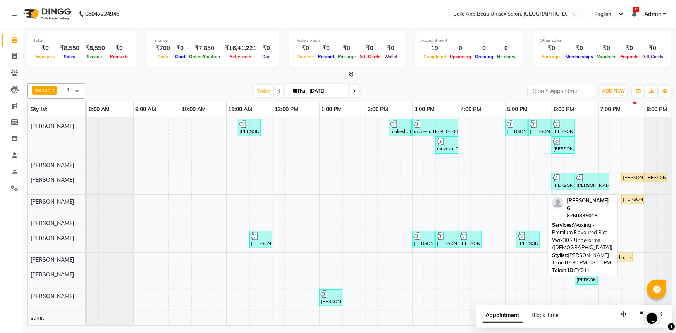
click at [632, 196] on div "[PERSON_NAME] G, TK14, 07:30 PM-08:00 PM, Waxing - Premium Flavoured Rica Wax30…" at bounding box center [632, 199] width 21 height 7
select select "1"
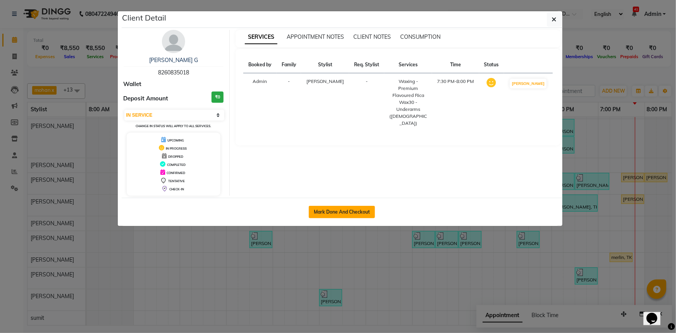
click at [326, 207] on button "Mark Done And Checkout" at bounding box center [342, 212] width 66 height 12
select select "service"
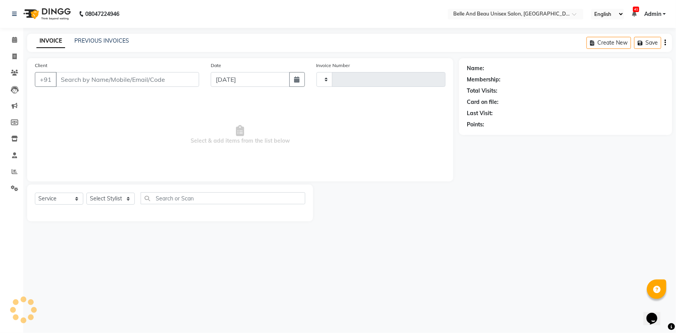
type input "2291"
select select "7066"
type input "8260835018"
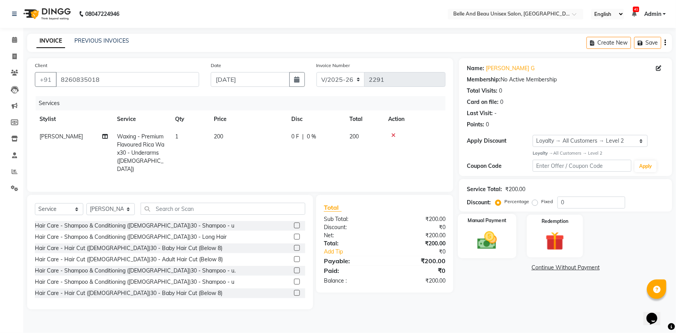
click at [494, 237] on img at bounding box center [488, 240] width 32 height 22
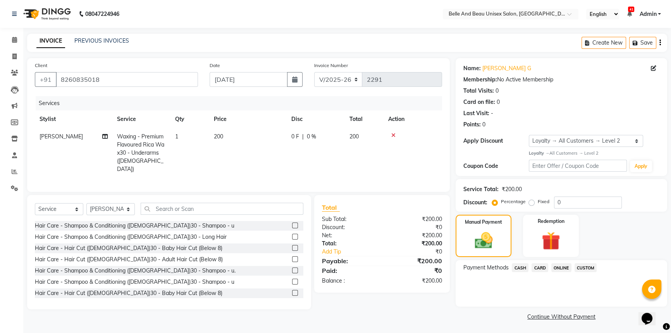
click at [559, 267] on span "ONLINE" at bounding box center [562, 267] width 20 height 9
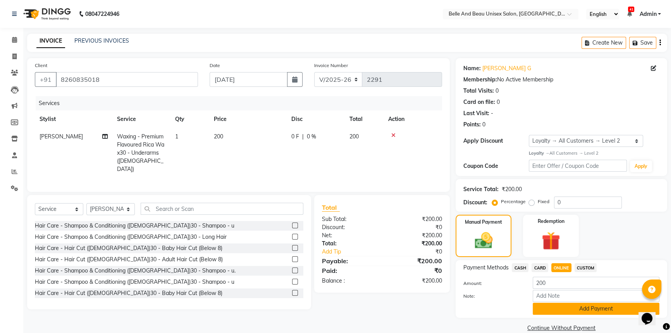
click at [559, 307] on button "Add Payment" at bounding box center [596, 309] width 127 height 12
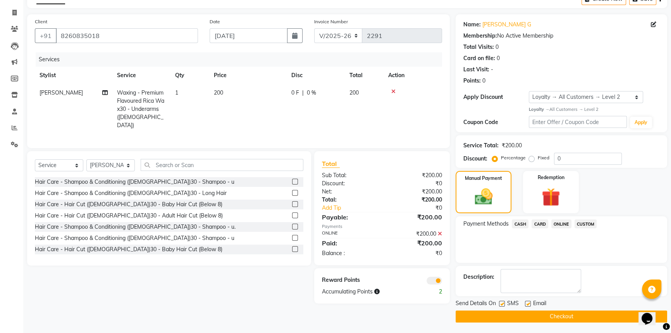
scroll to position [45, 0]
click at [539, 314] on button "Checkout" at bounding box center [562, 316] width 212 height 12
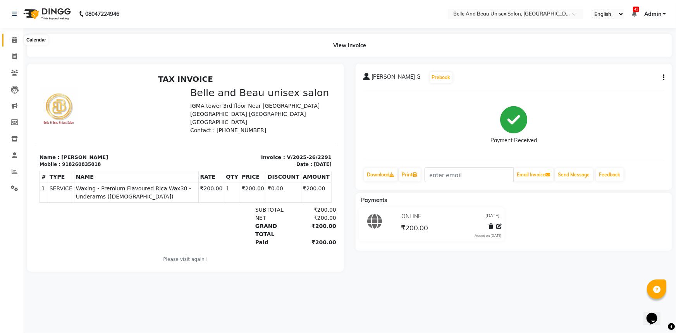
click at [14, 40] on icon at bounding box center [14, 40] width 5 height 6
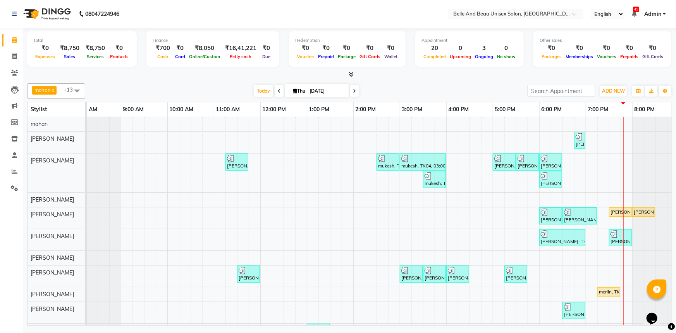
scroll to position [0, 19]
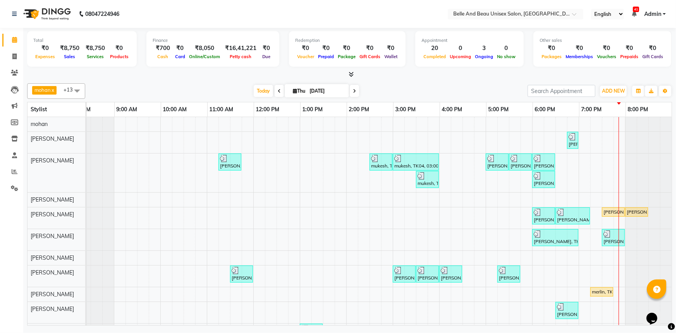
drag, startPoint x: 629, startPoint y: 321, endPoint x: 12, endPoint y: 5, distance: 693.7
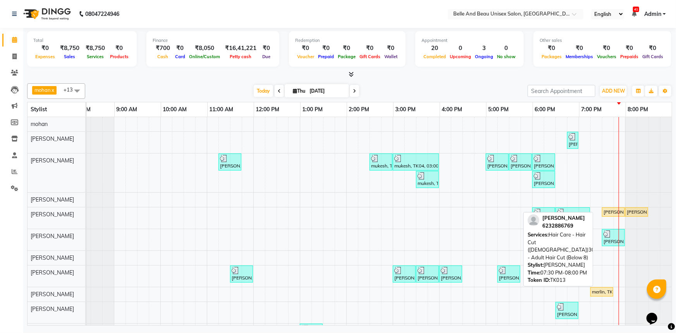
click at [611, 210] on div "[PERSON_NAME], TK13, 07:30 PM-08:00 PM, Hair Care - Hair Cut ([DEMOGRAPHIC_DATA…" at bounding box center [613, 212] width 21 height 7
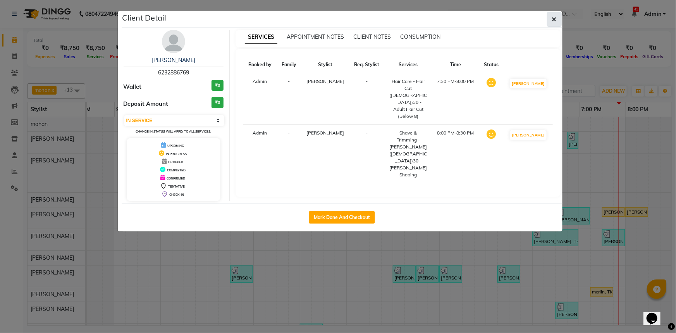
click at [552, 18] on icon "button" at bounding box center [554, 19] width 5 height 6
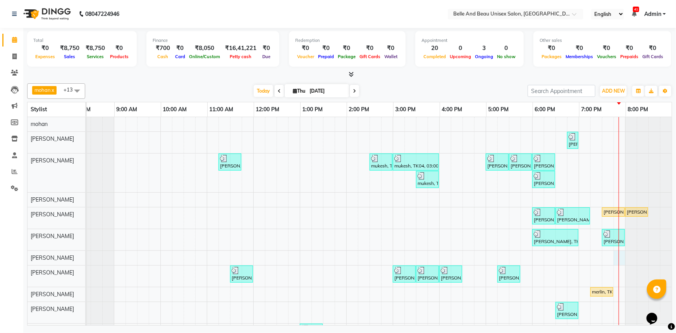
click at [613, 262] on div "[PERSON_NAME], TK10, 06:45 PM-06:55 PM, Threading - Eyebrow ([DEMOGRAPHIC_DATA]…" at bounding box center [369, 238] width 605 height 243
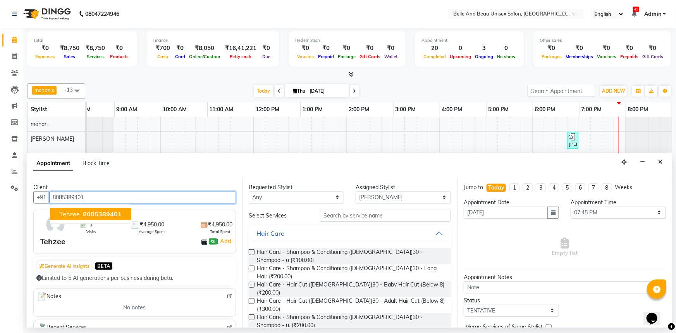
click at [71, 214] on span "Tehzee" at bounding box center [69, 214] width 21 height 8
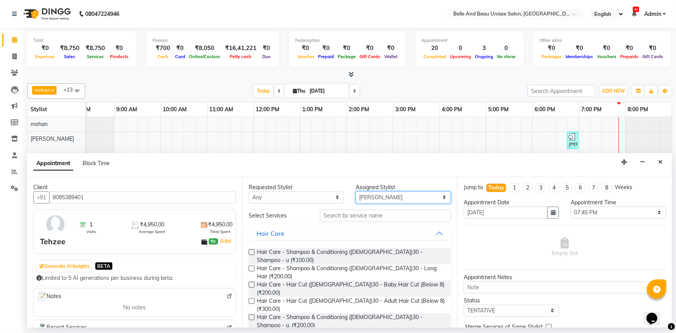
click at [376, 196] on select "Select [PERSON_NAME] [PERSON_NAME] [PERSON_NAME] [PERSON_NAME] [PERSON_NAME] [P…" at bounding box center [403, 197] width 95 height 12
click at [356, 191] on select "Select [PERSON_NAME] [PERSON_NAME] [PERSON_NAME] [PERSON_NAME] [PERSON_NAME] [P…" at bounding box center [403, 197] width 95 height 12
click at [371, 217] on input "text" at bounding box center [385, 216] width 131 height 12
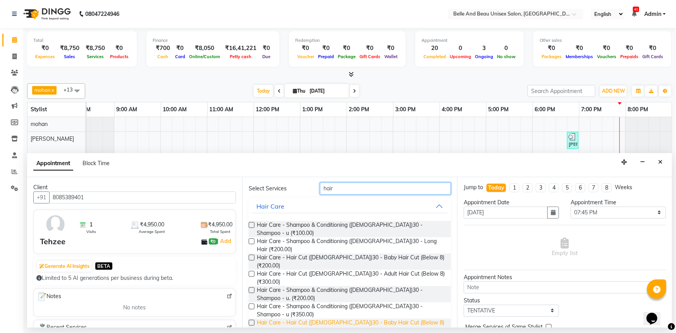
scroll to position [39, 0]
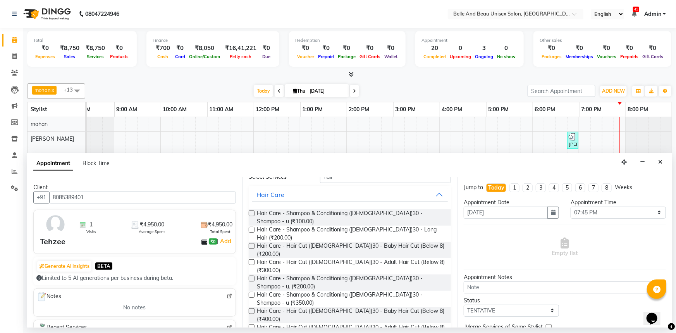
click at [253, 324] on label at bounding box center [252, 327] width 6 height 6
click at [253, 326] on input "checkbox" at bounding box center [251, 328] width 5 height 5
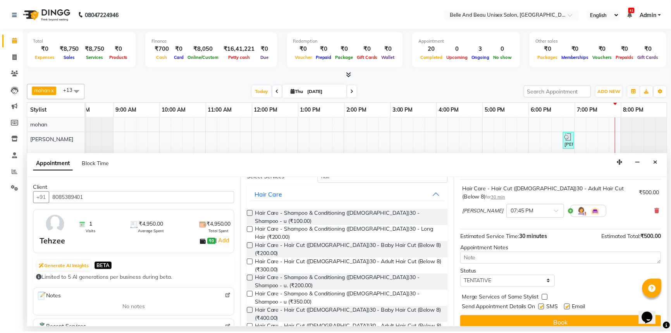
scroll to position [46, 0]
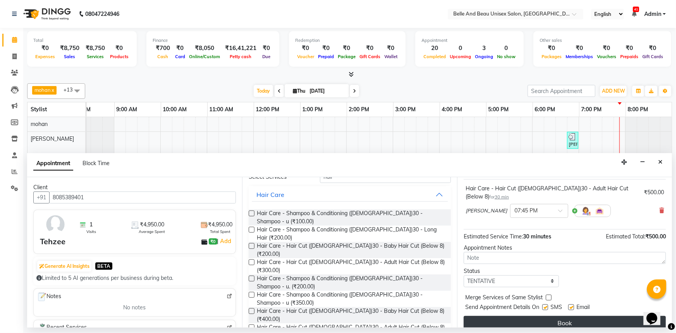
click at [534, 316] on button "Book" at bounding box center [565, 323] width 202 height 14
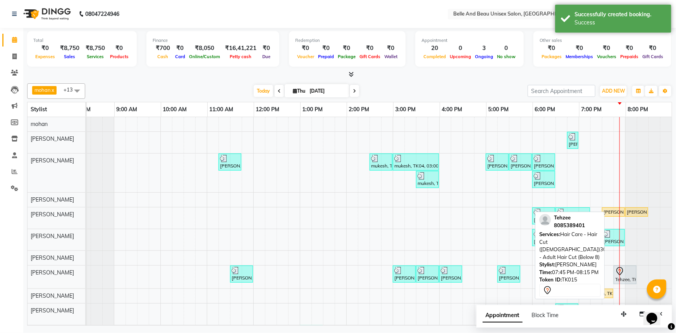
click at [625, 274] on div at bounding box center [625, 271] width 20 height 9
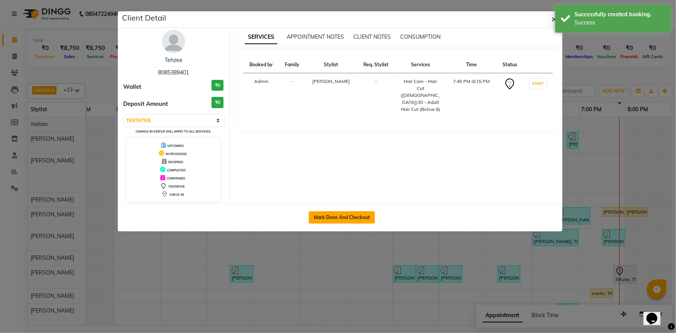
click at [361, 218] on button "Mark Done And Checkout" at bounding box center [342, 217] width 66 height 12
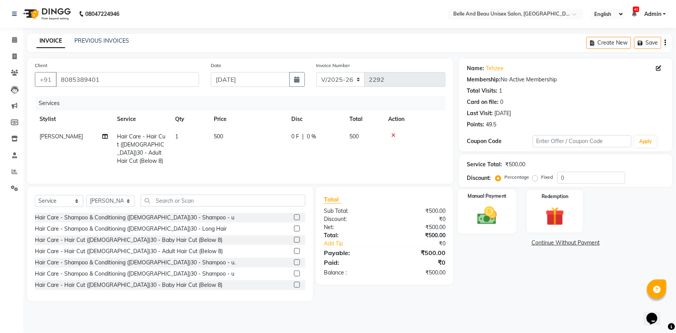
click at [491, 216] on img at bounding box center [488, 215] width 32 height 22
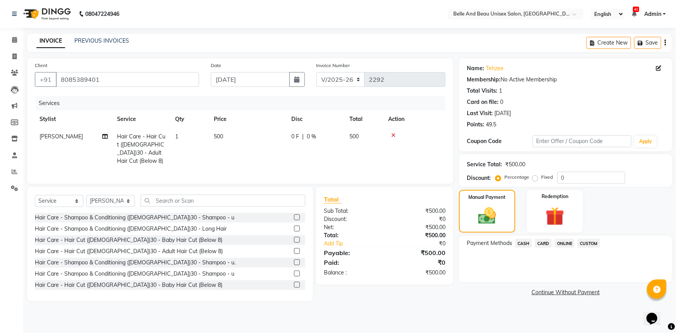
click at [561, 242] on span "ONLINE" at bounding box center [565, 243] width 20 height 9
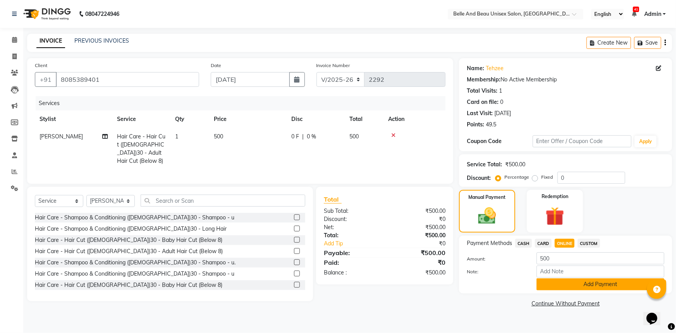
click at [579, 284] on button "Add Payment" at bounding box center [601, 284] width 128 height 12
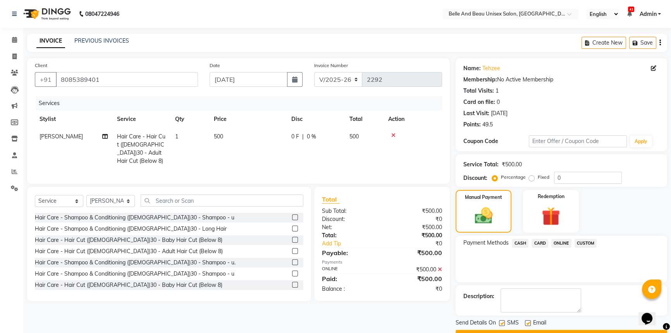
scroll to position [20, 0]
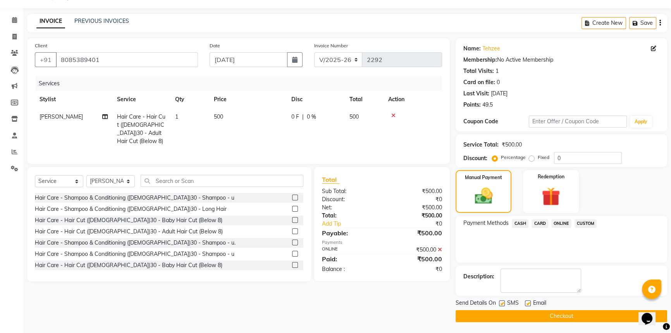
click at [545, 317] on button "Checkout" at bounding box center [562, 316] width 212 height 12
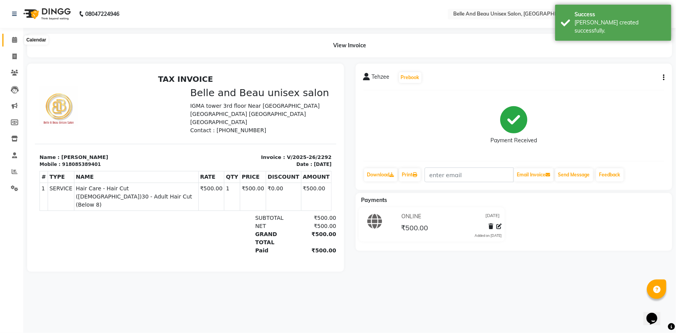
click at [14, 39] on icon at bounding box center [14, 40] width 5 height 6
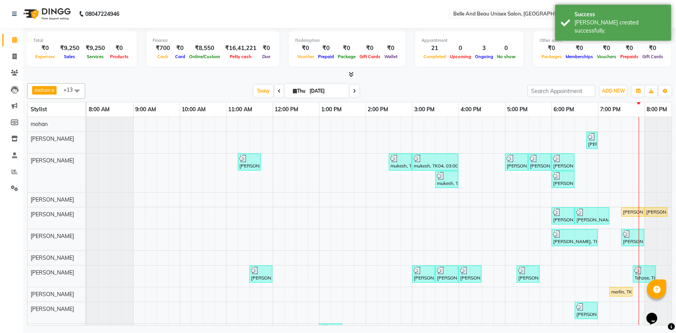
scroll to position [0, 19]
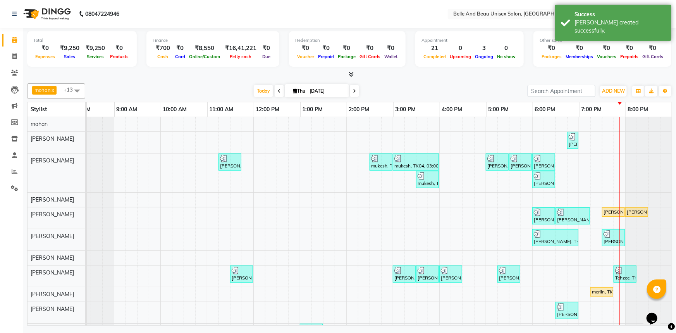
drag, startPoint x: 633, startPoint y: 322, endPoint x: 10, endPoint y: 19, distance: 693.2
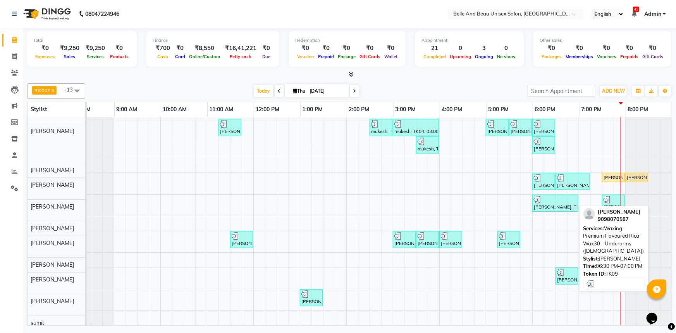
scroll to position [39, 0]
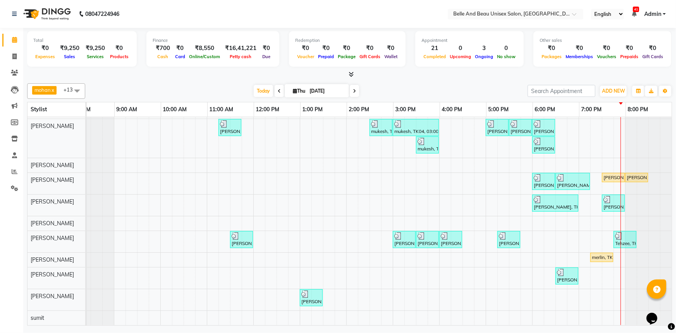
click at [78, 88] on span at bounding box center [77, 90] width 16 height 15
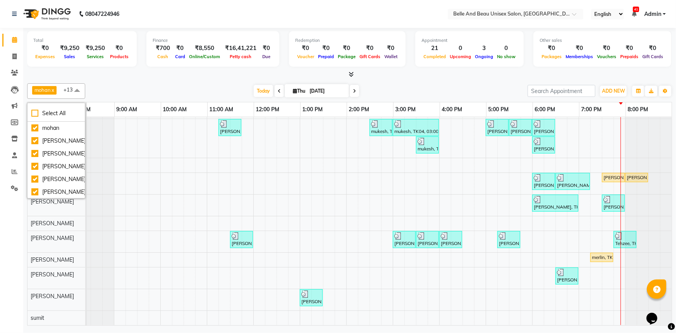
scroll to position [126, 0]
click at [35, 190] on div "sumit" at bounding box center [56, 192] width 50 height 8
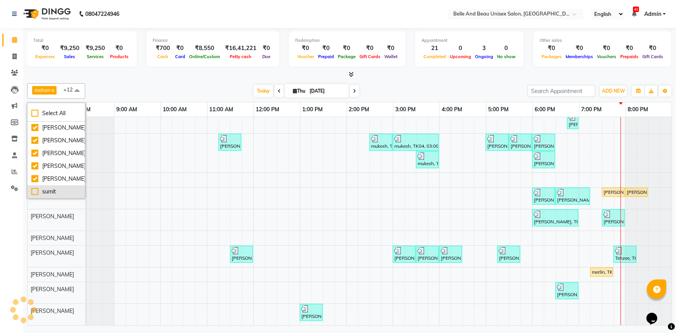
scroll to position [24, 22]
click at [38, 191] on div "sumit" at bounding box center [56, 192] width 50 height 8
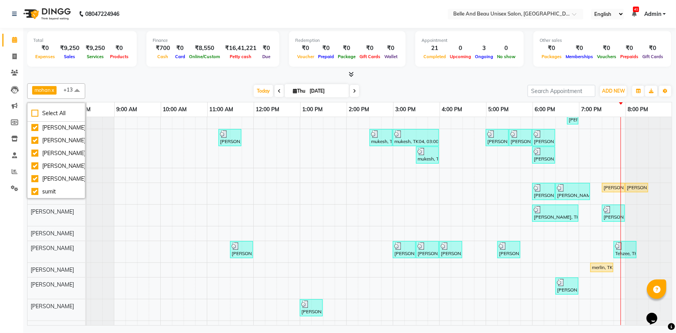
click at [79, 91] on span at bounding box center [77, 90] width 16 height 15
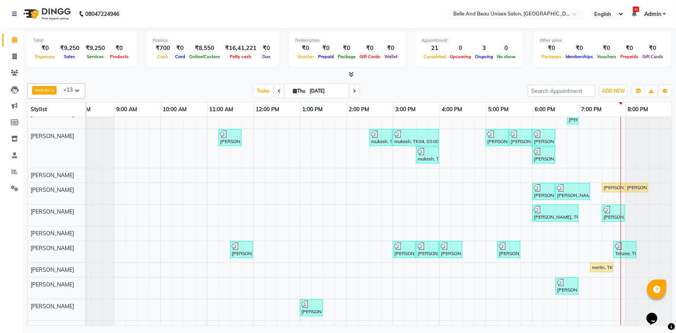
scroll to position [24, 24]
drag, startPoint x: 629, startPoint y: 323, endPoint x: 2, endPoint y: 20, distance: 696.7
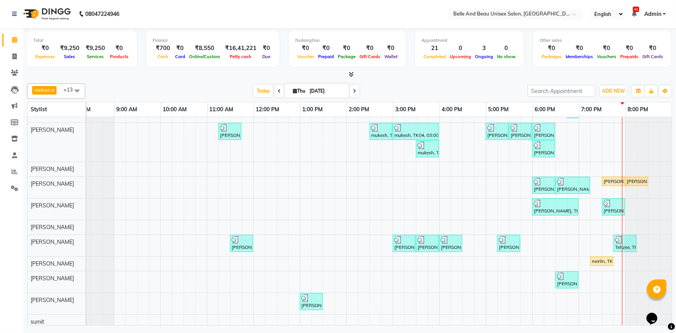
scroll to position [5, 0]
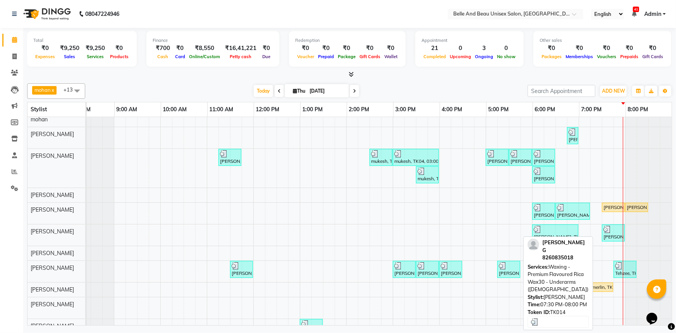
click at [609, 231] on div at bounding box center [614, 230] width 20 height 8
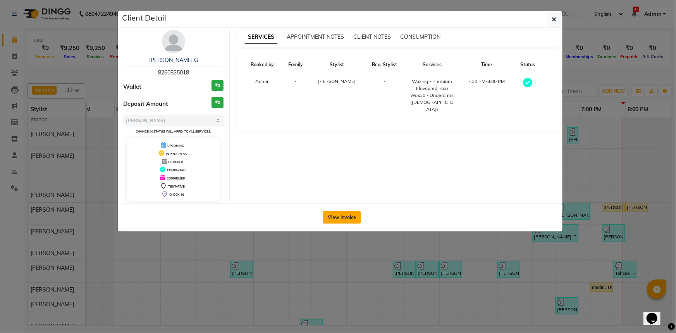
click at [344, 214] on button "View Invoice" at bounding box center [342, 217] width 38 height 12
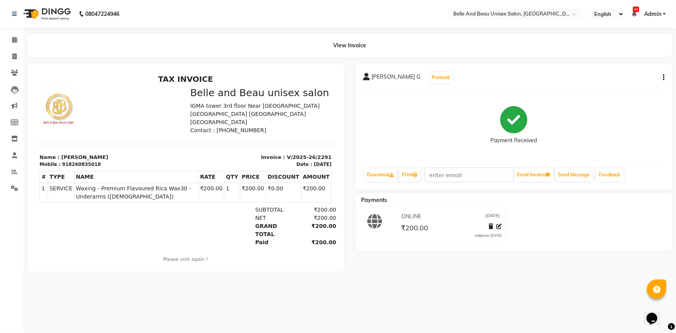
click at [138, 9] on nav "08047224946 Select Location × Belle And Beau Unisex Salon, Tatibandh English EN…" at bounding box center [338, 14] width 676 height 28
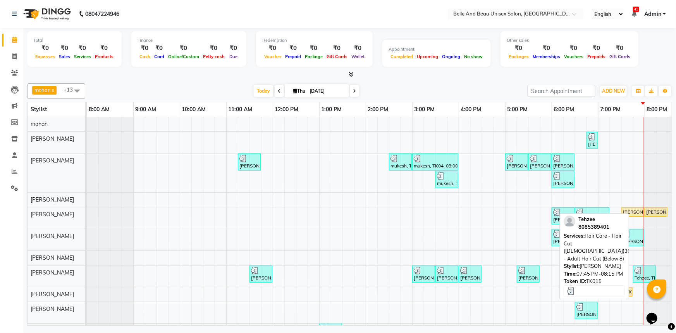
click at [640, 278] on div "Tehzee, TK15, 07:45 PM-08:15 PM, Hair Care - Hair Cut ([DEMOGRAPHIC_DATA])30 - …" at bounding box center [644, 274] width 21 height 15
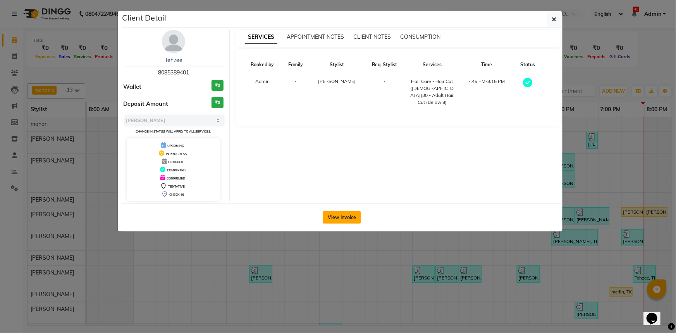
click at [333, 221] on button "View Invoice" at bounding box center [342, 217] width 38 height 12
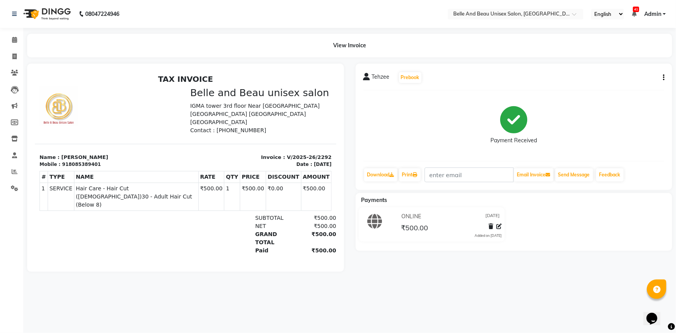
click at [663, 78] on icon "button" at bounding box center [664, 78] width 2 height 0
click at [625, 59] on div "Cancel Invoice" at bounding box center [625, 58] width 53 height 10
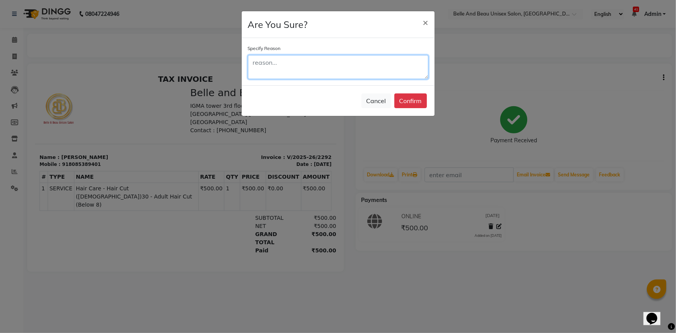
click at [286, 62] on textarea at bounding box center [338, 67] width 181 height 24
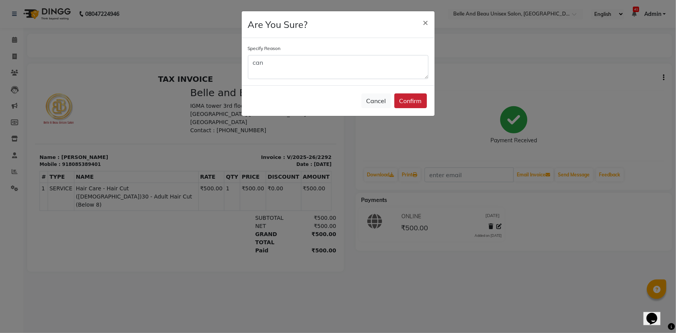
click at [409, 101] on button "Confirm" at bounding box center [411, 100] width 33 height 15
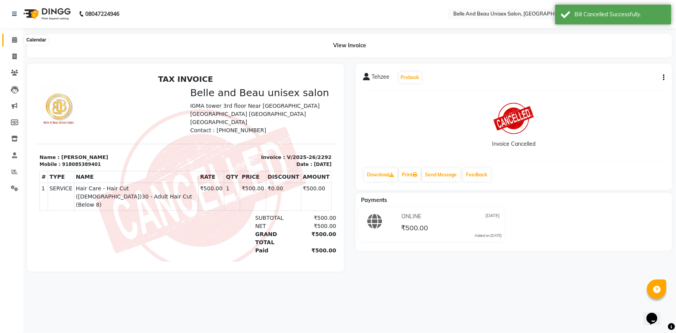
click at [12, 41] on icon at bounding box center [14, 40] width 5 height 6
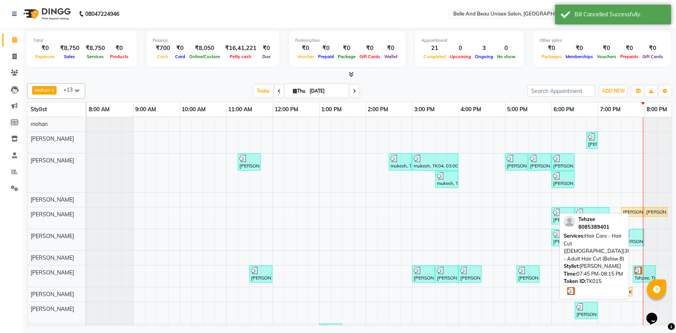
click at [639, 276] on div "Tehzee, TK15, 07:45 PM-08:15 PM, Hair Care - Hair Cut ([DEMOGRAPHIC_DATA])30 - …" at bounding box center [644, 274] width 21 height 15
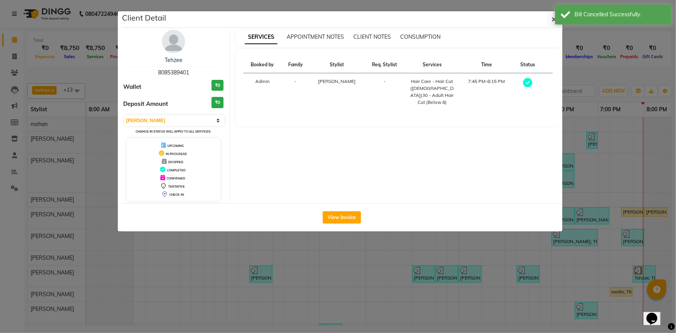
click at [183, 72] on span "8085389401" at bounding box center [173, 72] width 31 height 7
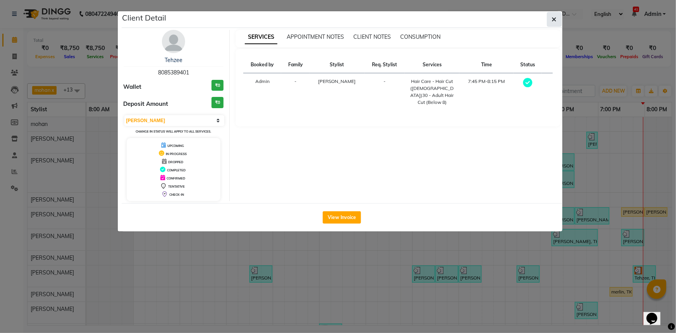
click at [559, 20] on button "button" at bounding box center [554, 19] width 15 height 15
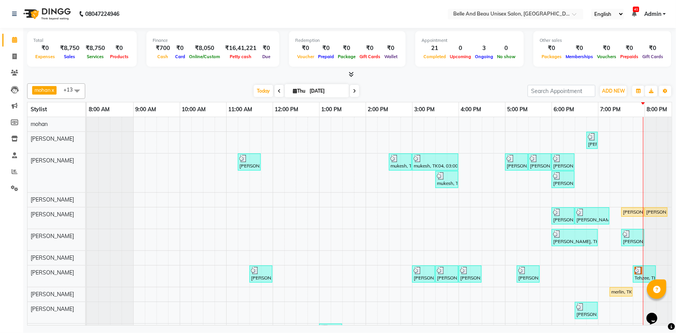
scroll to position [0, 19]
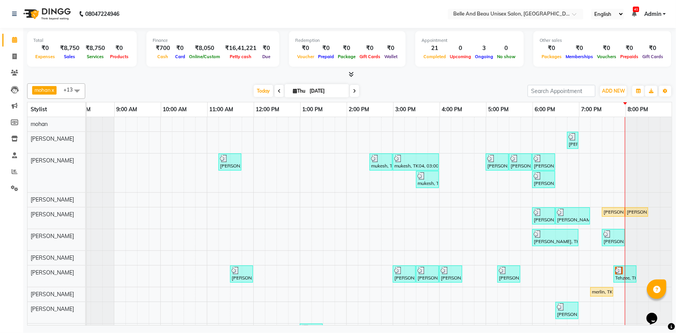
click at [605, 272] on div "[PERSON_NAME], TK10, 06:45 PM-06:55 PM, Threading - Eyebrow ([DEMOGRAPHIC_DATA]…" at bounding box center [369, 238] width 605 height 243
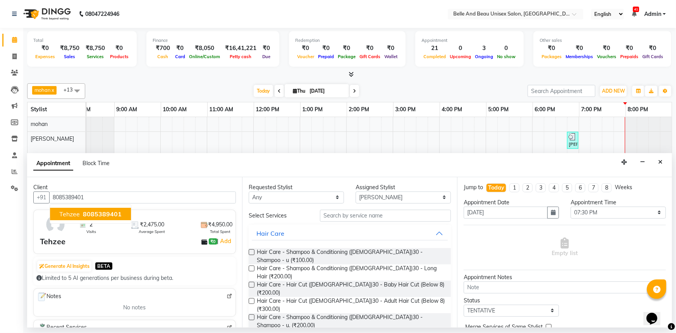
click at [99, 211] on span "8085389401" at bounding box center [102, 214] width 39 height 8
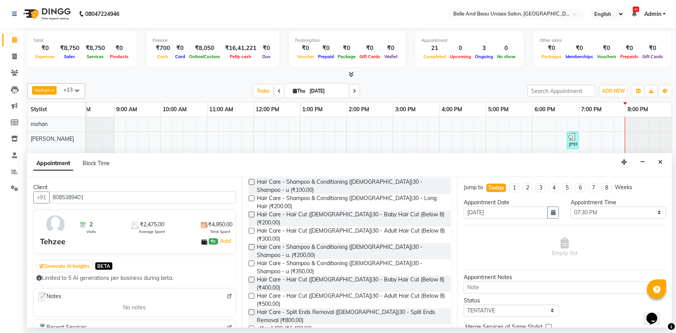
click at [252, 293] on label at bounding box center [252, 296] width 6 height 6
click at [252, 294] on input "checkbox" at bounding box center [251, 296] width 5 height 5
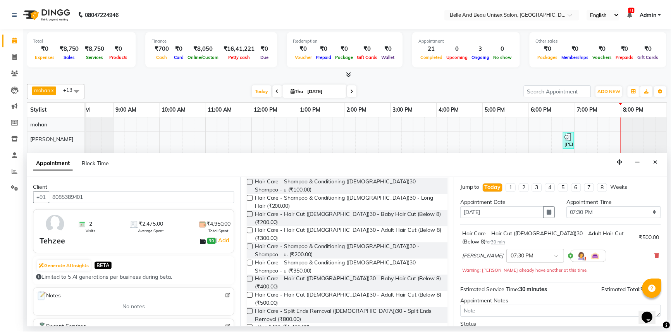
scroll to position [54, 0]
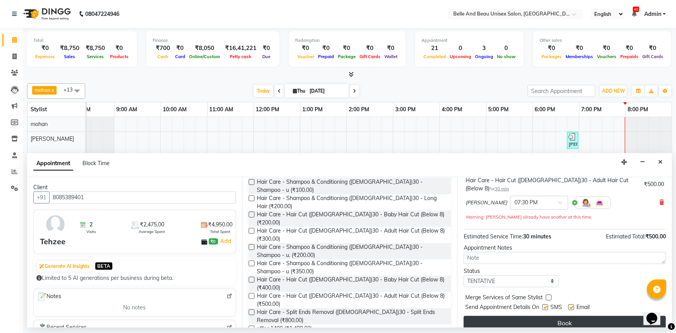
click at [575, 316] on button "Book" at bounding box center [565, 323] width 202 height 14
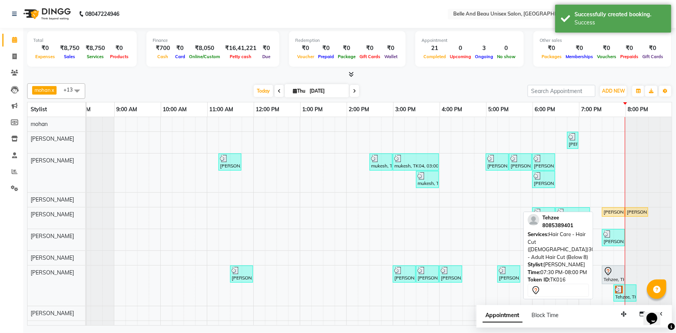
click at [610, 273] on div at bounding box center [614, 271] width 20 height 9
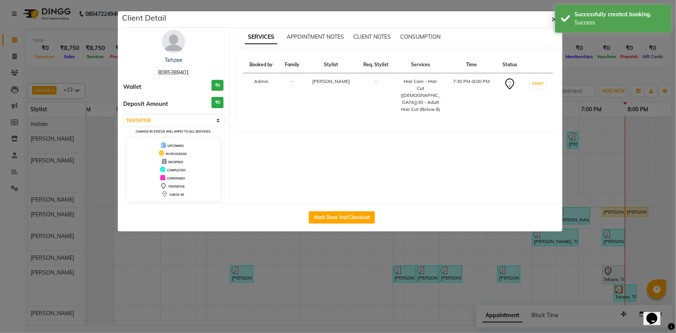
click at [338, 214] on button "Mark Done And Checkout" at bounding box center [342, 217] width 66 height 12
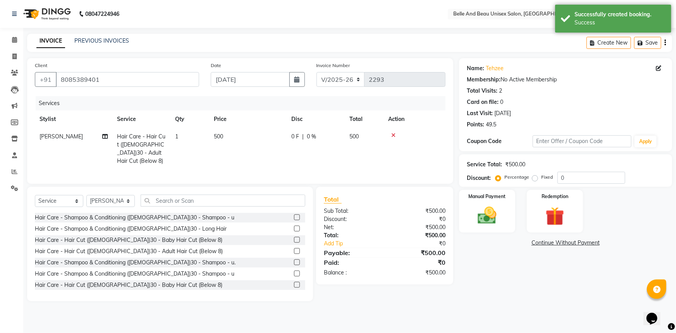
click at [233, 133] on td "500" at bounding box center [248, 149] width 78 height 42
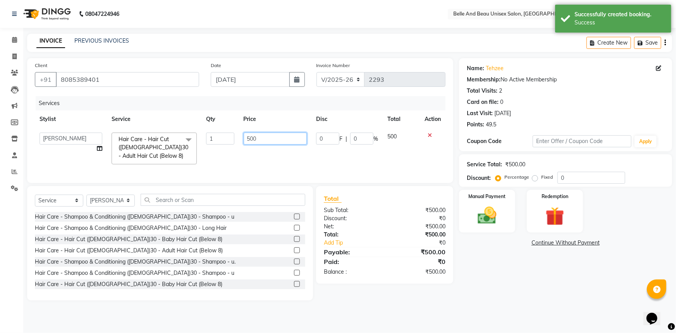
click at [265, 140] on input "500" at bounding box center [276, 139] width 64 height 12
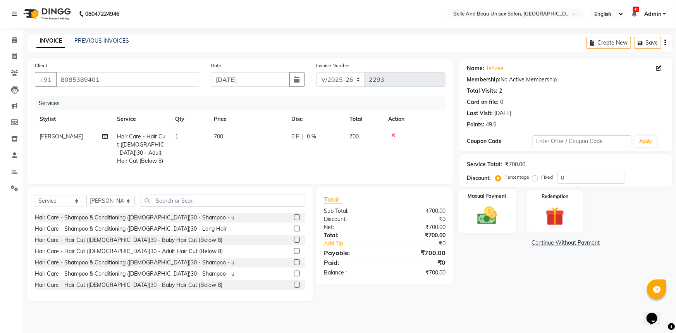
click at [484, 216] on img at bounding box center [488, 215] width 32 height 22
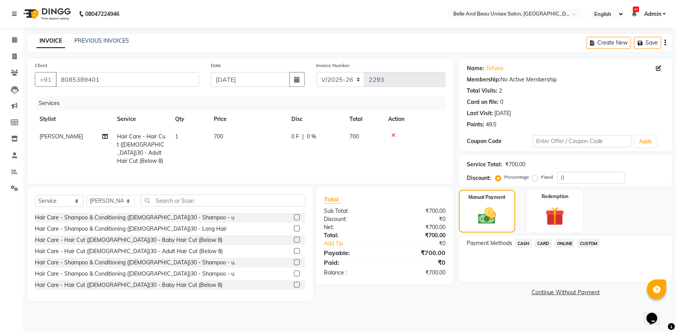
click at [561, 244] on span "ONLINE" at bounding box center [565, 243] width 20 height 9
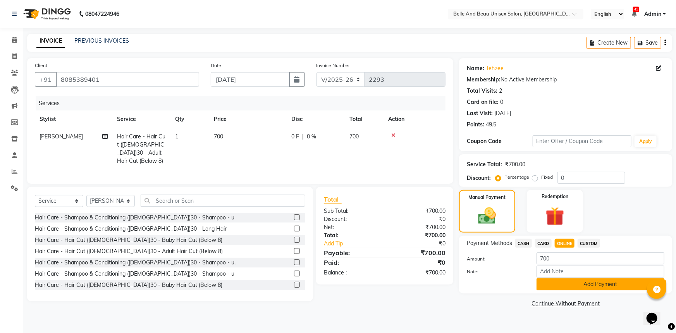
click at [588, 281] on button "Add Payment" at bounding box center [601, 284] width 128 height 12
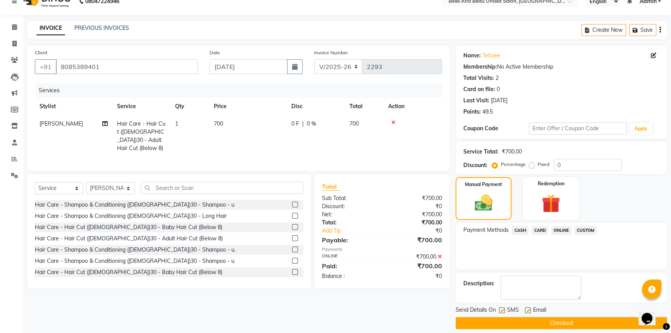
scroll to position [20, 0]
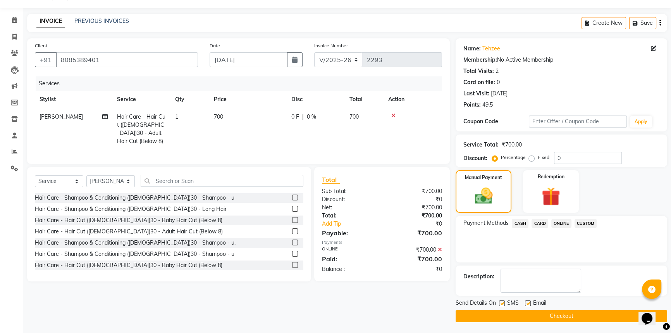
click at [557, 314] on button "Checkout" at bounding box center [562, 316] width 212 height 12
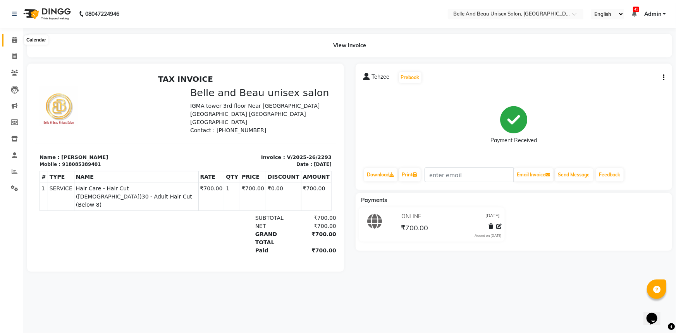
click at [15, 38] on icon at bounding box center [14, 40] width 5 height 6
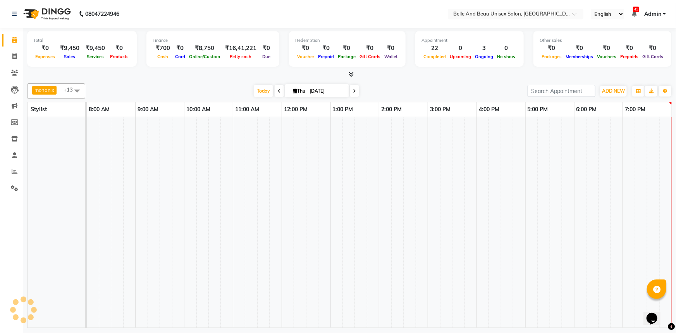
scroll to position [0, 19]
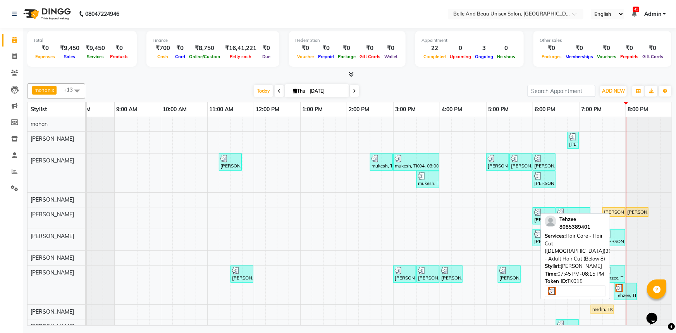
click at [616, 288] on img at bounding box center [620, 288] width 8 height 8
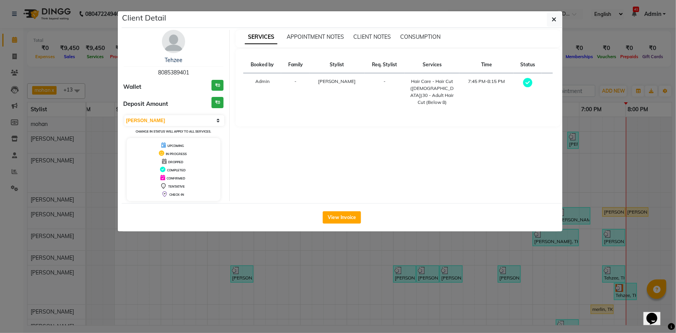
drag, startPoint x: 553, startPoint y: 17, endPoint x: 550, endPoint y: 38, distance: 21.2
click at [553, 18] on icon "button" at bounding box center [554, 19] width 5 height 6
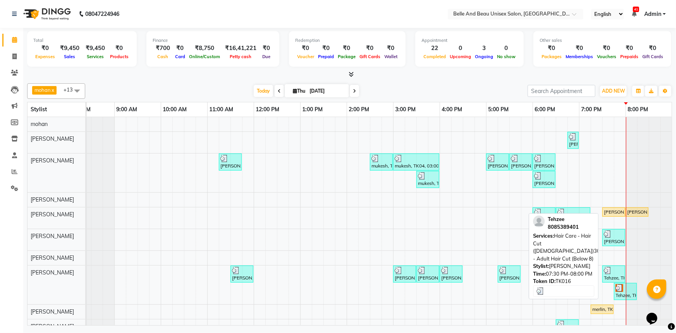
click at [614, 269] on div at bounding box center [614, 271] width 20 height 8
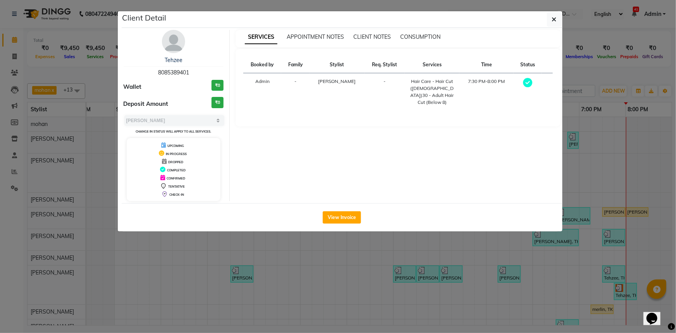
drag, startPoint x: 160, startPoint y: 53, endPoint x: 164, endPoint y: 60, distance: 8.2
click at [164, 60] on div "Tehzee 8085389401 Wallet ₹0 Deposit Amount ₹0 Select MARK DONE UPCOMING Change …" at bounding box center [174, 115] width 112 height 171
drag, startPoint x: 163, startPoint y: 59, endPoint x: 197, endPoint y: 62, distance: 33.9
click at [197, 62] on div "Tehzee" at bounding box center [174, 60] width 100 height 8
drag, startPoint x: 555, startPoint y: 19, endPoint x: 543, endPoint y: 28, distance: 14.1
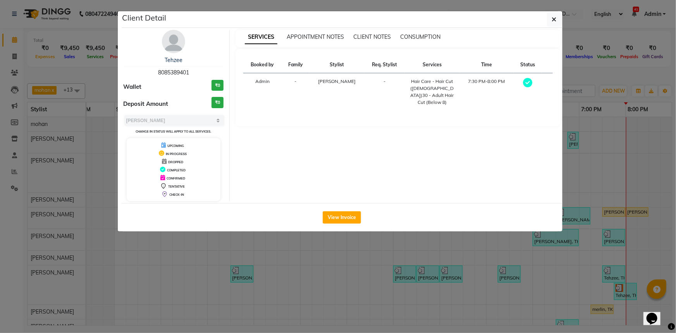
click at [555, 19] on icon "button" at bounding box center [554, 19] width 5 height 6
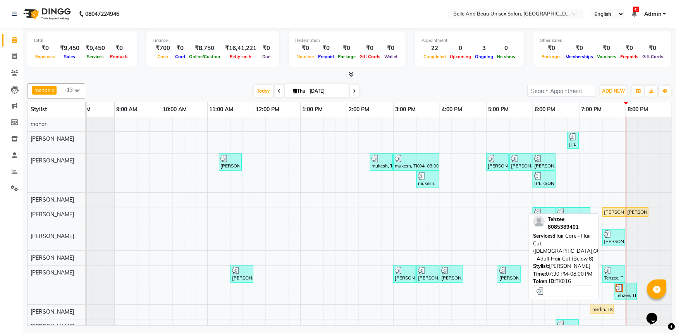
click at [611, 276] on div "Tehzee, TK16, 07:30 PM-08:00 PM, Hair Care - Hair Cut ([DEMOGRAPHIC_DATA])30 - …" at bounding box center [613, 274] width 21 height 15
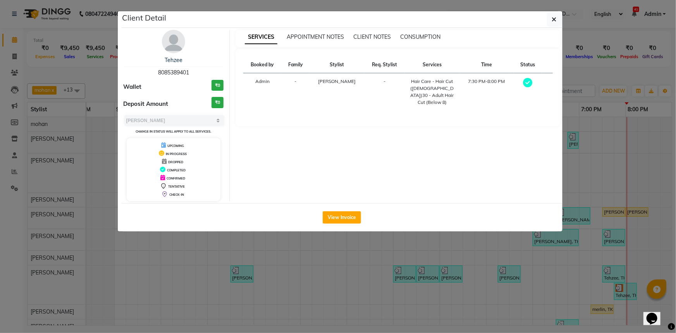
drag, startPoint x: 155, startPoint y: 71, endPoint x: 202, endPoint y: 70, distance: 46.1
click at [202, 70] on div "Tehzee 8085389401" at bounding box center [174, 66] width 100 height 21
click at [556, 21] on icon "button" at bounding box center [554, 19] width 5 height 6
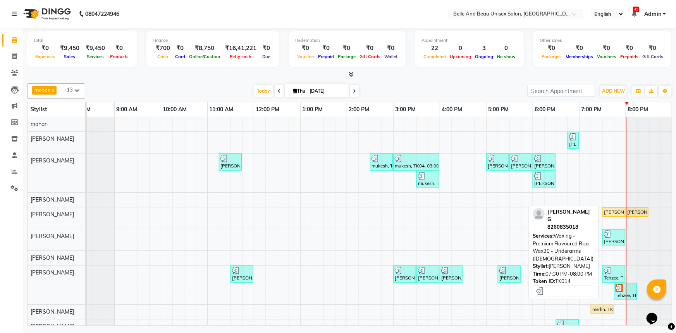
click at [617, 243] on div "[PERSON_NAME] G, TK14, 07:30 PM-08:00 PM, Waxing - Premium Flavoured Rica Wax30…" at bounding box center [613, 237] width 21 height 15
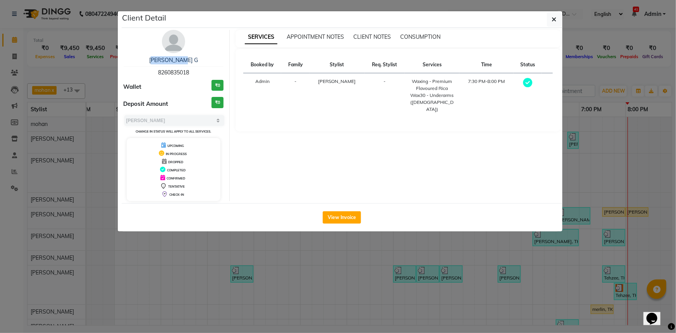
drag, startPoint x: 158, startPoint y: 58, endPoint x: 190, endPoint y: 59, distance: 32.2
click at [190, 59] on div "[PERSON_NAME] G" at bounding box center [174, 60] width 100 height 8
drag, startPoint x: 150, startPoint y: 67, endPoint x: 211, endPoint y: 74, distance: 61.2
click at [211, 74] on div "[PERSON_NAME] G 8260835018" at bounding box center [174, 66] width 100 height 21
click at [553, 20] on icon "button" at bounding box center [554, 19] width 5 height 6
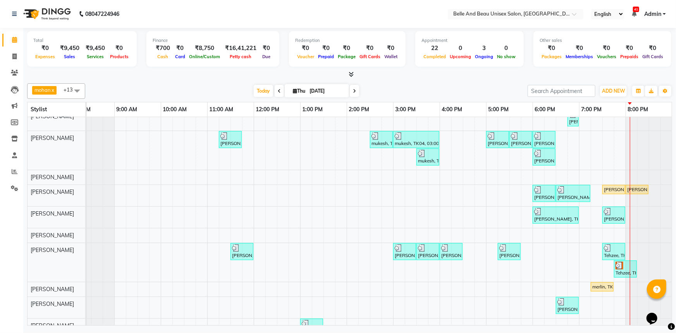
scroll to position [0, 0]
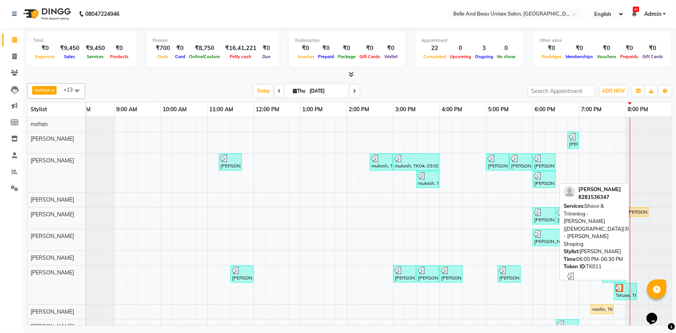
click at [550, 182] on div "[PERSON_NAME], TK11, 06:00 PM-06:30 PM, Shave & Trimming - [PERSON_NAME] ([DEMO…" at bounding box center [544, 179] width 21 height 15
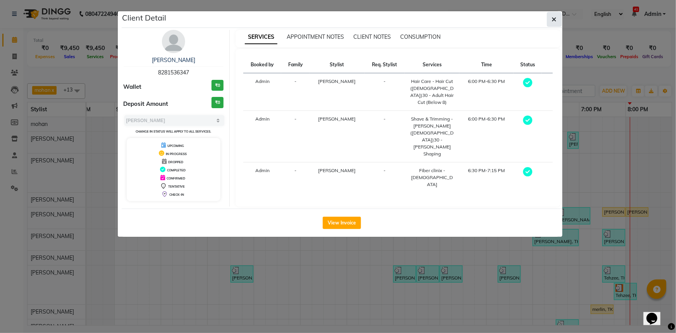
click at [559, 18] on button "button" at bounding box center [554, 19] width 15 height 15
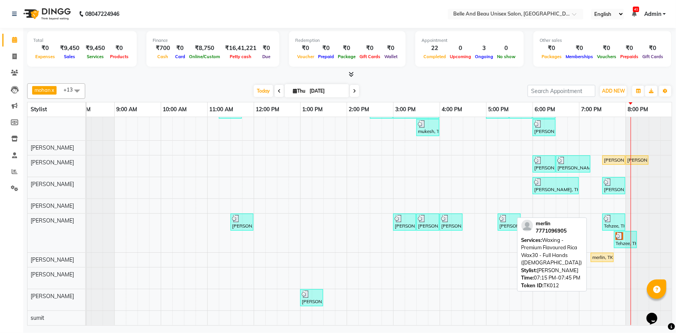
click at [607, 254] on div "merlin, TK12, 07:15 PM-07:45 PM, Waxing - Premium Flavoured Rica Wax30 - Full H…" at bounding box center [602, 257] width 21 height 7
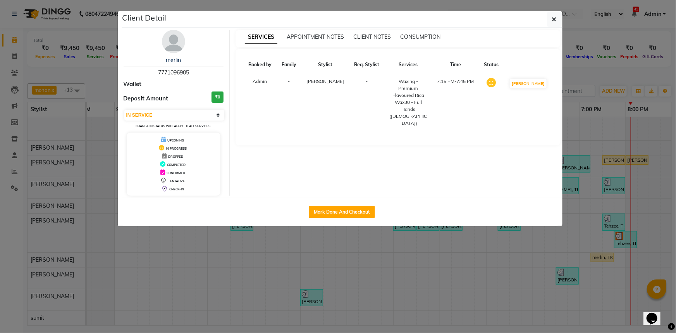
drag, startPoint x: 176, startPoint y: 57, endPoint x: 187, endPoint y: 55, distance: 11.3
click at [187, 55] on div "merlin 7771096905 Wallet Deposit Amount ₹0 Select IN SERVICE CONFIRMED TENTATIV…" at bounding box center [174, 113] width 112 height 166
drag, startPoint x: 142, startPoint y: 66, endPoint x: 194, endPoint y: 69, distance: 52.4
click at [194, 69] on div "merlin 7771096905" at bounding box center [174, 66] width 100 height 21
click at [362, 213] on button "Mark Done And Checkout" at bounding box center [342, 212] width 66 height 12
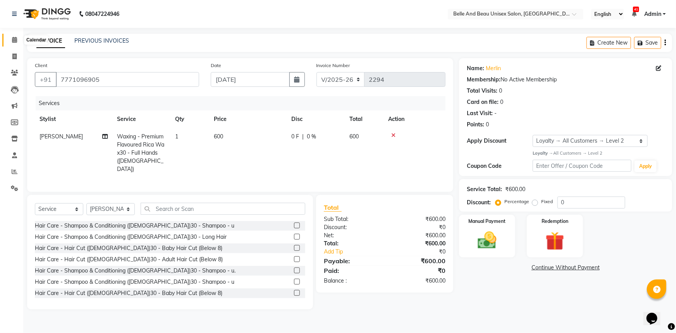
click at [16, 42] on icon at bounding box center [14, 40] width 5 height 6
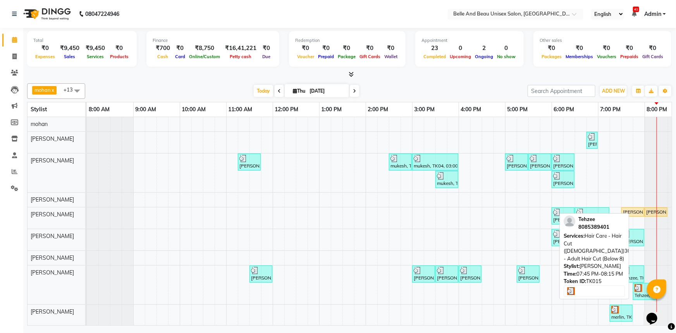
click at [636, 292] on div "Tehzee, TK15, 07:45 PM-08:15 PM, Hair Care - Hair Cut ([DEMOGRAPHIC_DATA])30 - …" at bounding box center [644, 291] width 21 height 15
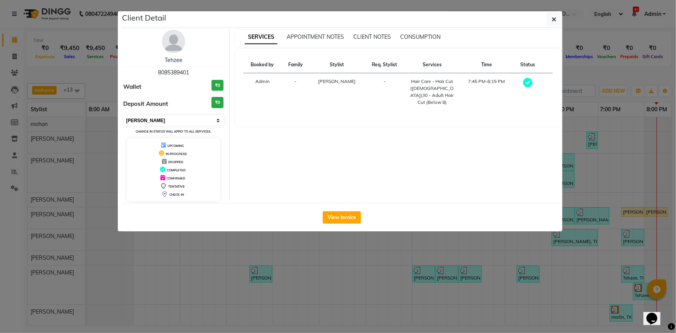
click at [167, 116] on select "Select MARK DONE UPCOMING" at bounding box center [174, 120] width 100 height 11
click at [124, 115] on select "Select MARK DONE UPCOMING" at bounding box center [174, 120] width 100 height 11
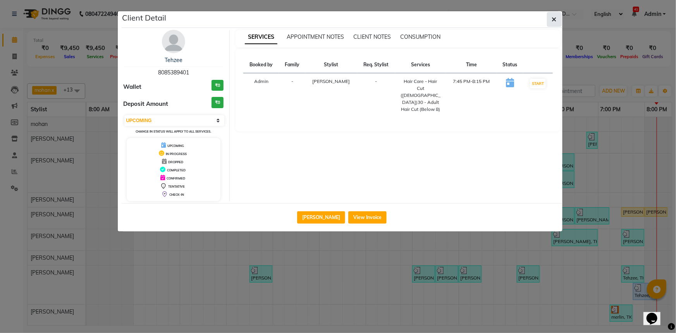
click at [552, 20] on button "button" at bounding box center [554, 19] width 15 height 15
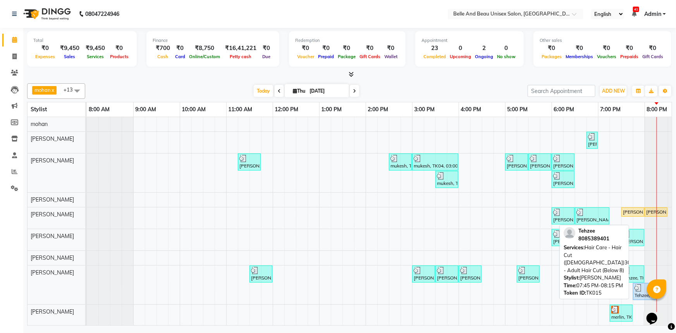
click at [640, 294] on div "Tehzee, TK15, 07:45 PM-08:15 PM, Hair Care - Hair Cut ([DEMOGRAPHIC_DATA])30 - …" at bounding box center [644, 291] width 21 height 15
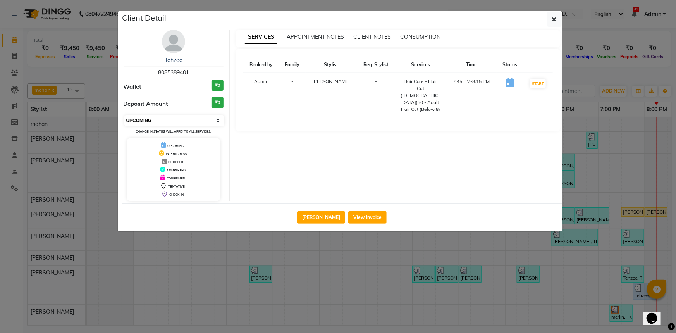
click at [174, 120] on select "Select IN SERVICE CONFIRMED TENTATIVE CHECK IN MARK DONE DROPPED UPCOMING" at bounding box center [174, 120] width 100 height 11
click at [124, 115] on select "Select IN SERVICE CONFIRMED TENTATIVE CHECK IN MARK DONE DROPPED UPCOMING" at bounding box center [174, 120] width 100 height 11
click at [556, 13] on button "button" at bounding box center [554, 19] width 15 height 15
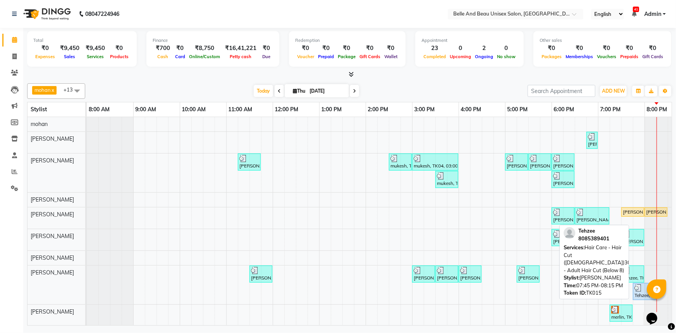
click at [638, 293] on div "Tehzee, TK15, 07:45 PM-08:15 PM, Hair Care - Hair Cut ([DEMOGRAPHIC_DATA])30 - …" at bounding box center [644, 291] width 21 height 15
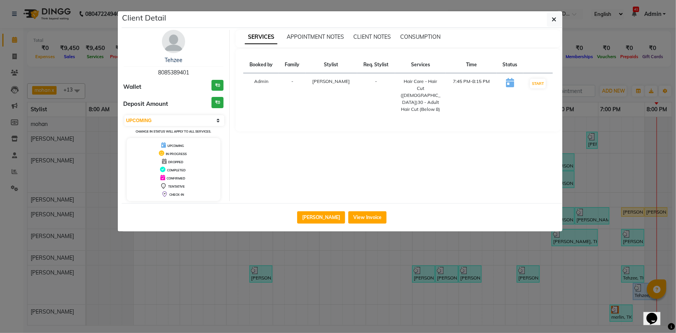
click at [501, 148] on div "SERVICES APPOINTMENT NOTES CLIENT NOTES CONSUMPTION Booked by Family Stylist Re…" at bounding box center [398, 115] width 337 height 171
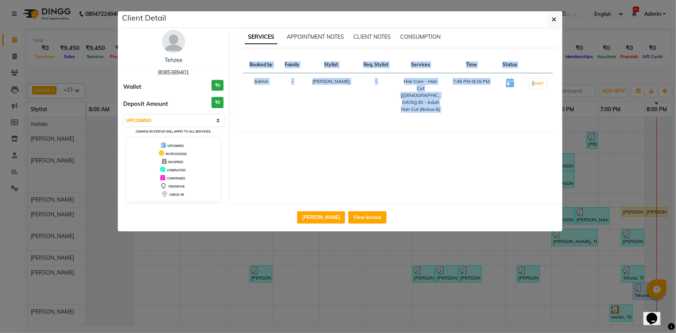
click at [501, 148] on div "SERVICES APPOINTMENT NOTES CLIENT NOTES CONSUMPTION Booked by Family Stylist Re…" at bounding box center [398, 115] width 337 height 171
click at [353, 217] on button "View Invoice" at bounding box center [367, 217] width 38 height 12
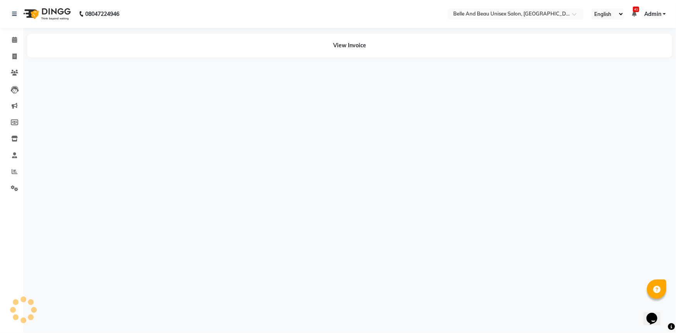
click at [353, 212] on div "Client Detail Tehzee 8085389401 Wallet ₹0 Deposit Amount ₹0 Select IN SERVICE C…" at bounding box center [338, 101] width 442 height 221
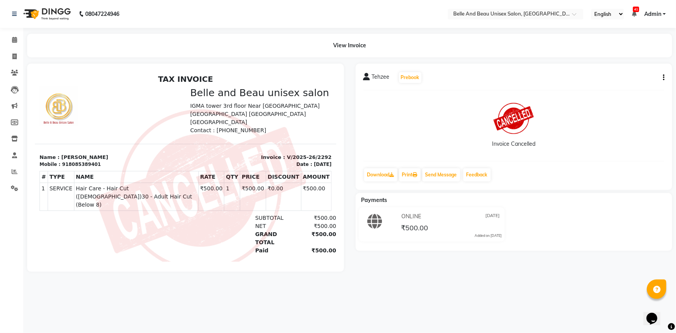
click at [663, 78] on icon "button" at bounding box center [664, 78] width 2 height 0
click at [635, 81] on div "Print Settings" at bounding box center [634, 77] width 35 height 10
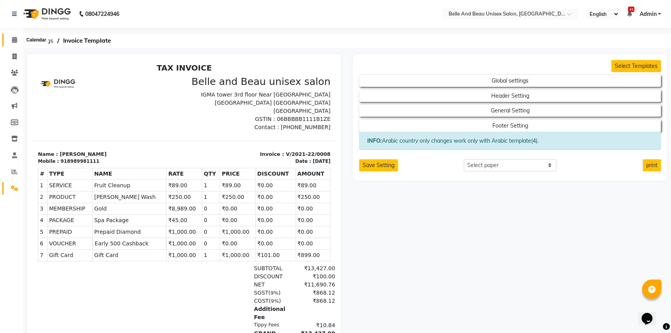
click at [17, 38] on span at bounding box center [15, 40] width 14 height 9
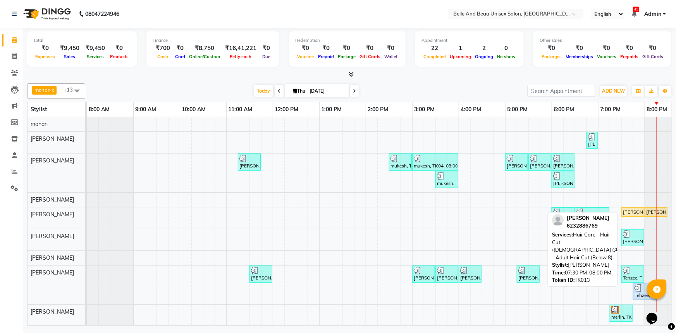
click at [632, 209] on div "[PERSON_NAME], TK13, 07:30 PM-08:00 PM, Hair Care - Hair Cut ([DEMOGRAPHIC_DATA…" at bounding box center [632, 212] width 21 height 7
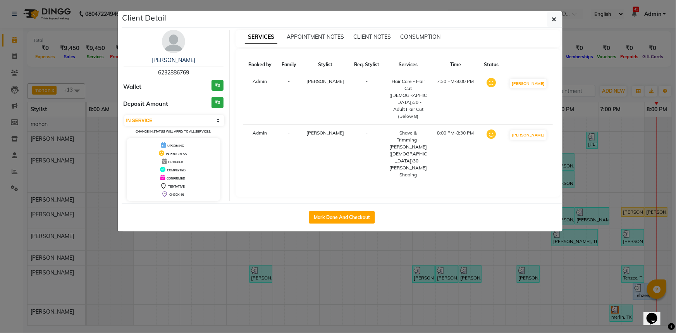
click at [486, 238] on ngb-modal-window "Client Detail [PERSON_NAME] 6232886769 Wallet ₹0 Deposit Amount ₹0 Select IN SE…" at bounding box center [338, 166] width 676 height 333
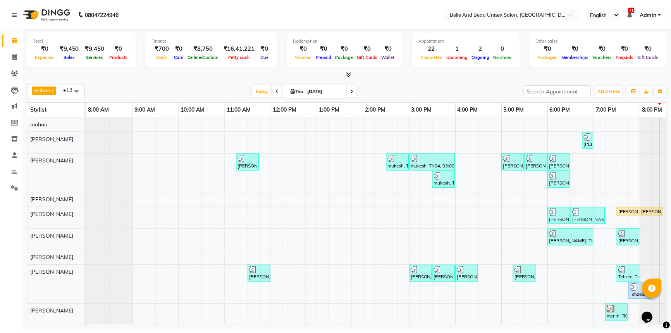
scroll to position [0, 19]
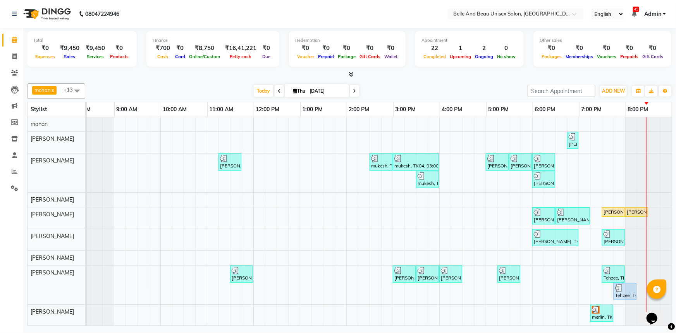
click at [610, 143] on div "[PERSON_NAME], TK10, 06:45 PM-06:55 PM, Threading - Eyebrow ([DEMOGRAPHIC_DATA]…" at bounding box center [369, 250] width 605 height 267
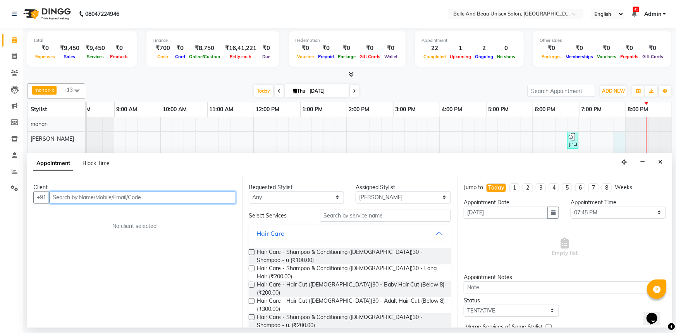
click at [97, 195] on input "text" at bounding box center [142, 197] width 187 height 12
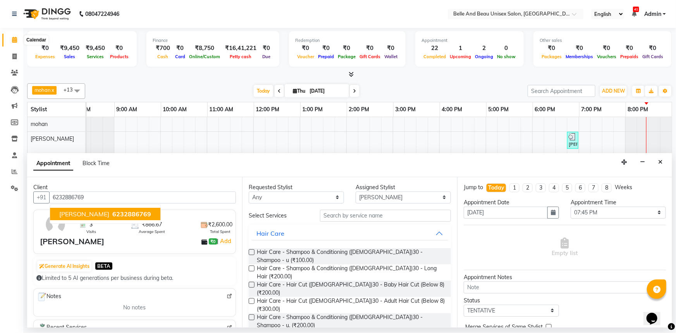
click at [12, 40] on icon at bounding box center [14, 40] width 5 height 6
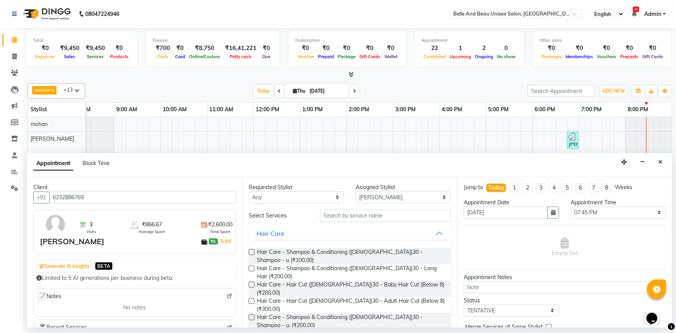
click at [13, 41] on icon at bounding box center [14, 40] width 5 height 6
click at [661, 161] on icon "Close" at bounding box center [661, 161] width 4 height 5
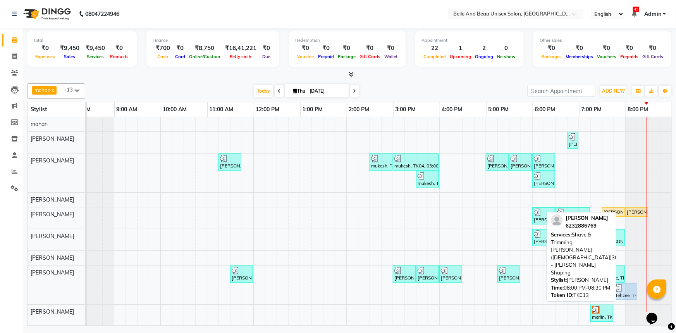
click at [626, 212] on link "[PERSON_NAME], TK13, 08:00 PM-08:30 PM, Shave & Trimming - [PERSON_NAME] ([DEMO…" at bounding box center [637, 211] width 23 height 9
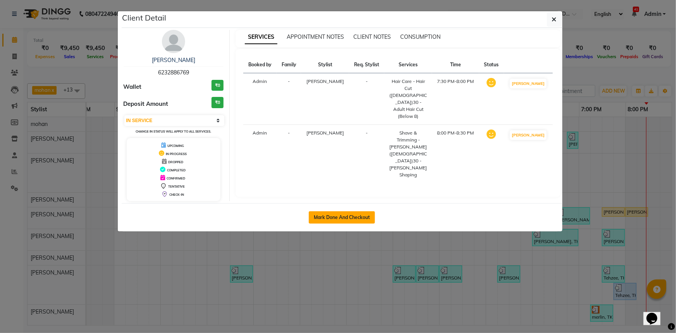
click at [358, 217] on button "Mark Done And Checkout" at bounding box center [342, 217] width 66 height 12
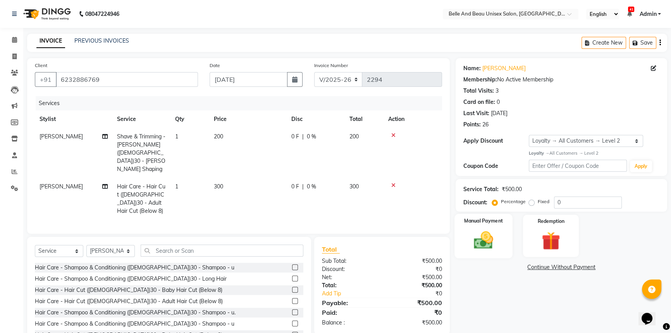
click at [494, 226] on div "Manual Payment" at bounding box center [484, 236] width 58 height 44
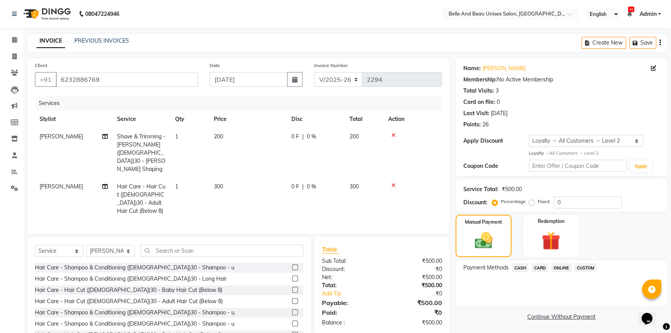
click at [558, 267] on span "ONLINE" at bounding box center [562, 267] width 20 height 9
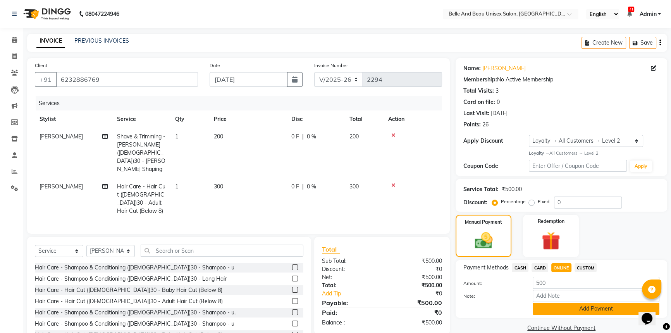
click at [550, 306] on button "Add Payment" at bounding box center [596, 309] width 127 height 12
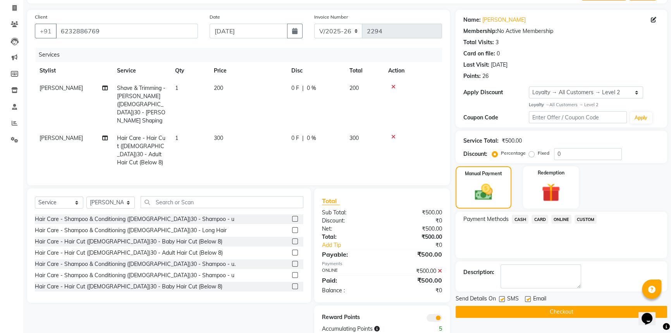
scroll to position [49, 0]
click at [538, 310] on button "Checkout" at bounding box center [562, 311] width 212 height 12
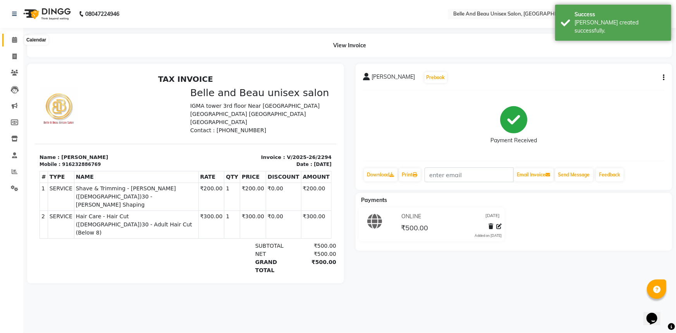
click at [16, 41] on icon at bounding box center [14, 40] width 5 height 6
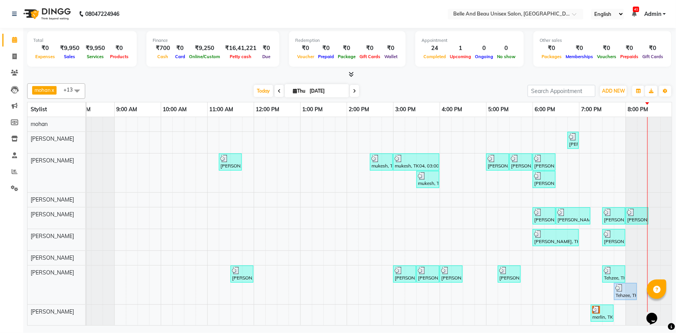
drag, startPoint x: 1267, startPoint y: 621, endPoint x: 644, endPoint y: 316, distance: 693.5
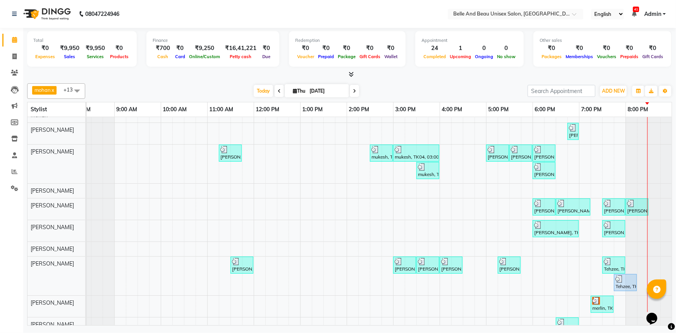
scroll to position [9, 24]
drag, startPoint x: 638, startPoint y: 323, endPoint x: 9, endPoint y: 19, distance: 699.0
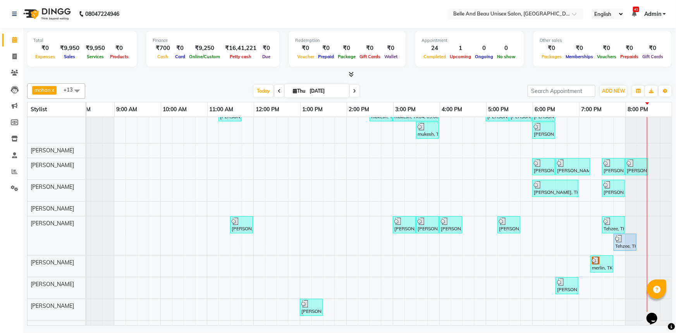
scroll to position [64, 0]
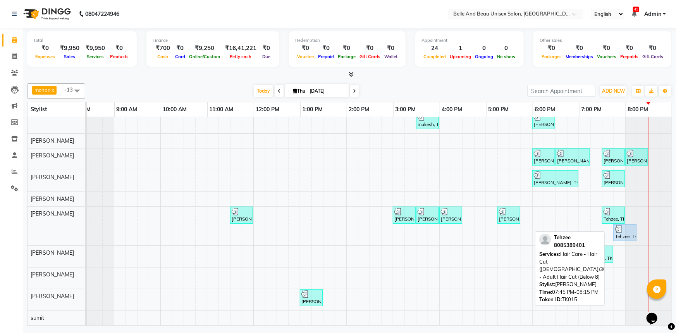
click at [617, 229] on div "Tehzee, TK15, 07:45 PM-08:15 PM, Hair Care - Hair Cut ([DEMOGRAPHIC_DATA])30 - …" at bounding box center [625, 232] width 21 height 15
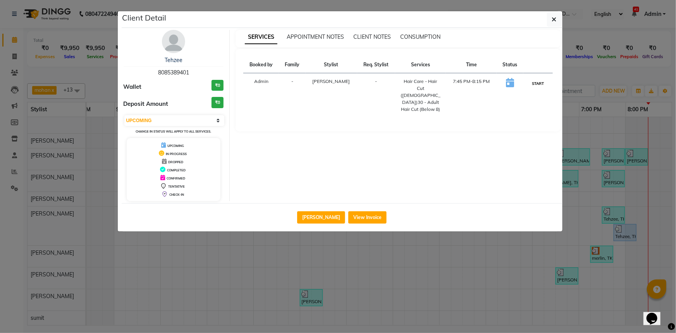
click at [535, 83] on button "START" at bounding box center [538, 84] width 16 height 10
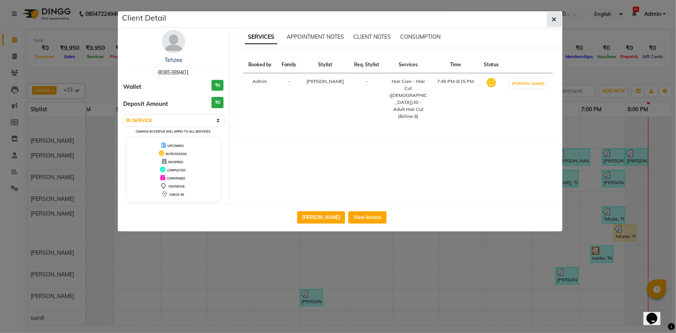
click at [552, 21] on icon "button" at bounding box center [554, 19] width 5 height 6
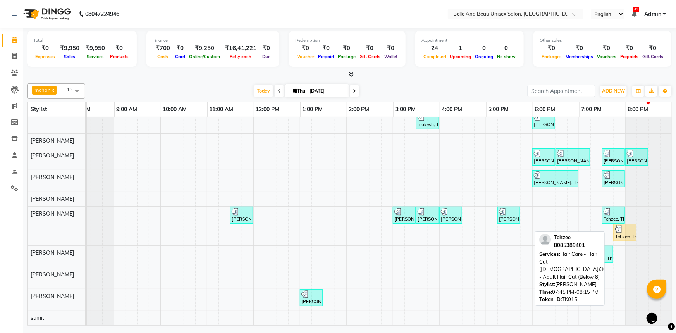
click at [619, 229] on div "Tehzee, TK15, 07:45 PM-08:15 PM, Hair Care - Hair Cut ([DEMOGRAPHIC_DATA])30 - …" at bounding box center [625, 232] width 21 height 15
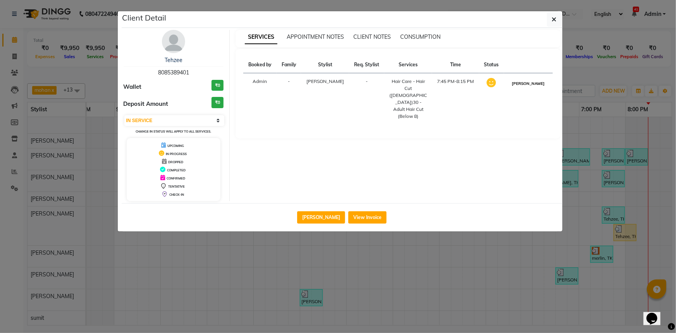
click at [536, 84] on button "[PERSON_NAME]" at bounding box center [528, 84] width 37 height 10
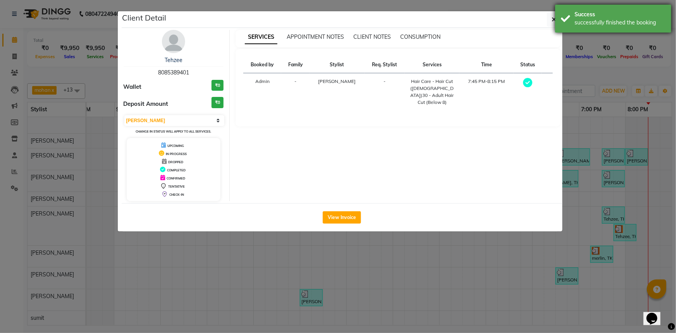
click at [555, 19] on div "Success successfully finished the booking" at bounding box center [613, 19] width 116 height 28
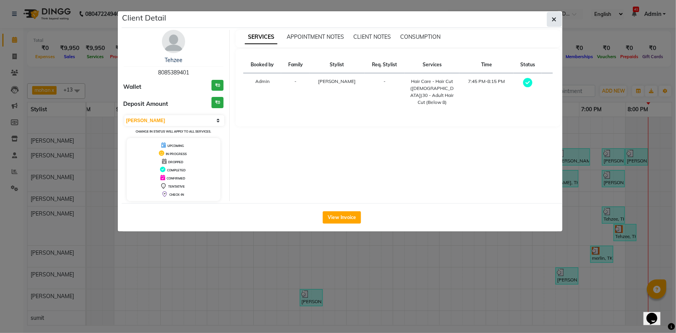
click at [554, 20] on icon "button" at bounding box center [554, 19] width 5 height 6
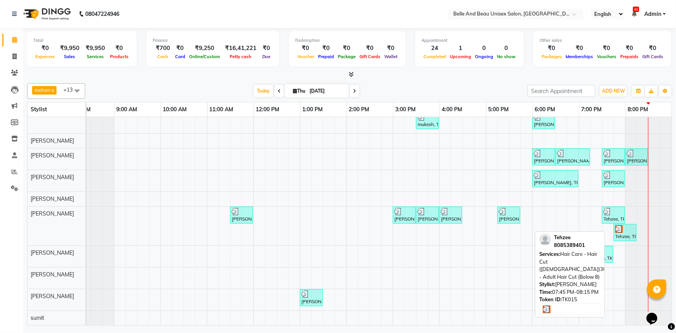
click at [619, 227] on div "Tehzee, TK15, 07:45 PM-08:15 PM, Hair Care - Hair Cut ([DEMOGRAPHIC_DATA])30 - …" at bounding box center [625, 232] width 21 height 15
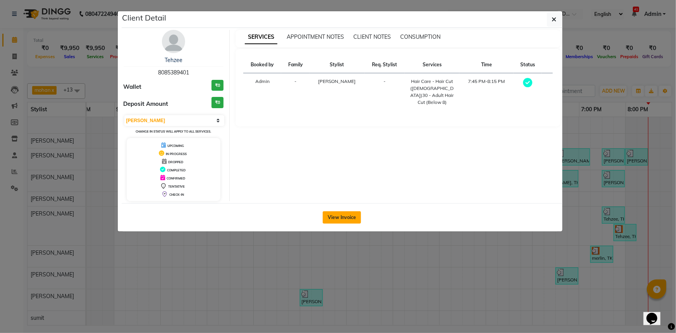
click at [348, 219] on button "View Invoice" at bounding box center [342, 217] width 38 height 12
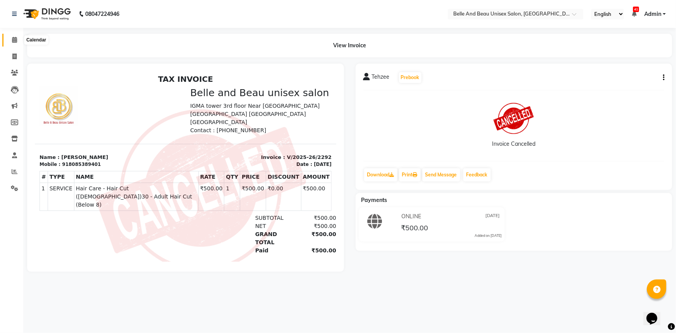
click at [18, 40] on span at bounding box center [15, 40] width 14 height 9
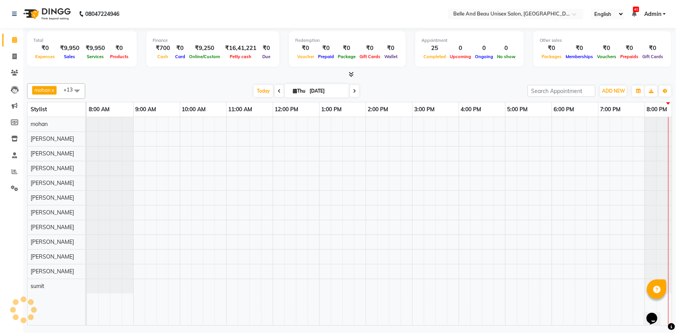
scroll to position [0, 19]
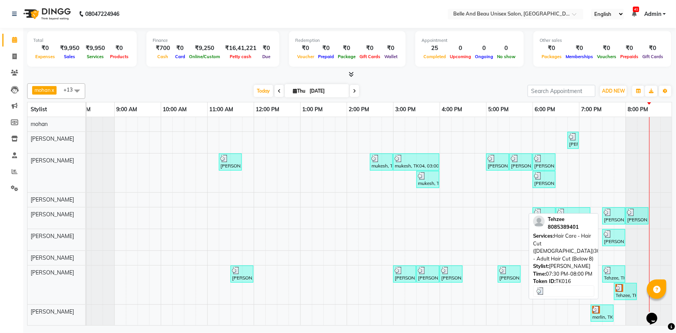
click at [616, 275] on div "Tehzee, TK16, 07:30 PM-08:00 PM, Hair Care - Hair Cut ([DEMOGRAPHIC_DATA])30 - …" at bounding box center [613, 274] width 21 height 15
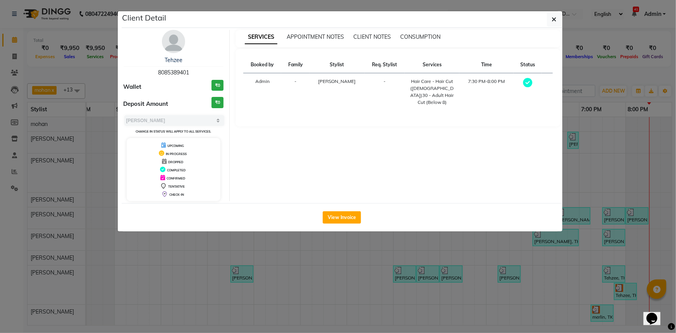
drag, startPoint x: 161, startPoint y: 56, endPoint x: 182, endPoint y: 59, distance: 21.1
click at [182, 59] on div "Tehzee" at bounding box center [174, 60] width 100 height 8
click at [553, 19] on icon "button" at bounding box center [554, 19] width 5 height 6
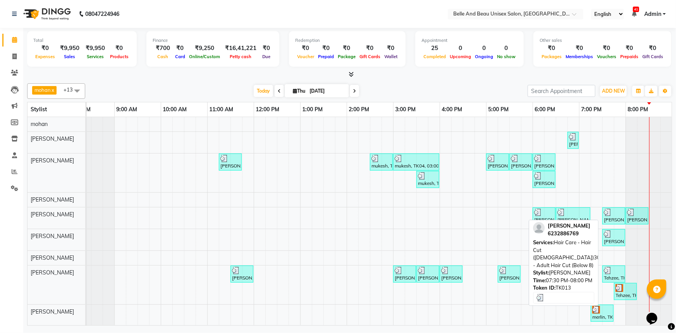
click at [613, 221] on div "[PERSON_NAME], TK13, 07:30 PM-08:00 PM, Hair Care - Hair Cut ([DEMOGRAPHIC_DATA…" at bounding box center [613, 216] width 21 height 15
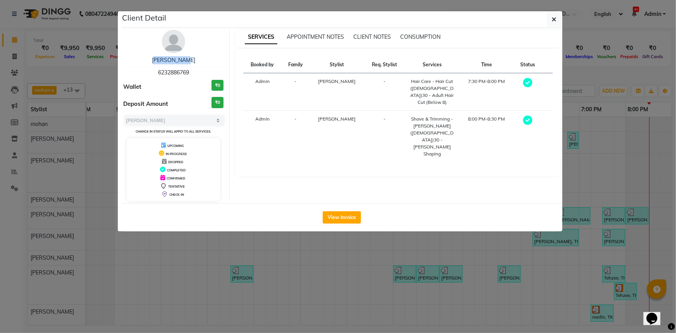
drag, startPoint x: 153, startPoint y: 54, endPoint x: 209, endPoint y: 60, distance: 56.9
click at [209, 60] on div "[PERSON_NAME] 6232886769 Wallet ₹0 Deposit Amount ₹0 Select MARK DONE UPCOMING …" at bounding box center [174, 115] width 112 height 171
drag, startPoint x: 151, startPoint y: 67, endPoint x: 200, endPoint y: 71, distance: 49.4
click at [200, 71] on div "[PERSON_NAME] 6232886769" at bounding box center [174, 66] width 100 height 21
click at [553, 18] on icon "button" at bounding box center [554, 19] width 5 height 6
